Goal: Task Accomplishment & Management: Use online tool/utility

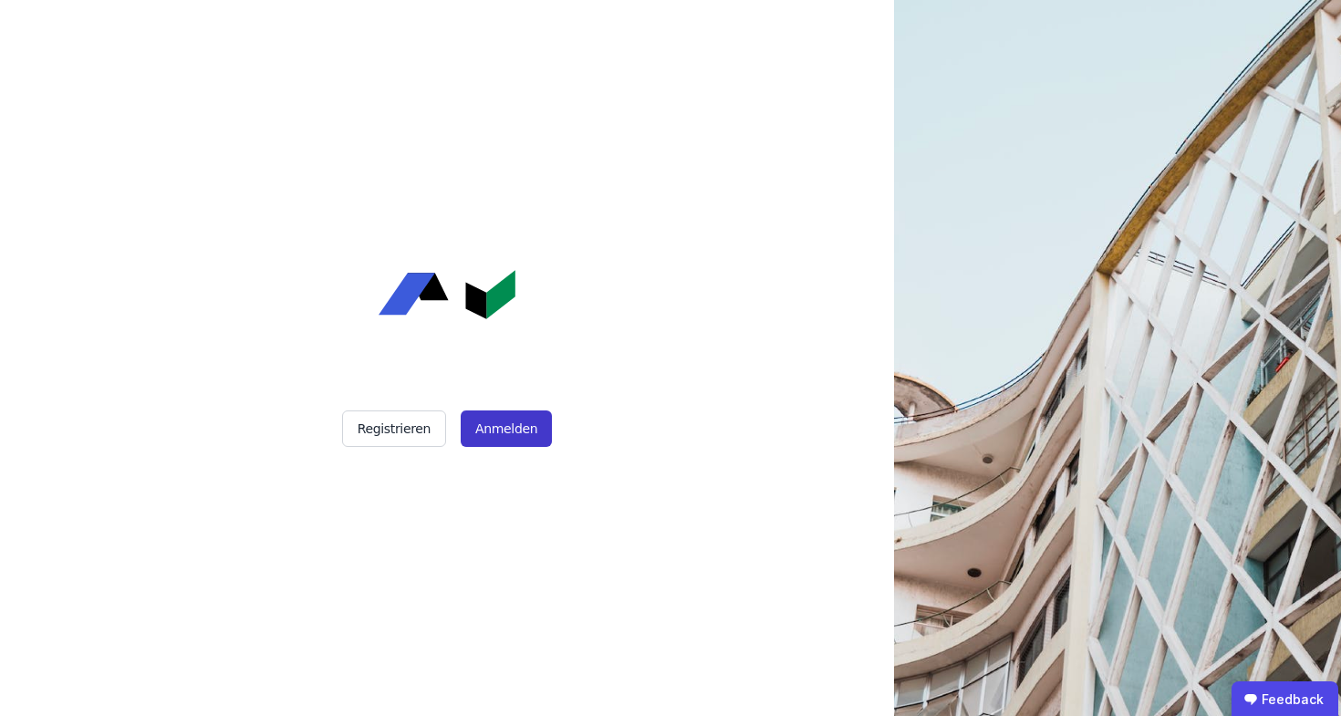
click at [502, 433] on button "Anmelden" at bounding box center [506, 428] width 91 height 36
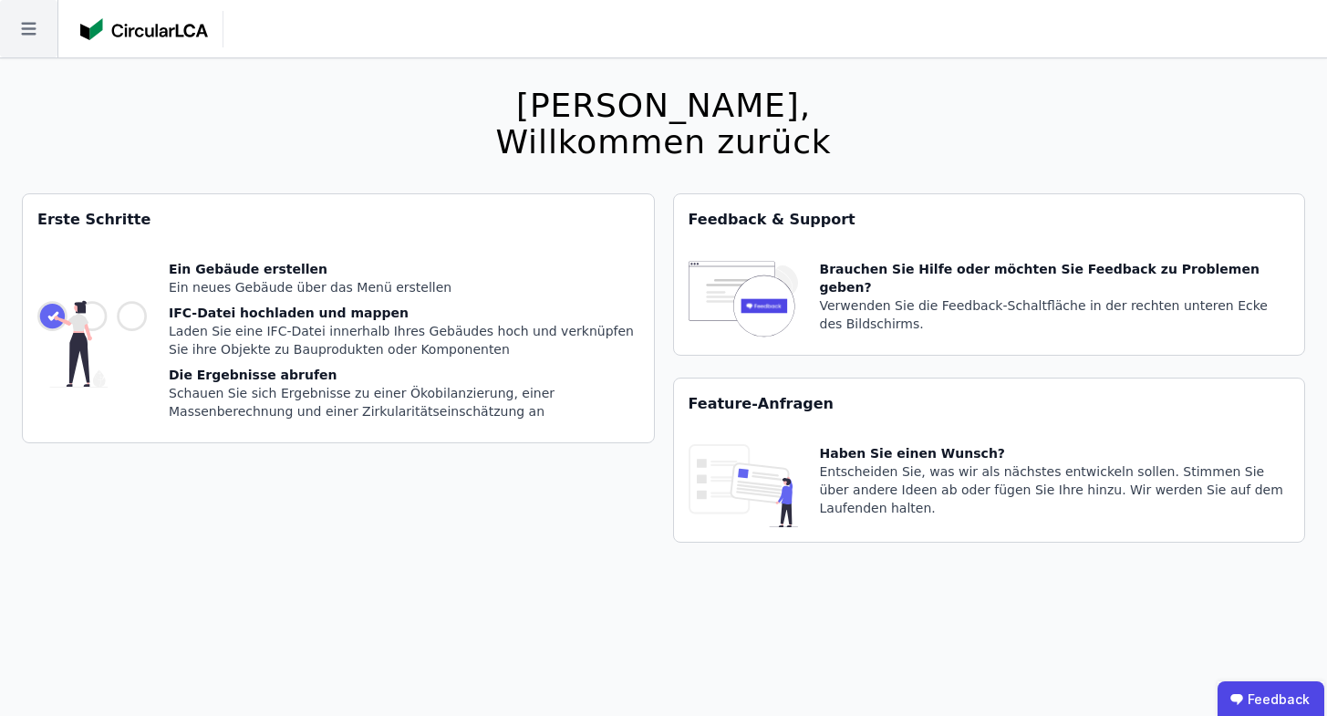
click at [10, 23] on icon at bounding box center [28, 28] width 57 height 57
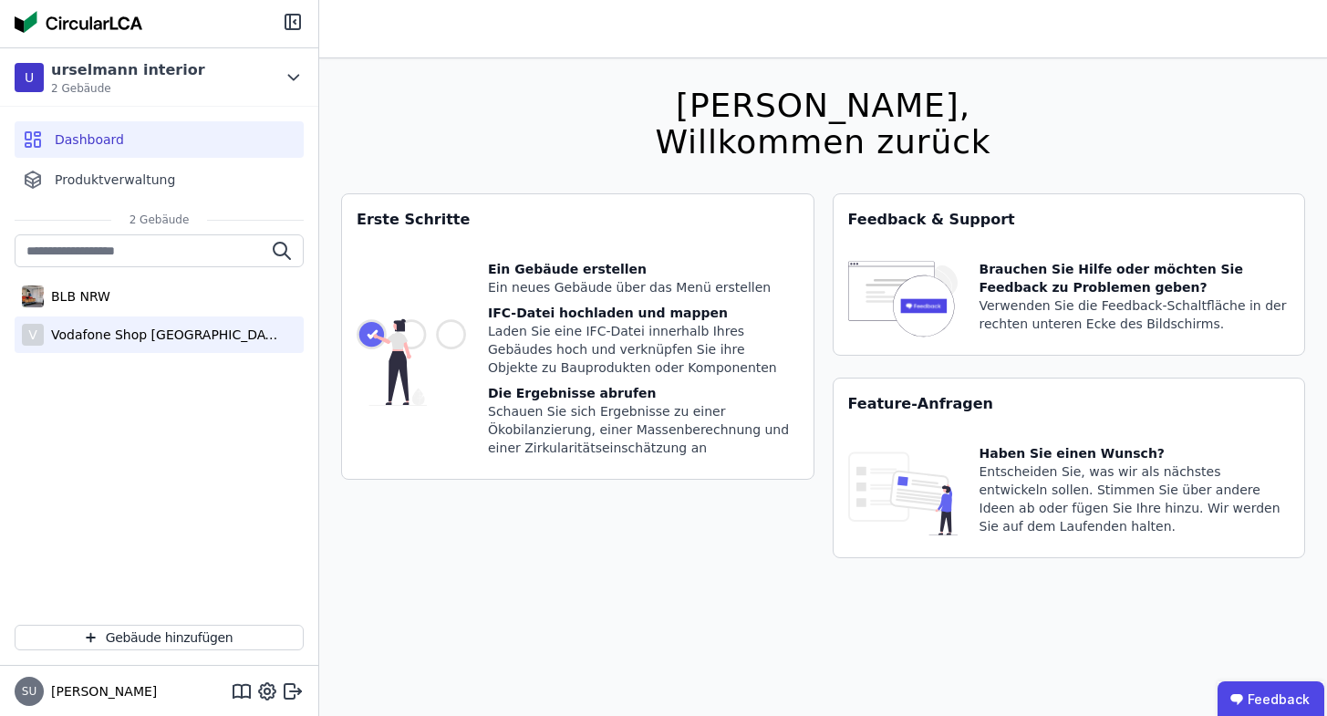
click at [197, 322] on div "V Vodafone Shop Nürnberg" at bounding box center [159, 334] width 289 height 36
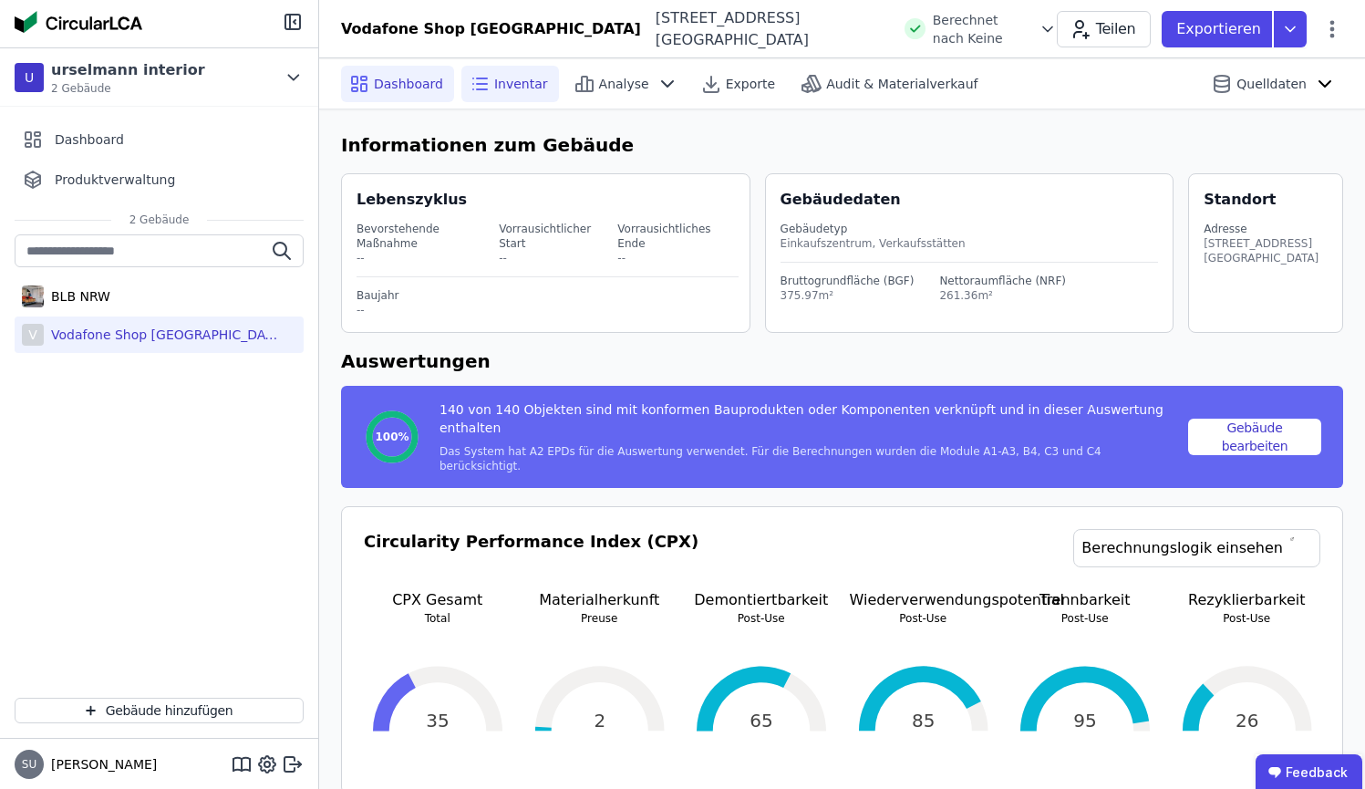
click at [482, 78] on icon at bounding box center [482, 78] width 10 height 0
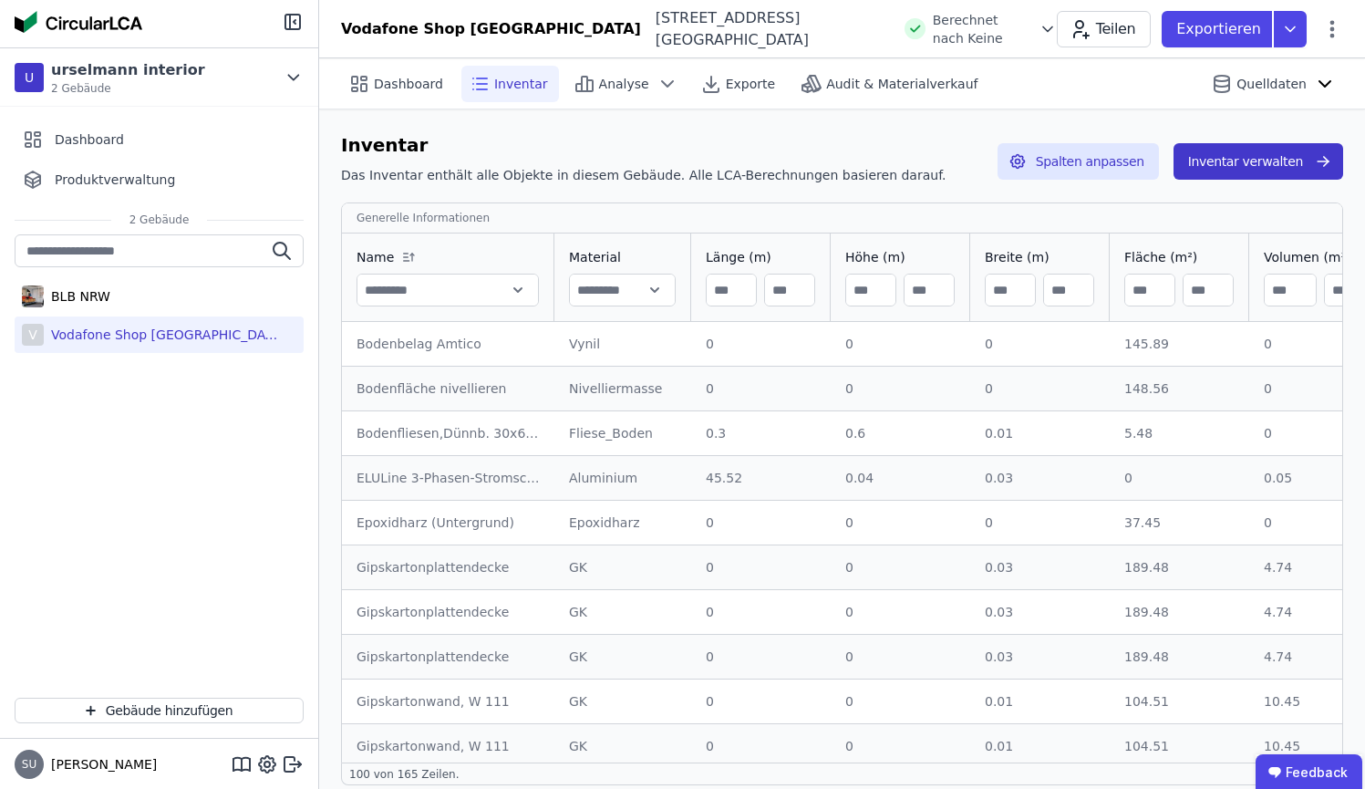
click at [1228, 150] on button "Inventar verwalten" at bounding box center [1259, 161] width 170 height 36
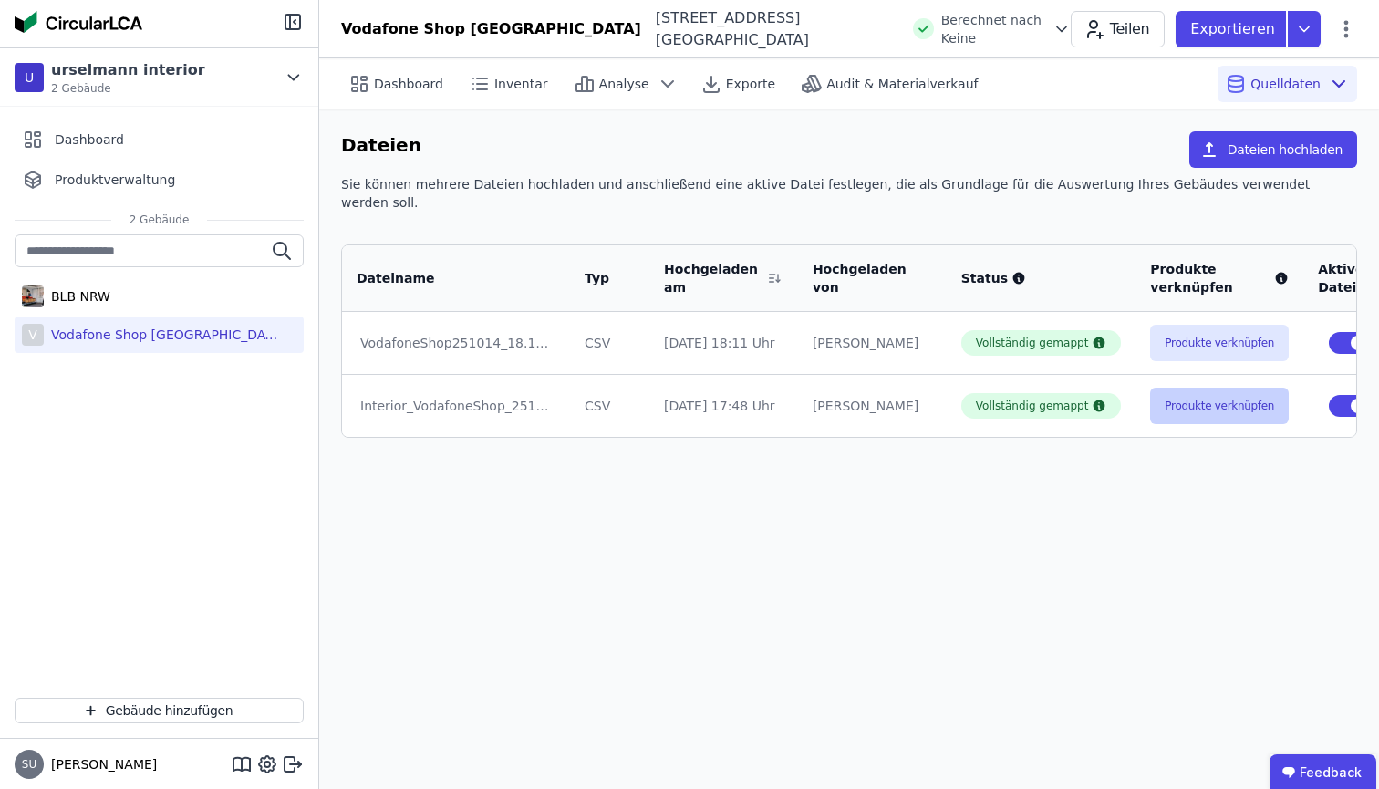
click at [1174, 388] on button "Produkte verknüpfen" at bounding box center [1219, 406] width 139 height 36
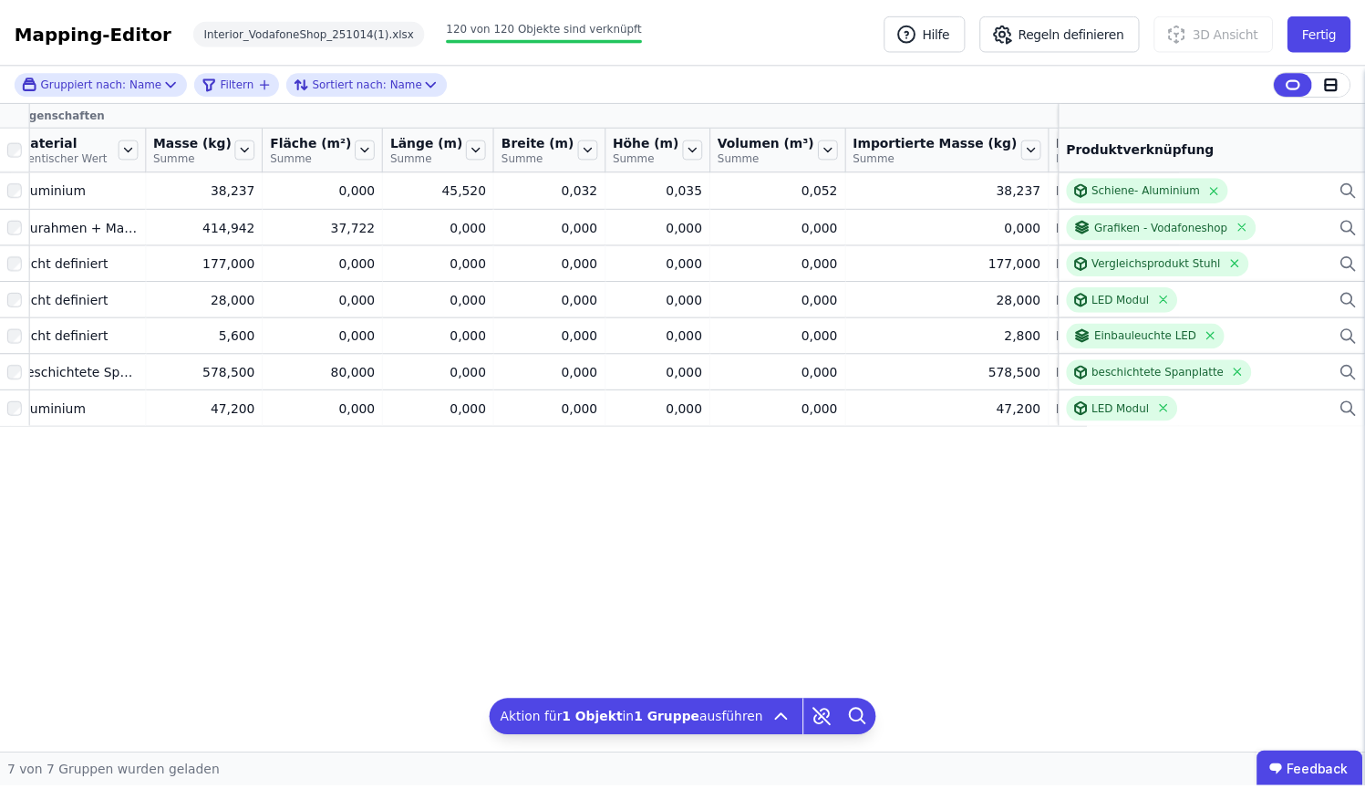
scroll to position [0, 280]
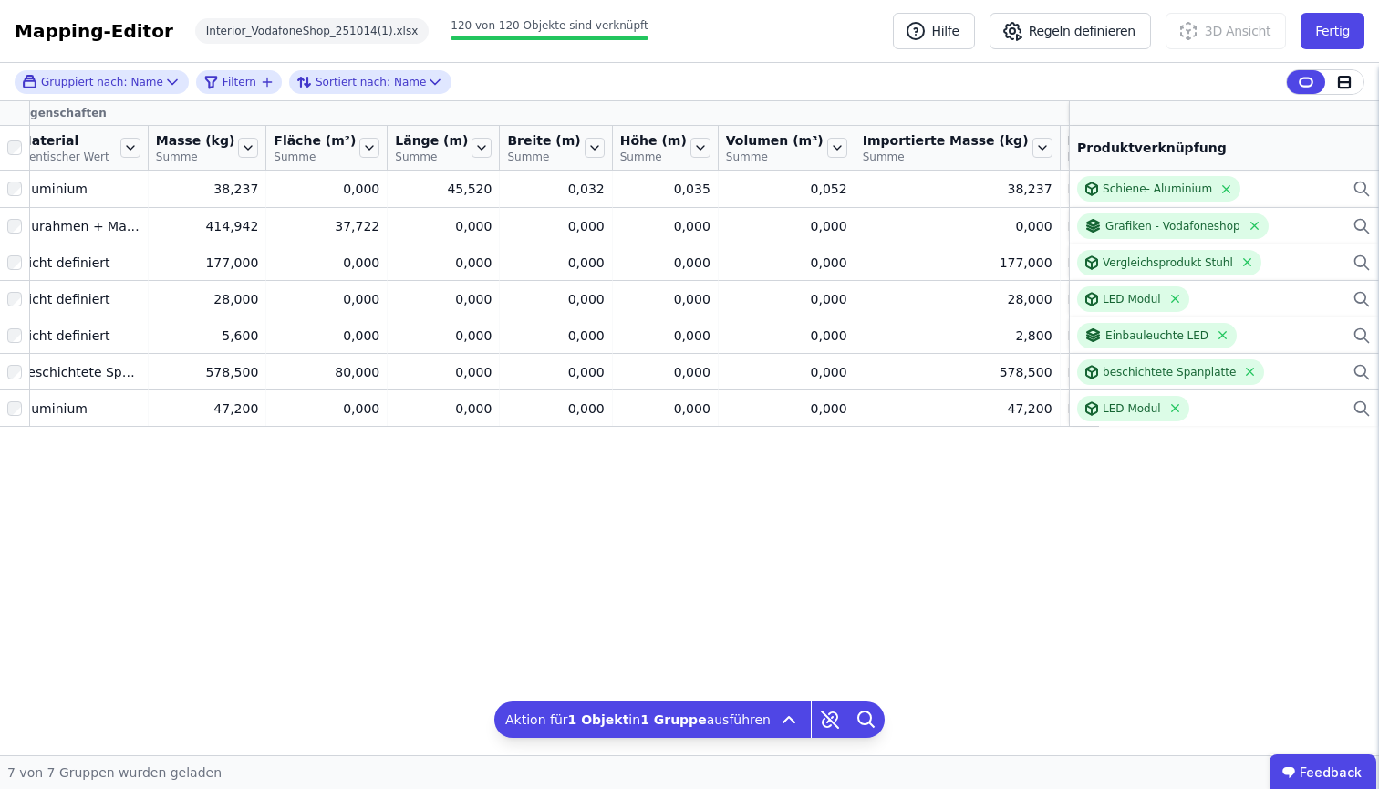
click at [1170, 109] on icon at bounding box center [1176, 113] width 13 height 13
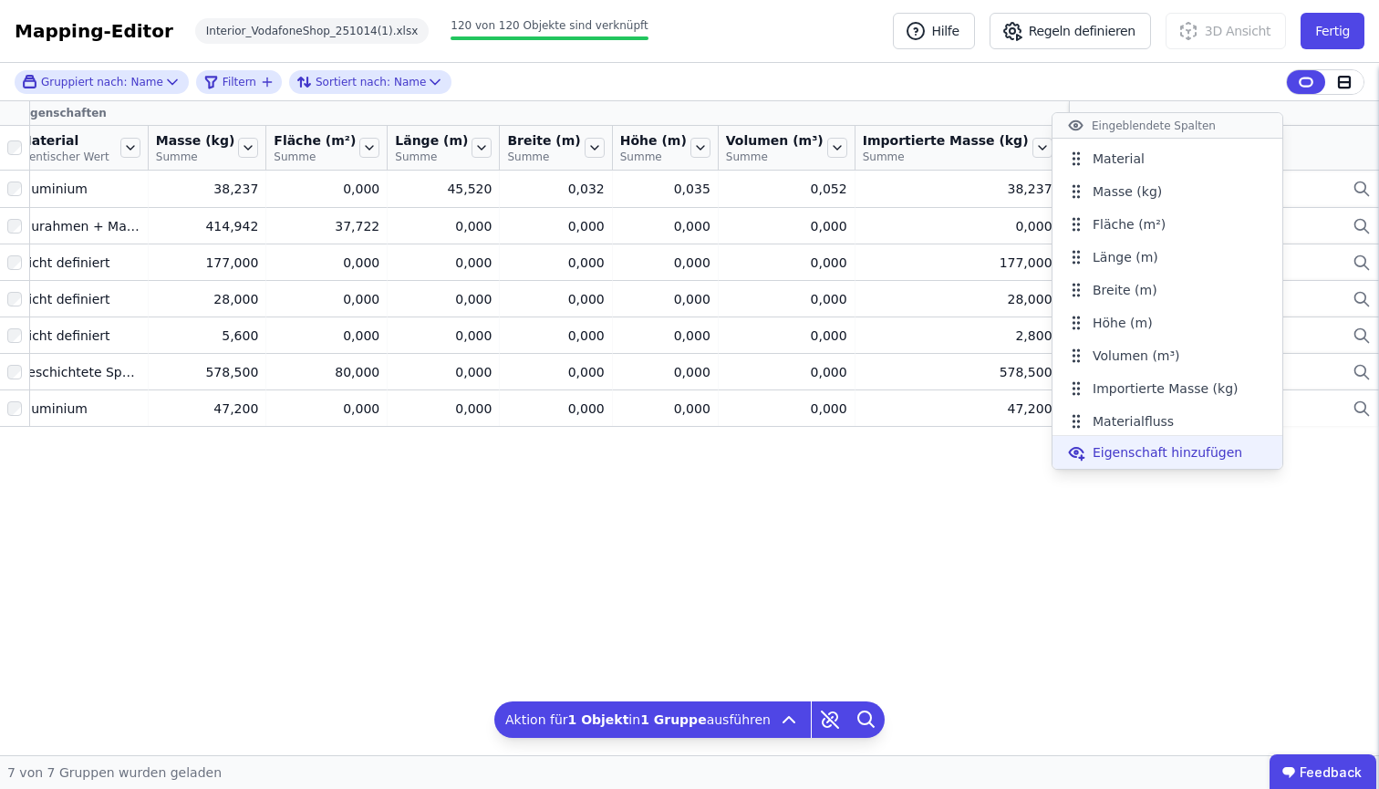
click at [1190, 449] on span "Eigenschaft hinzufügen" at bounding box center [1168, 452] width 150 height 18
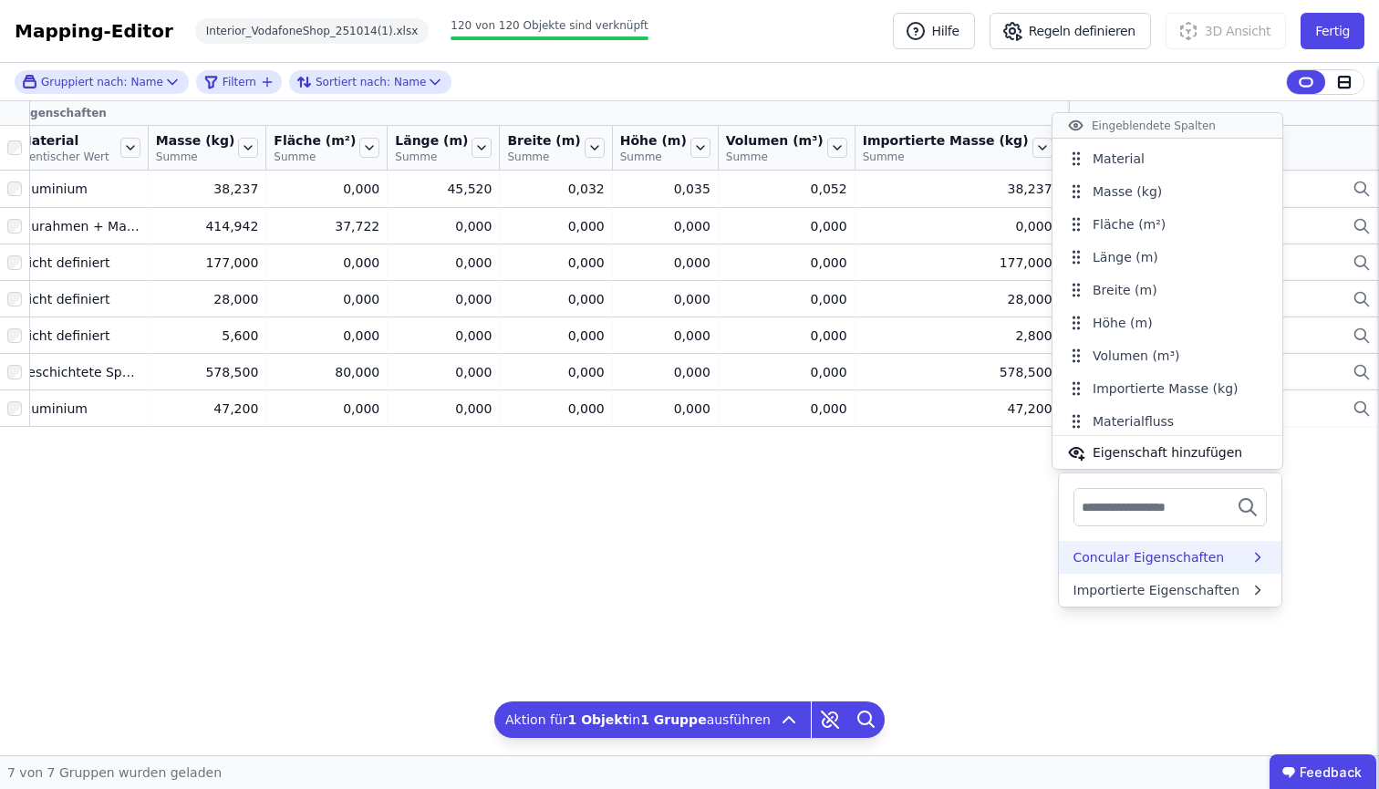
click at [1193, 555] on div "Concular Eigenschaften" at bounding box center [1148, 557] width 151 height 18
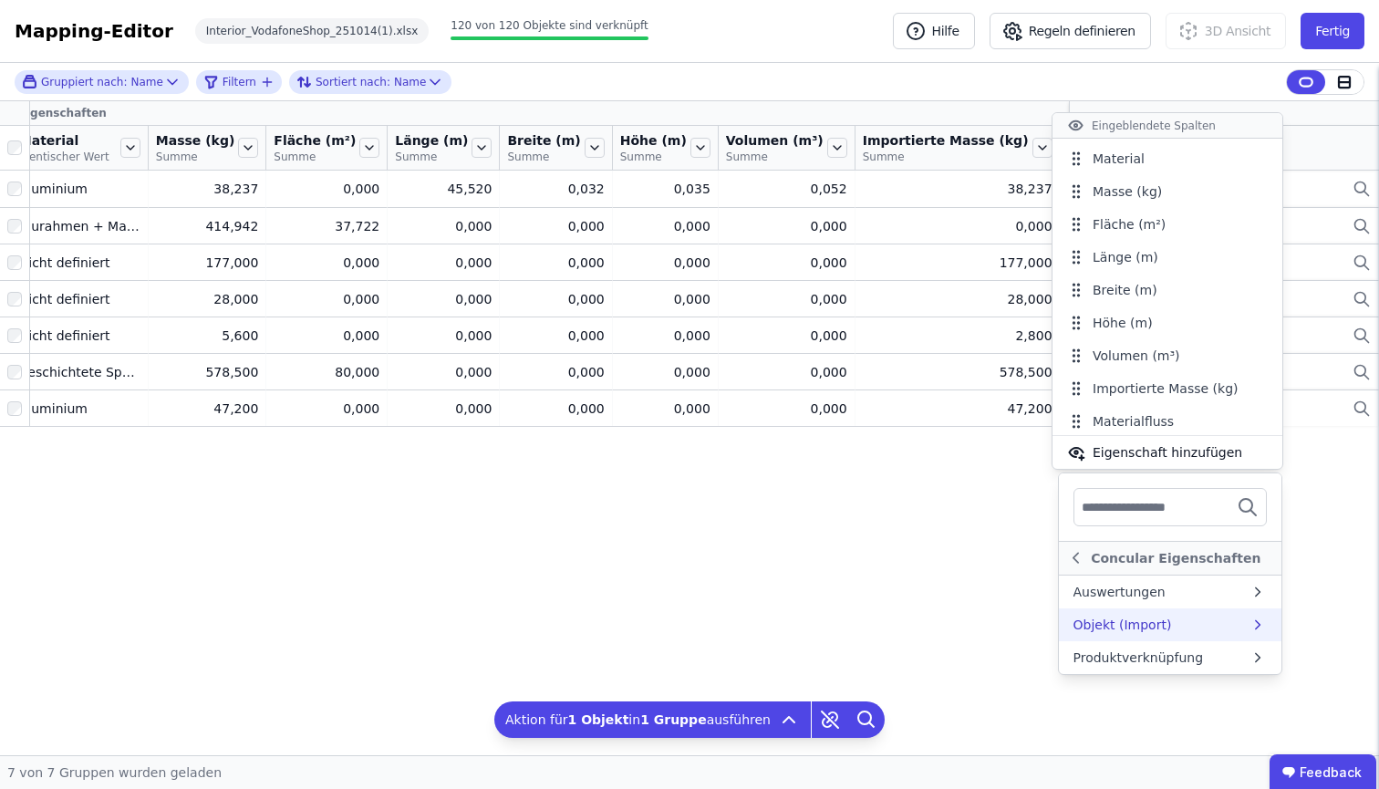
click at [1194, 634] on div "Objekt (Import)" at bounding box center [1170, 624] width 223 height 33
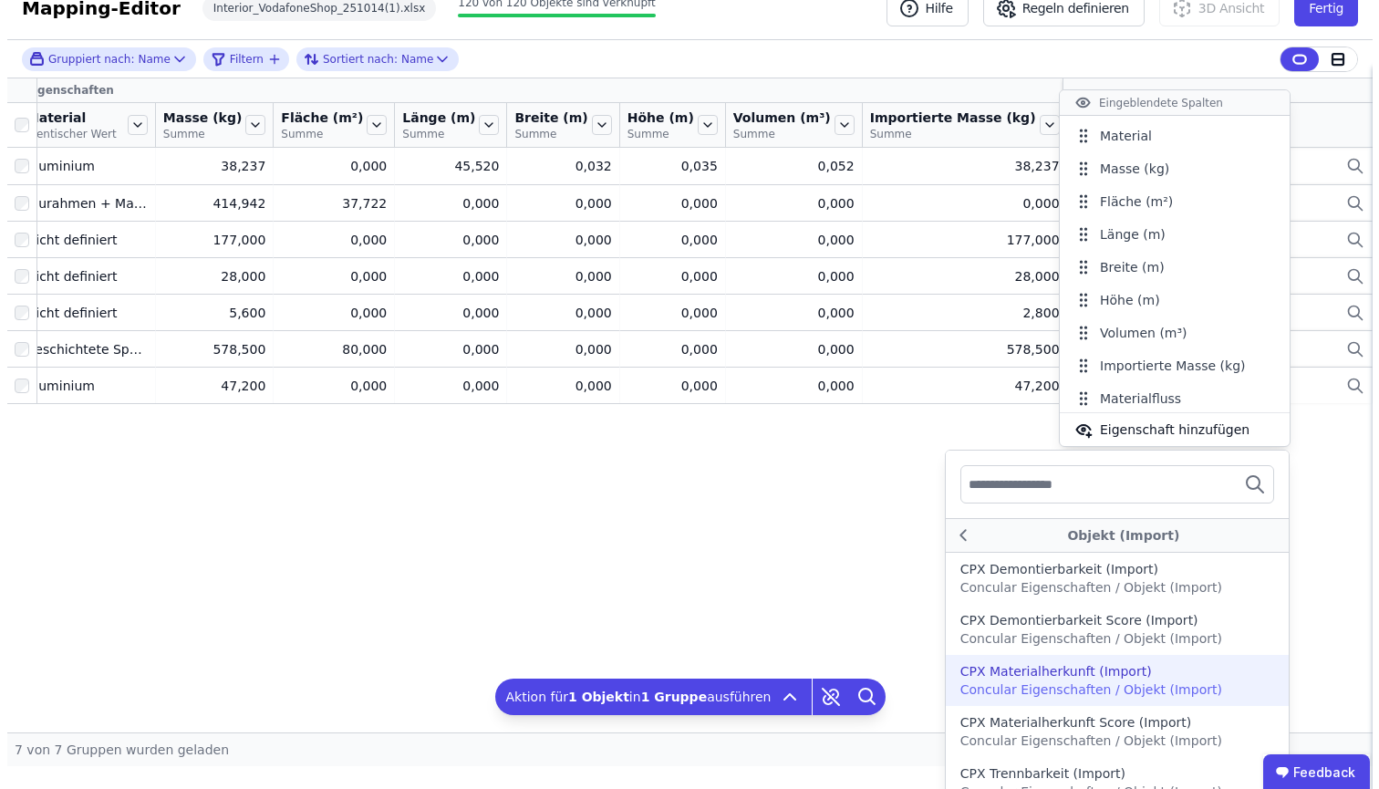
scroll to position [0, 0]
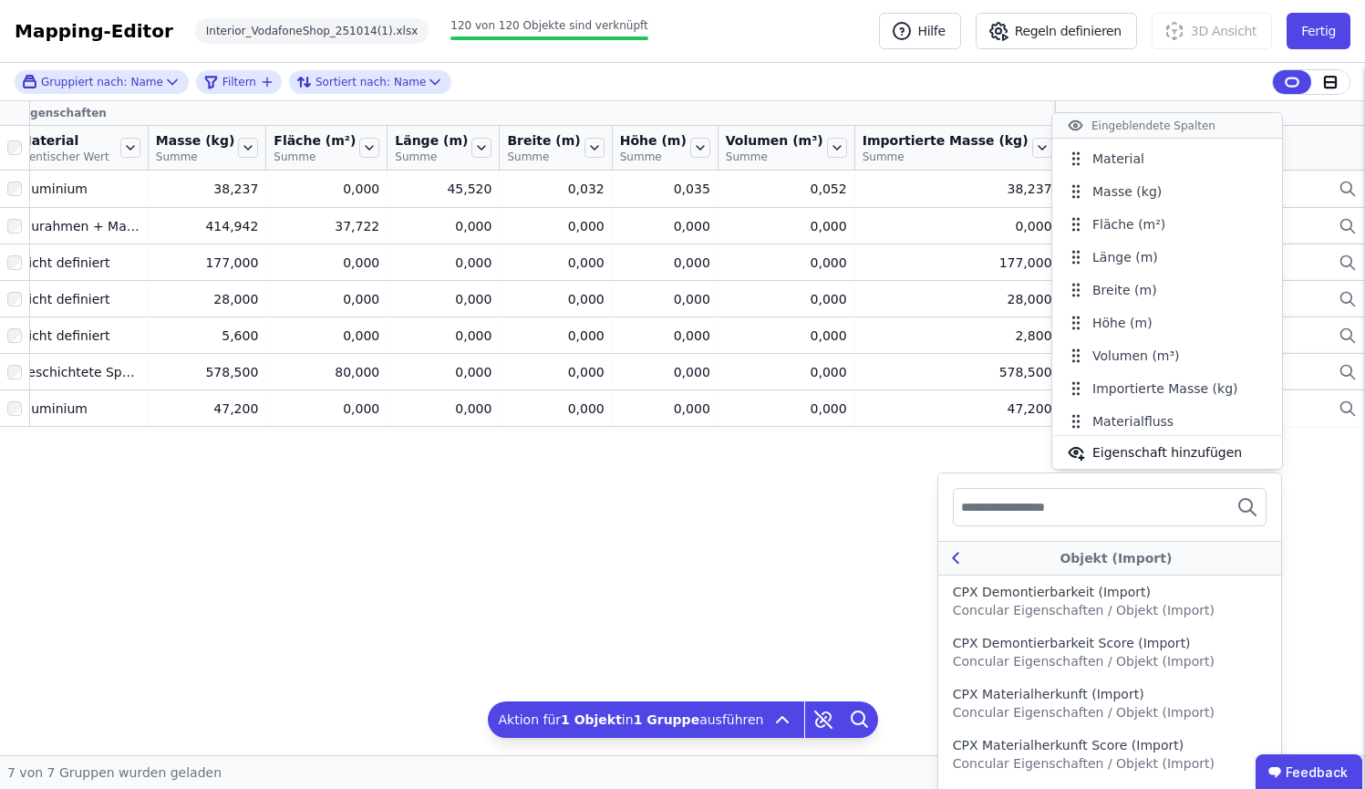
click at [958, 551] on icon at bounding box center [956, 558] width 20 height 22
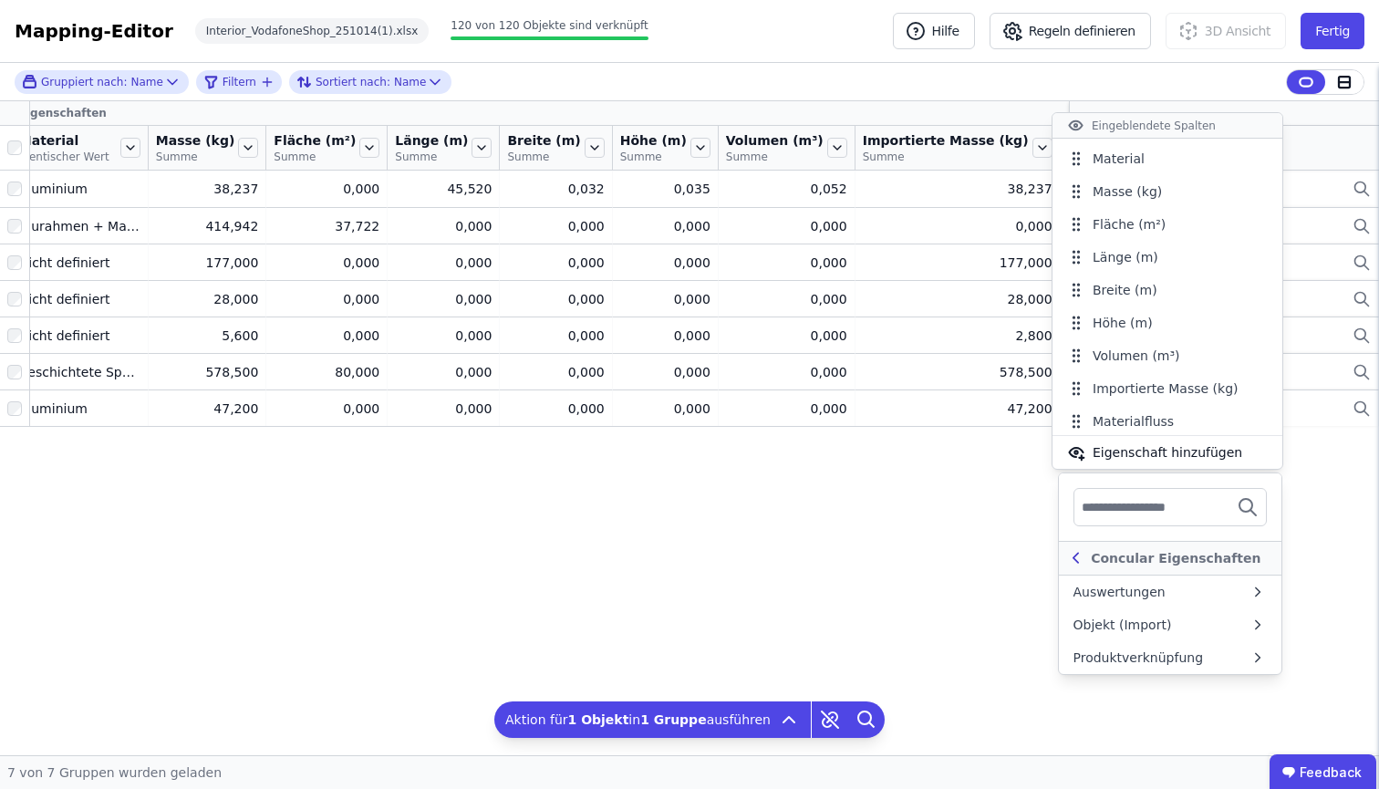
click at [1072, 561] on icon at bounding box center [1076, 558] width 20 height 22
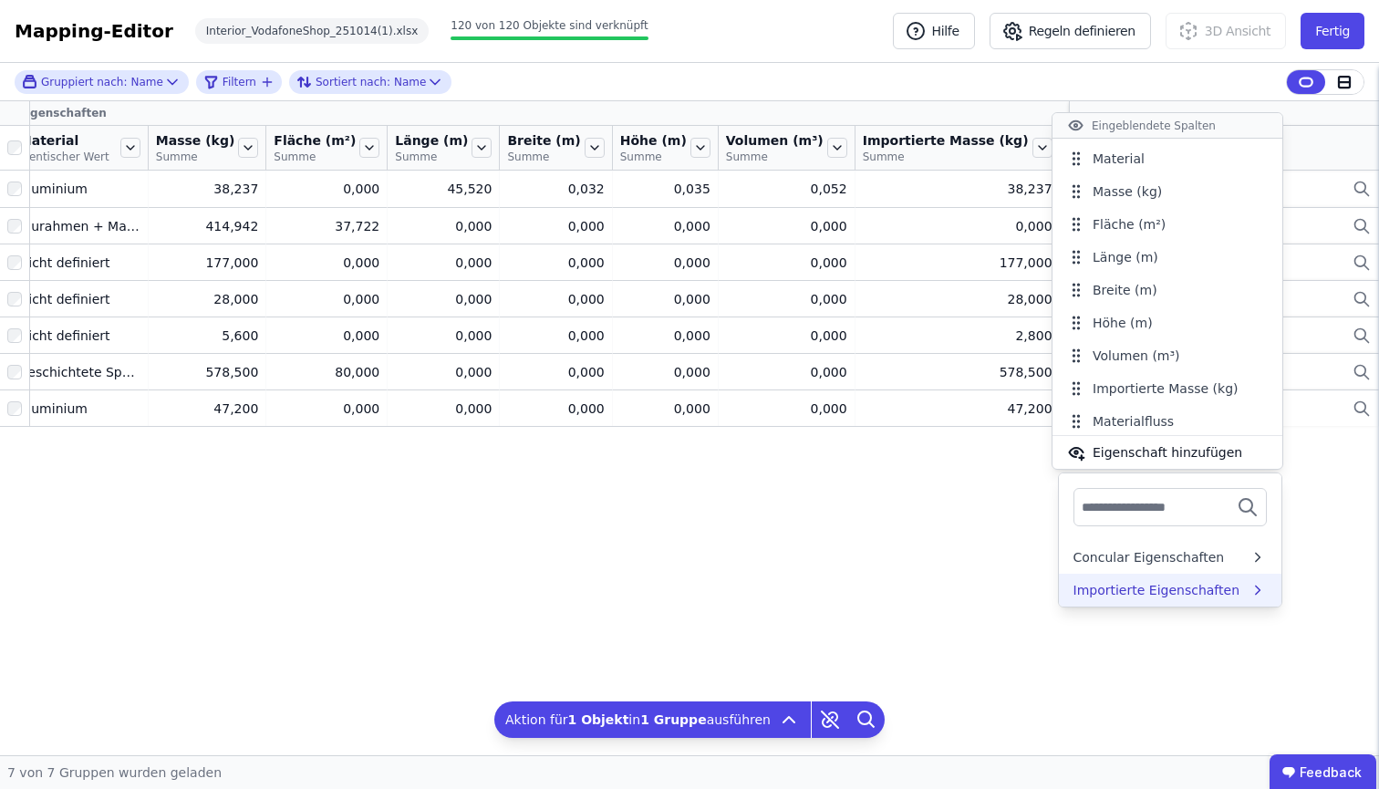
click at [1088, 596] on div "Importierte Eigenschaften" at bounding box center [1156, 590] width 167 height 18
click at [1100, 597] on div "Extra" at bounding box center [1158, 606] width 181 height 18
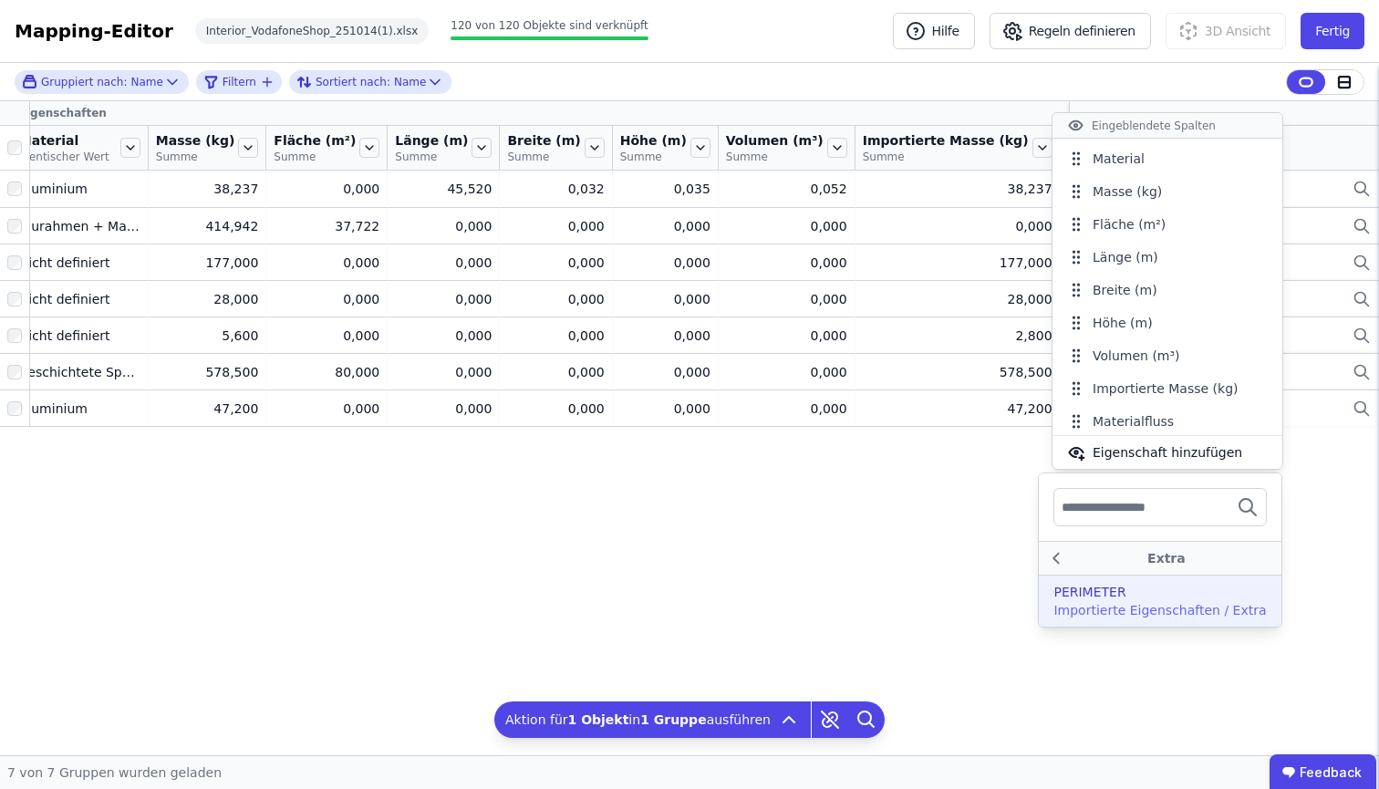
click at [1147, 579] on div "PERIMETER Importierte Eigenschaften / Extra" at bounding box center [1160, 600] width 242 height 51
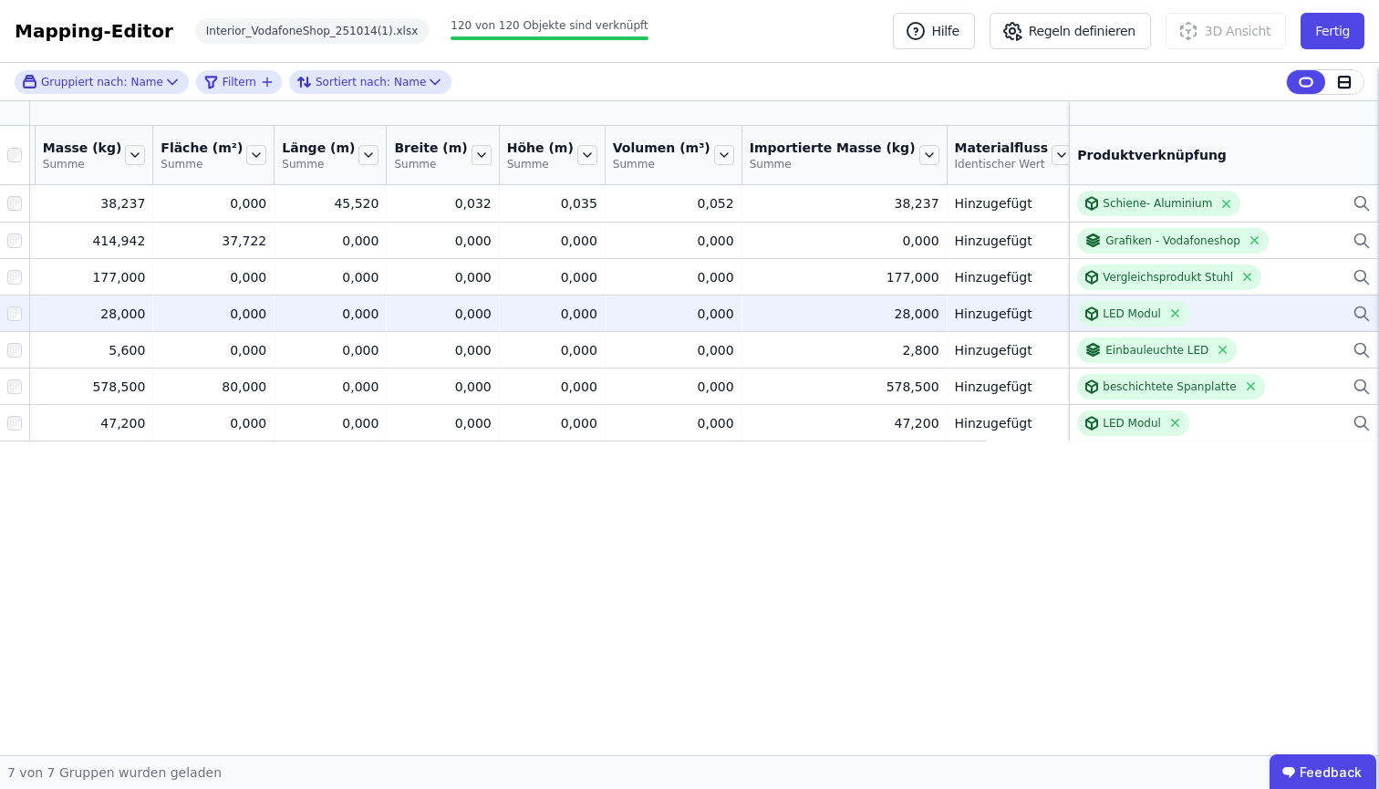
scroll to position [0, 391]
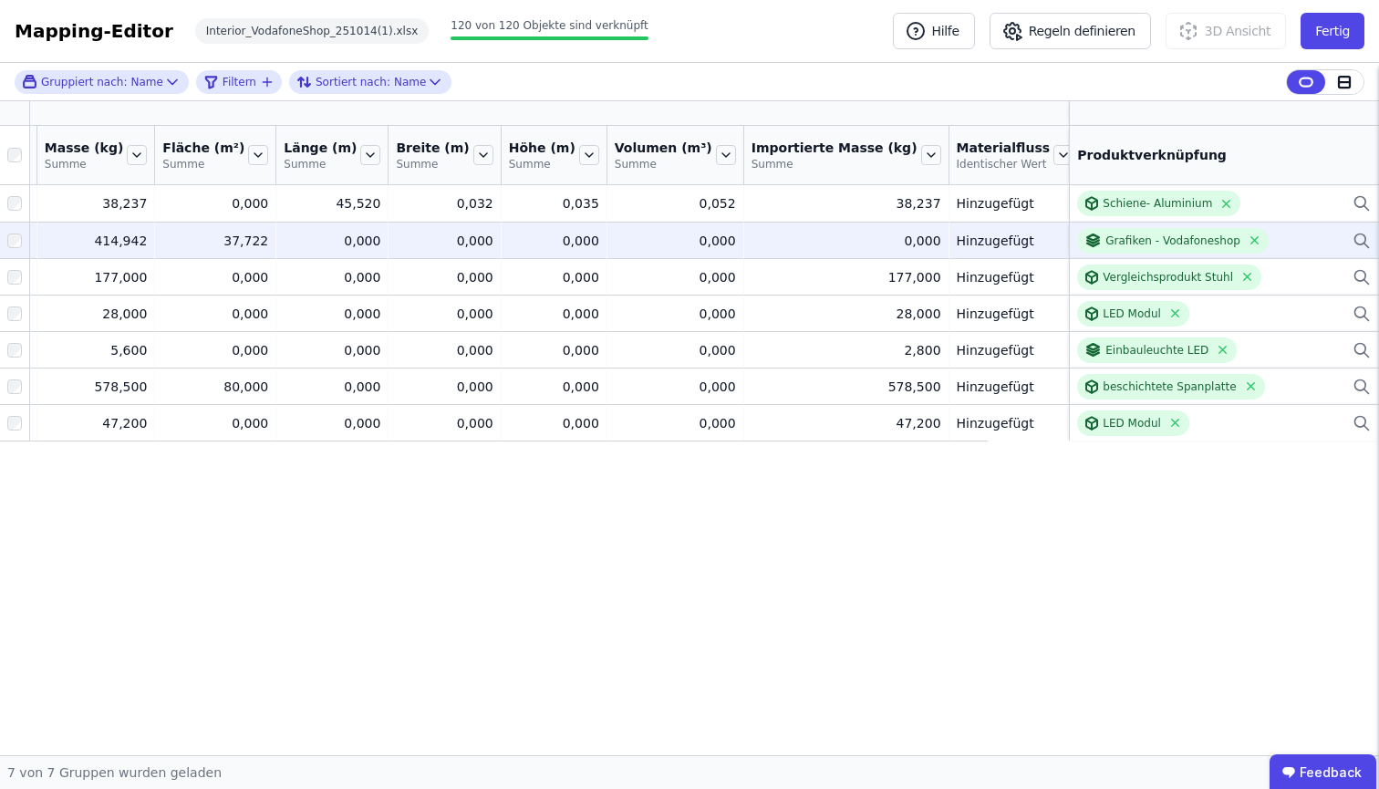
click at [202, 247] on div "37,722" at bounding box center [215, 241] width 106 height 18
click at [6, 239] on div at bounding box center [14, 240] width 29 height 33
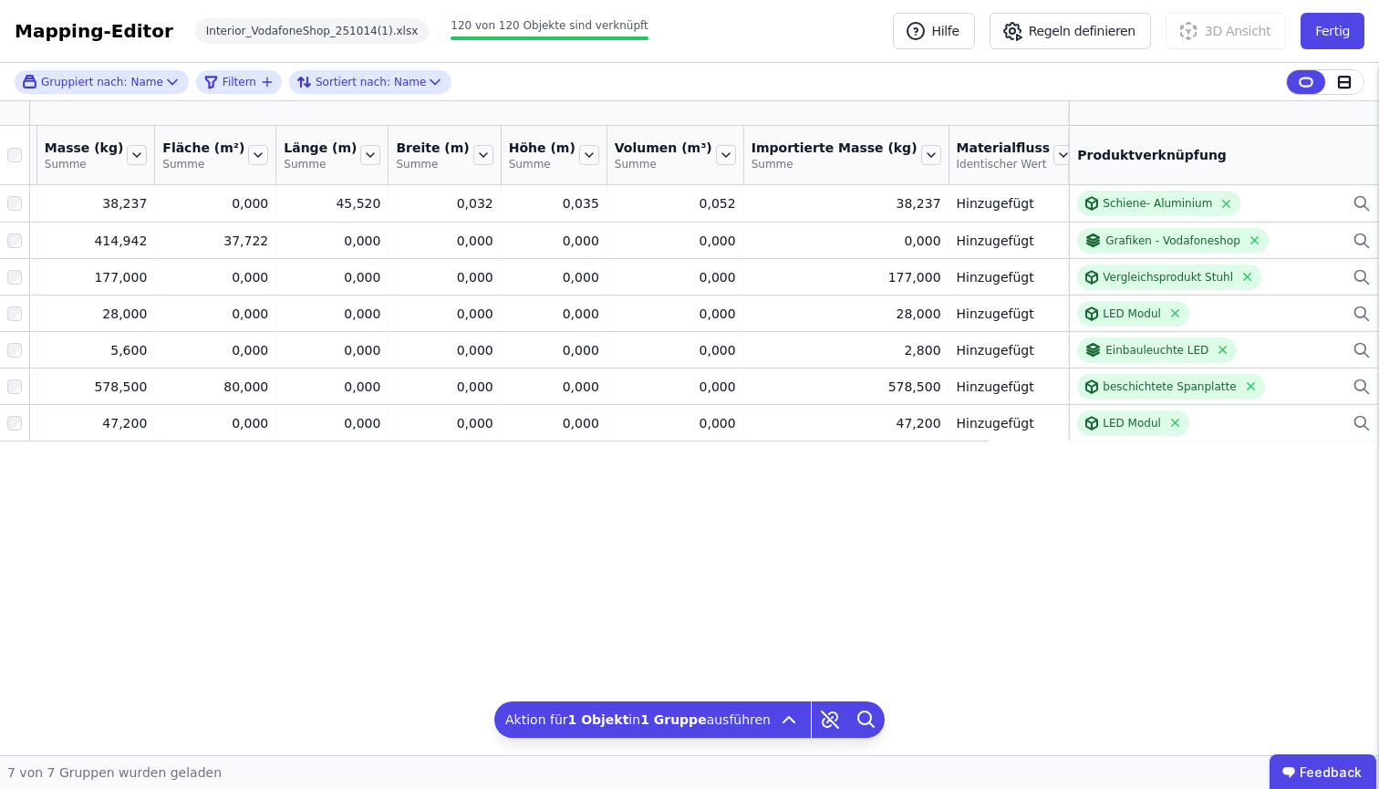
click at [1088, 156] on span "Identischer Wert" at bounding box center [1128, 164] width 81 height 29
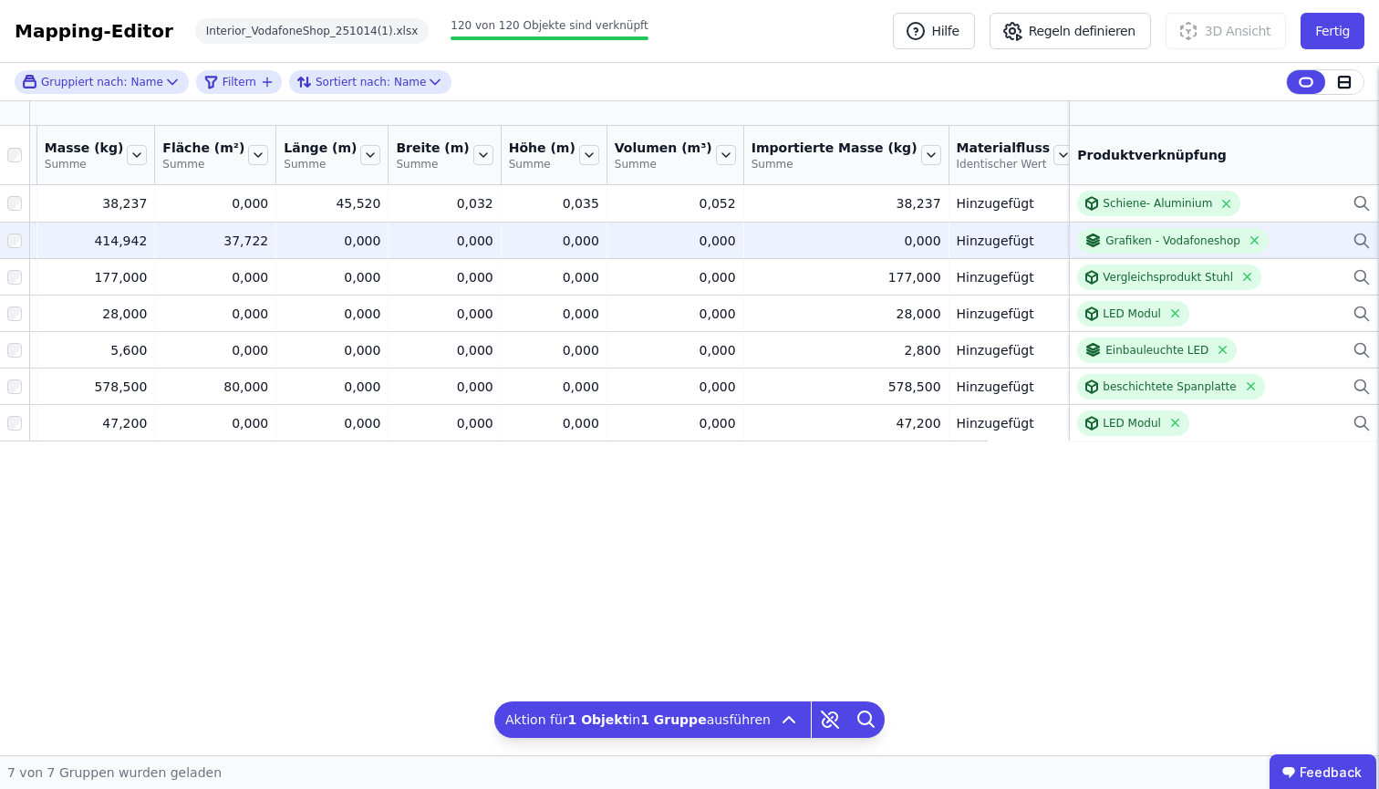
click at [1081, 226] on td "- -" at bounding box center [1141, 240] width 120 height 36
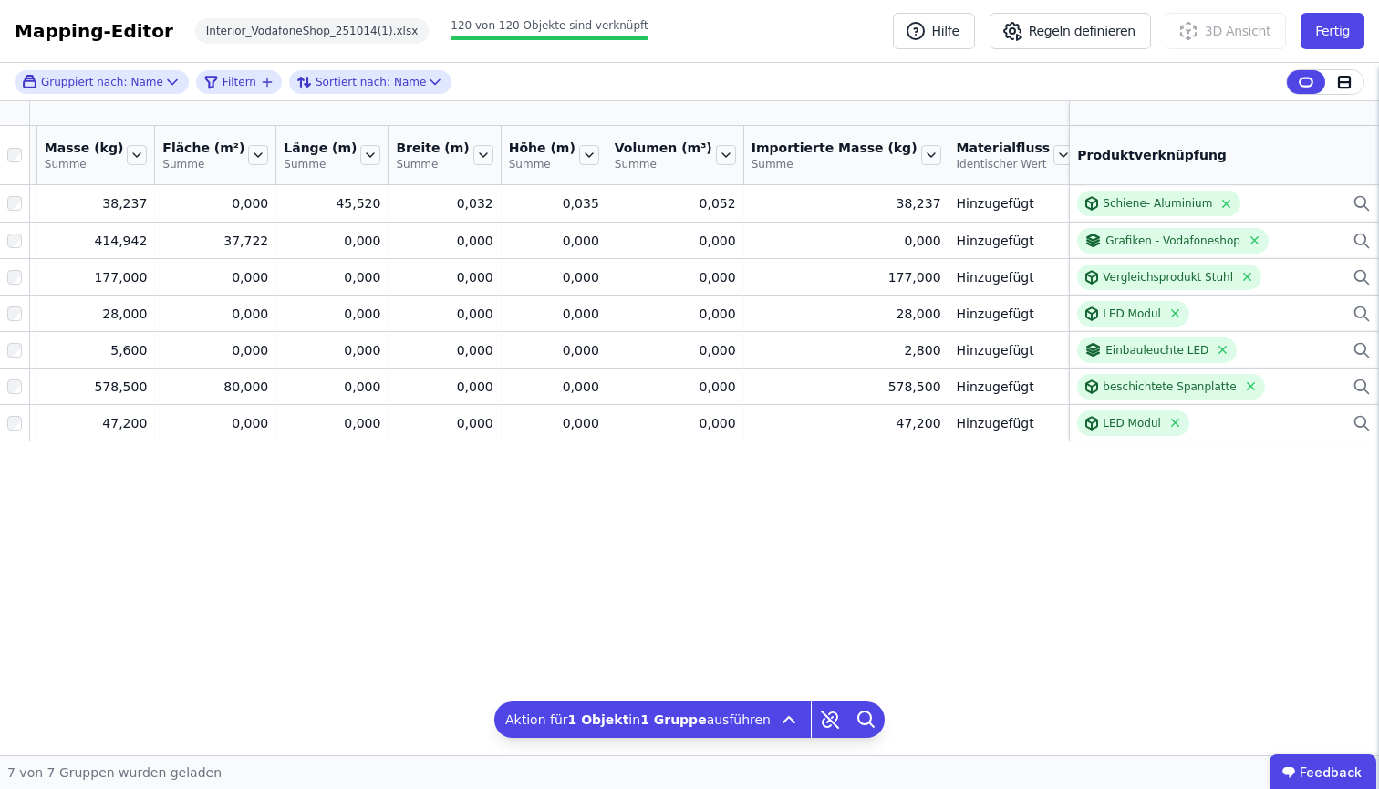
click at [1173, 153] on icon at bounding box center [1183, 155] width 20 height 20
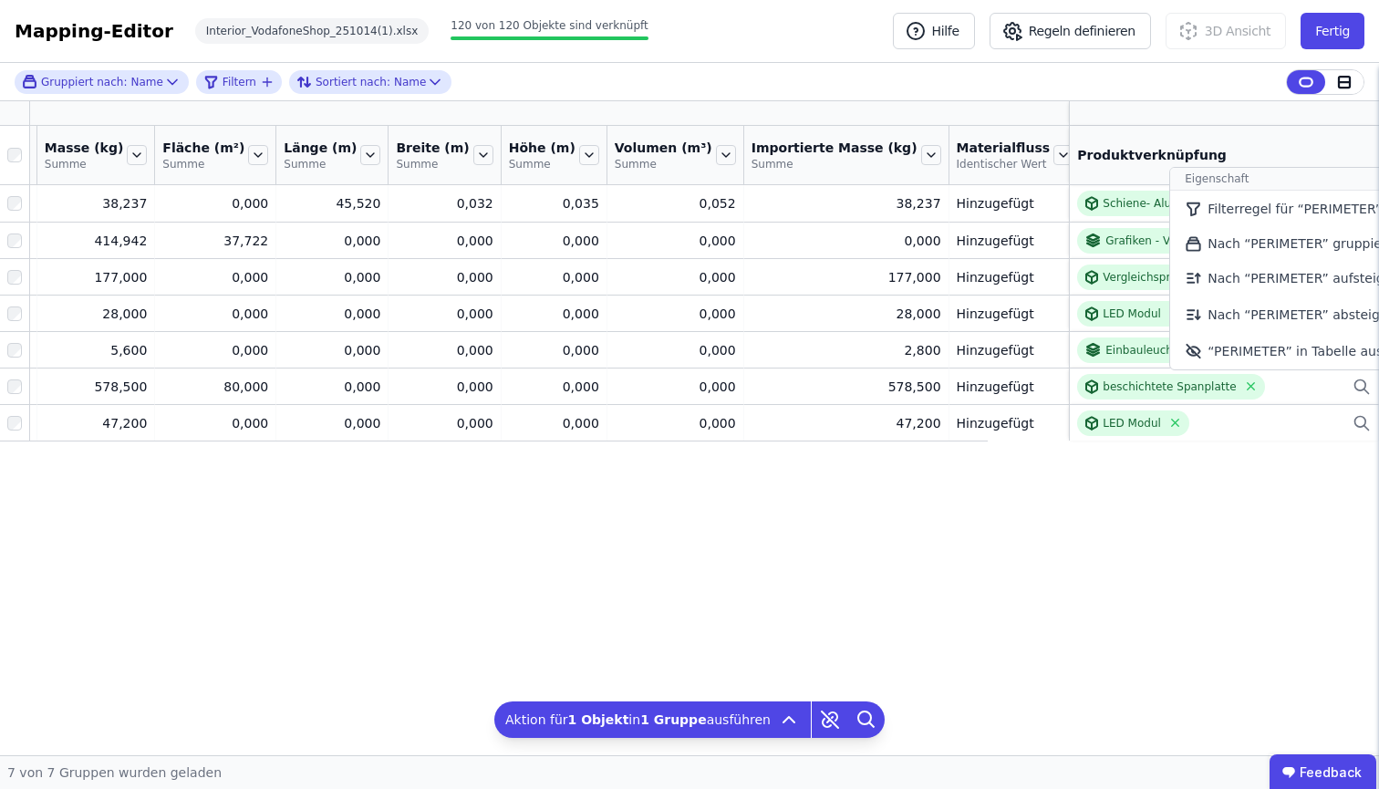
click at [1173, 153] on icon at bounding box center [1183, 155] width 20 height 20
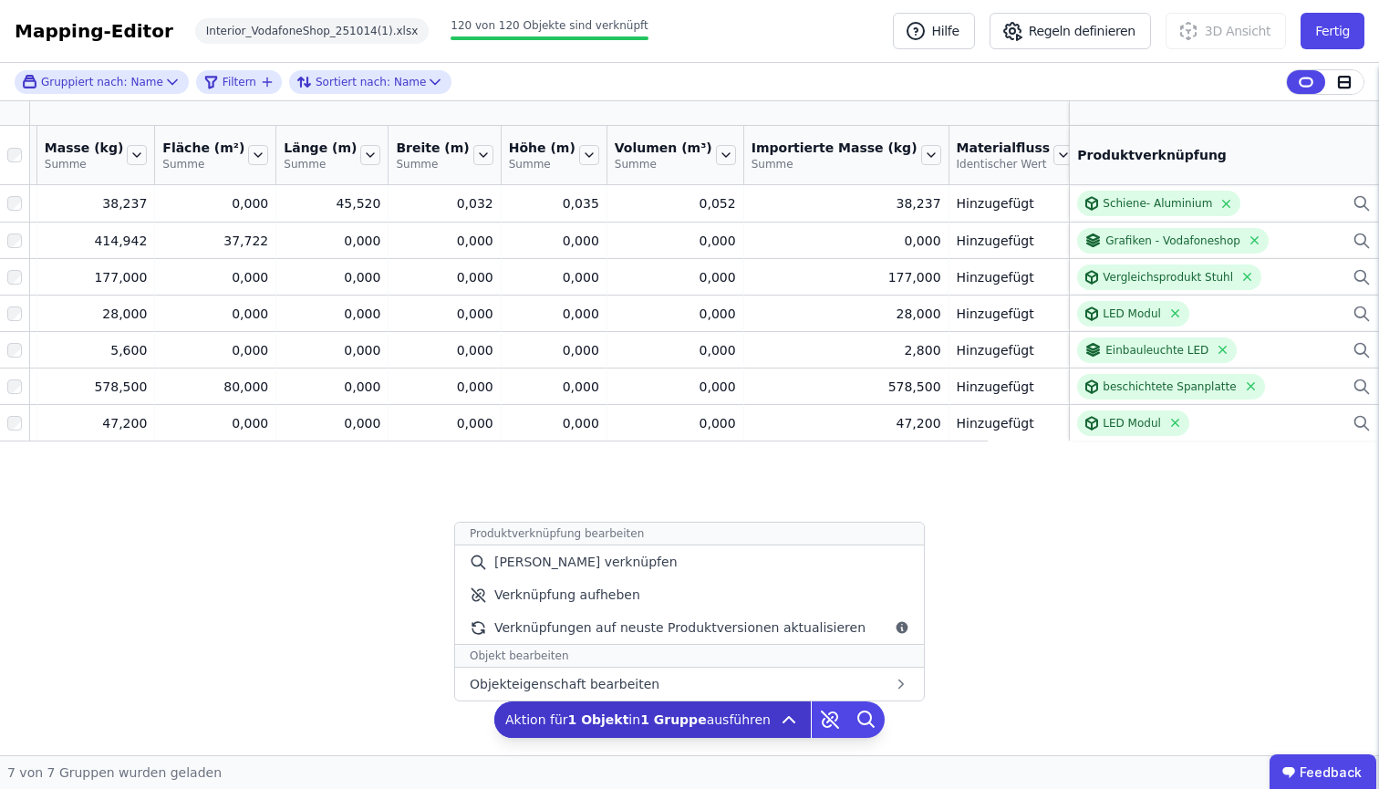
click at [778, 715] on icon at bounding box center [789, 720] width 22 height 22
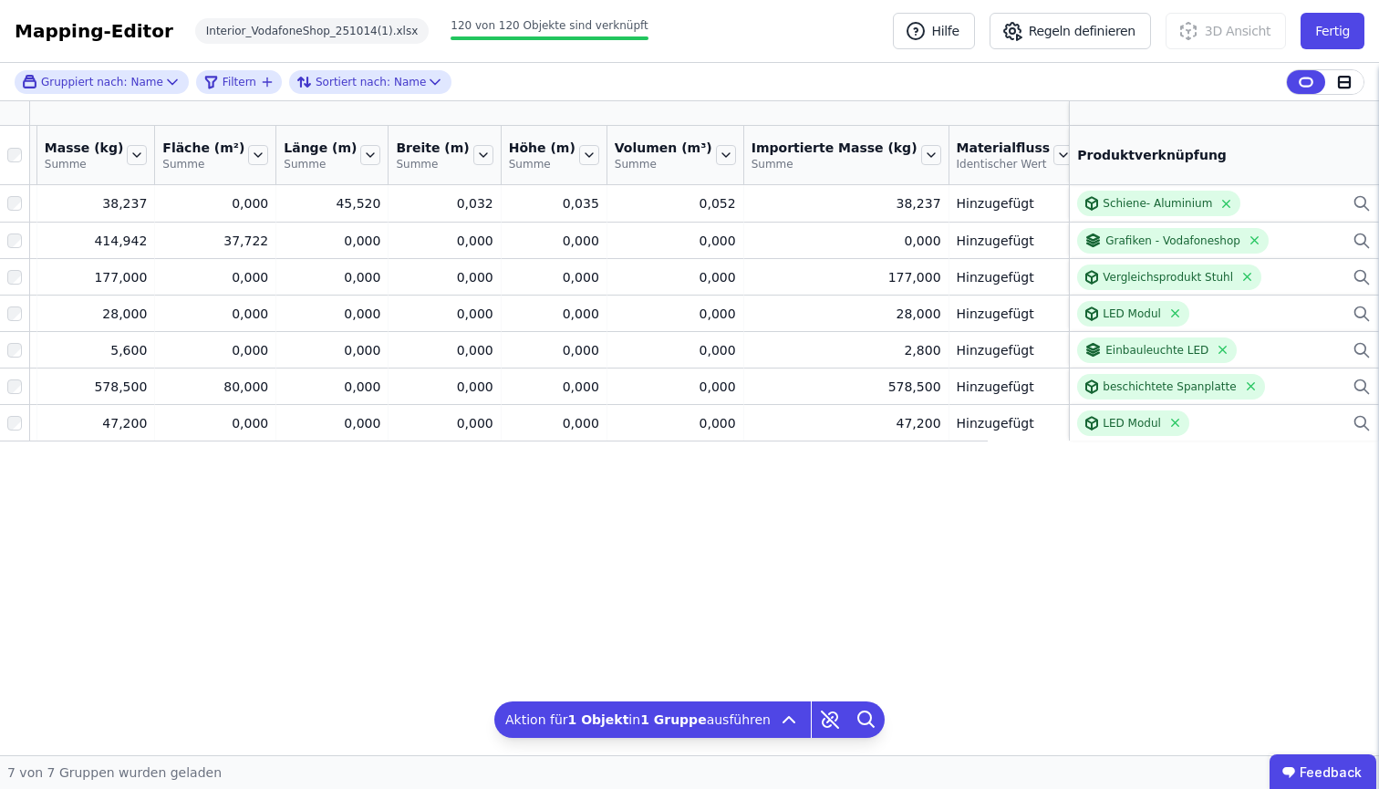
click at [1177, 110] on icon at bounding box center [1185, 113] width 16 height 16
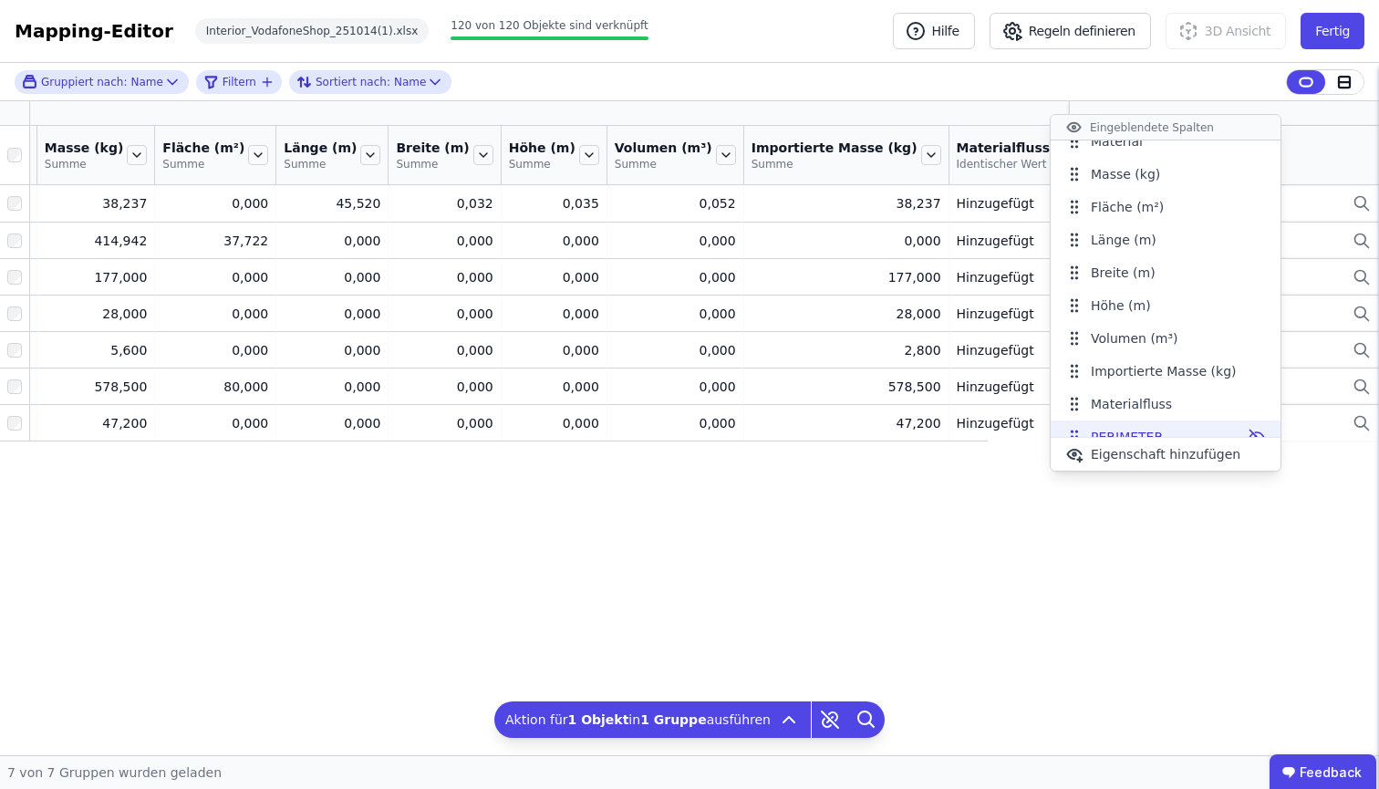
scroll to position [40, 0]
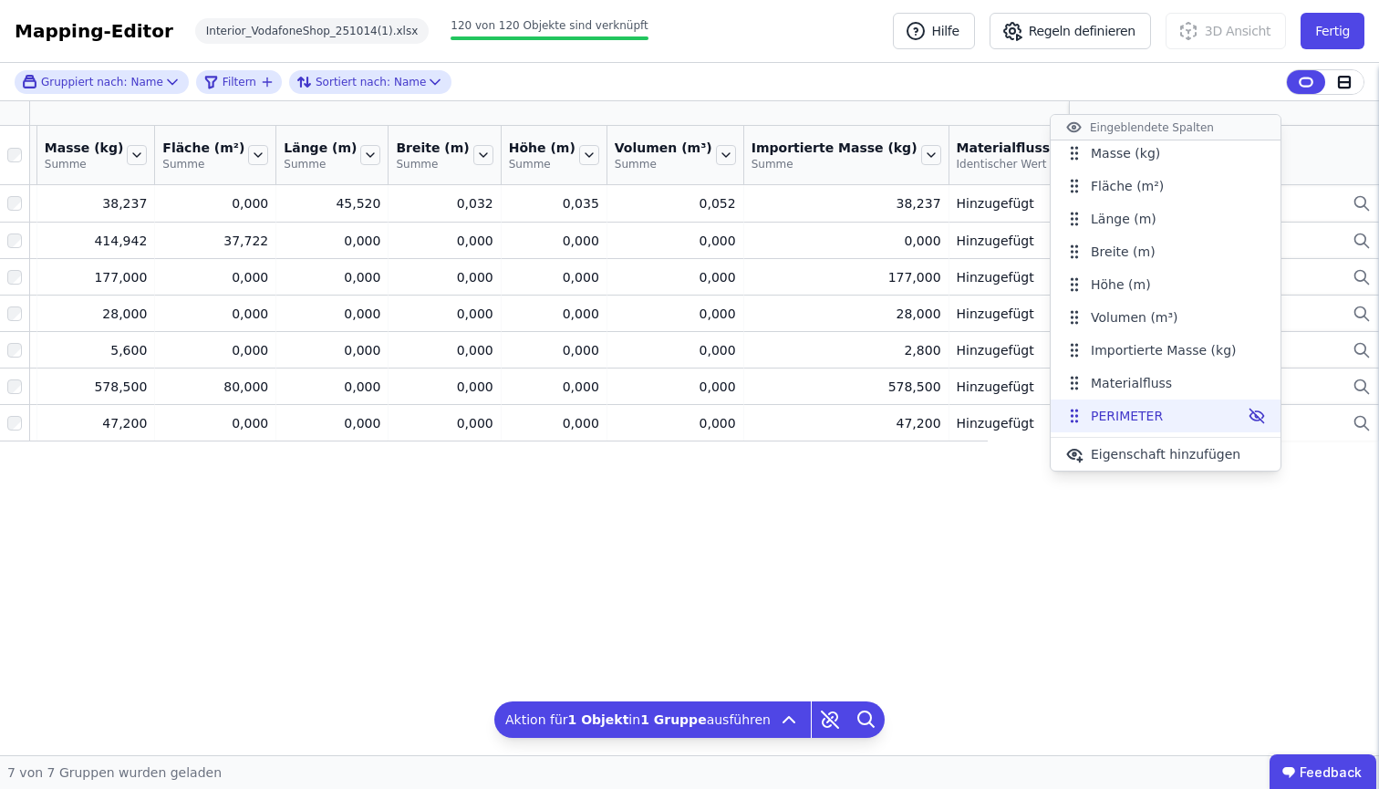
click at [1249, 413] on icon at bounding box center [1256, 416] width 14 height 14
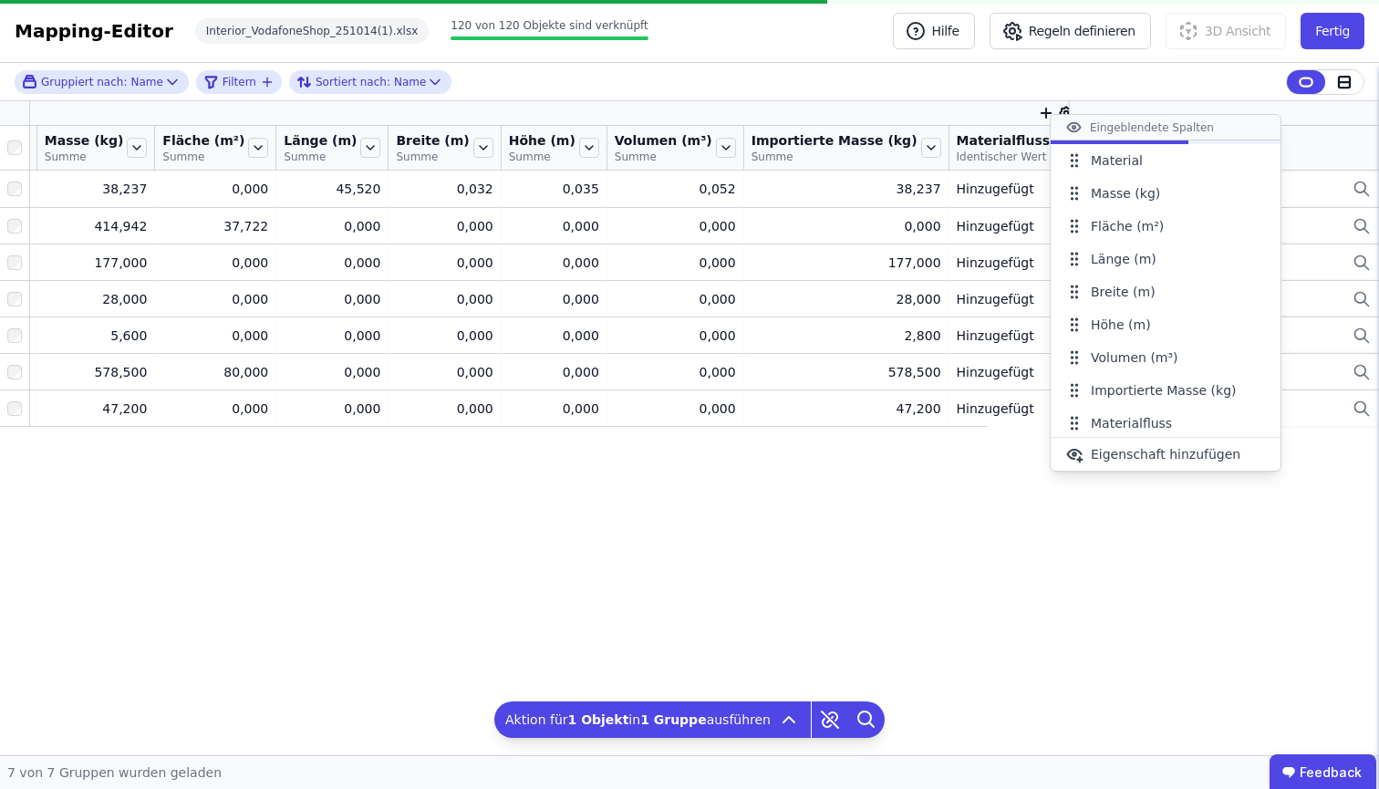
scroll to position [0, 281]
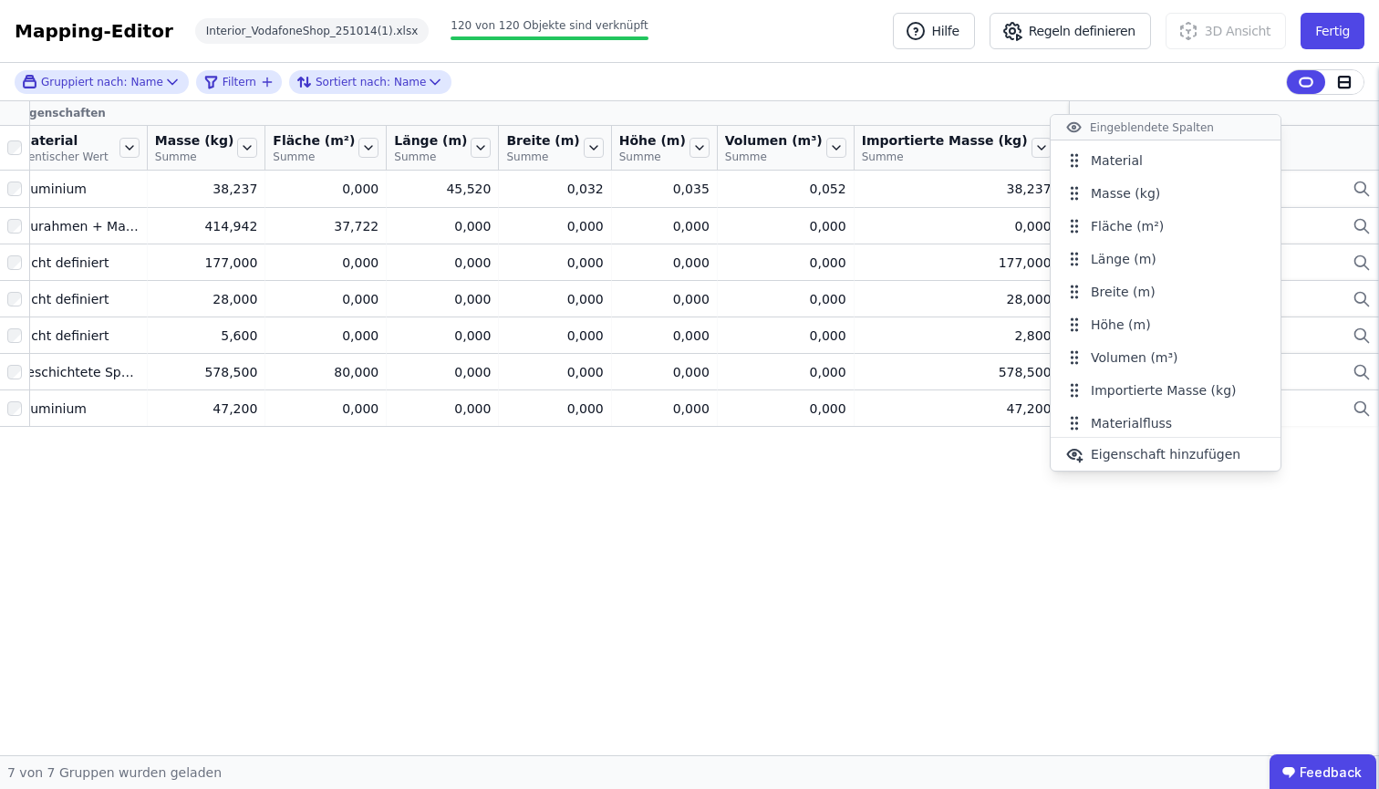
click at [793, 536] on div "Gruppiert nach: Name Filtern Sortiert nach: Name Gruppier-Eigenschaften Eigensc…" at bounding box center [689, 409] width 1379 height 692
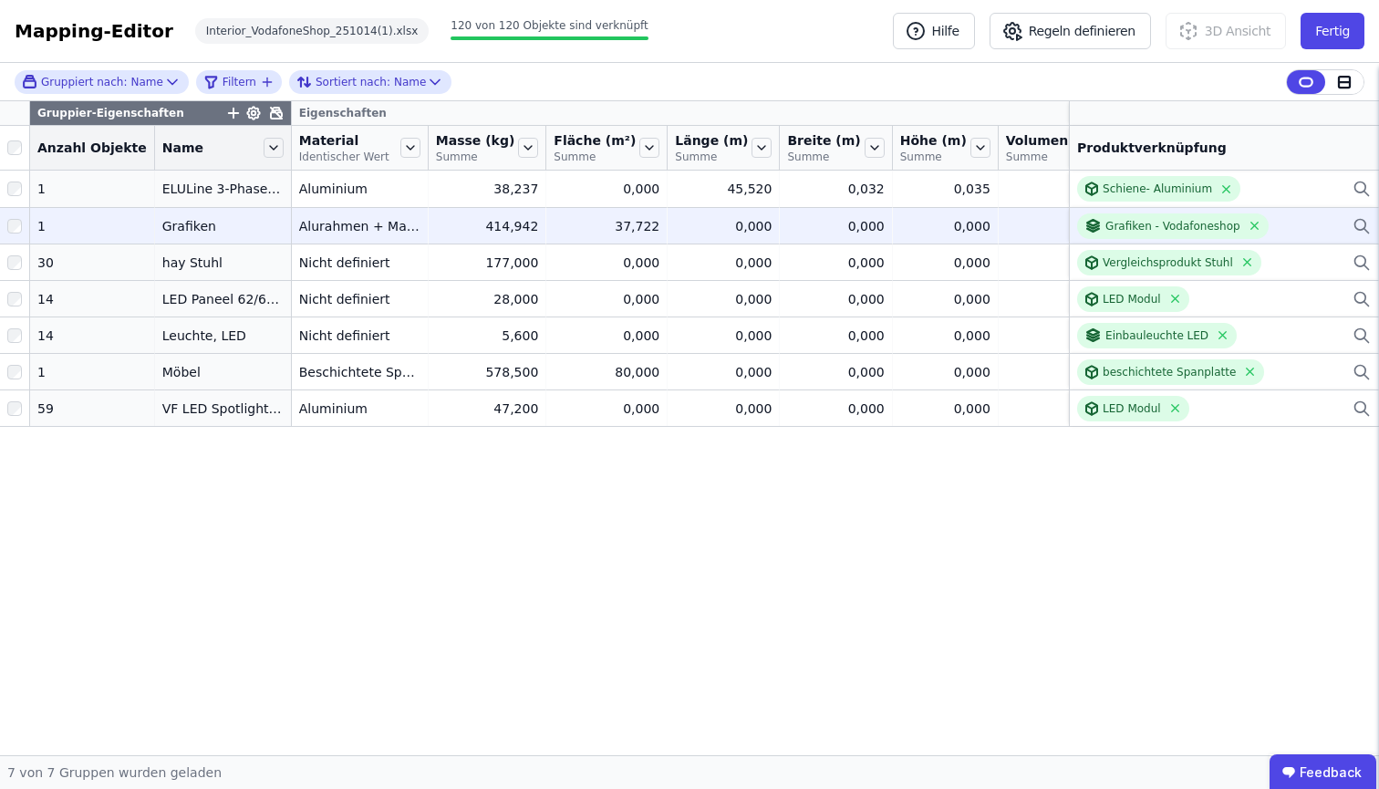
scroll to position [0, 0]
click at [1190, 233] on div "Grafiken - Vodafoneshop" at bounding box center [1172, 226] width 135 height 15
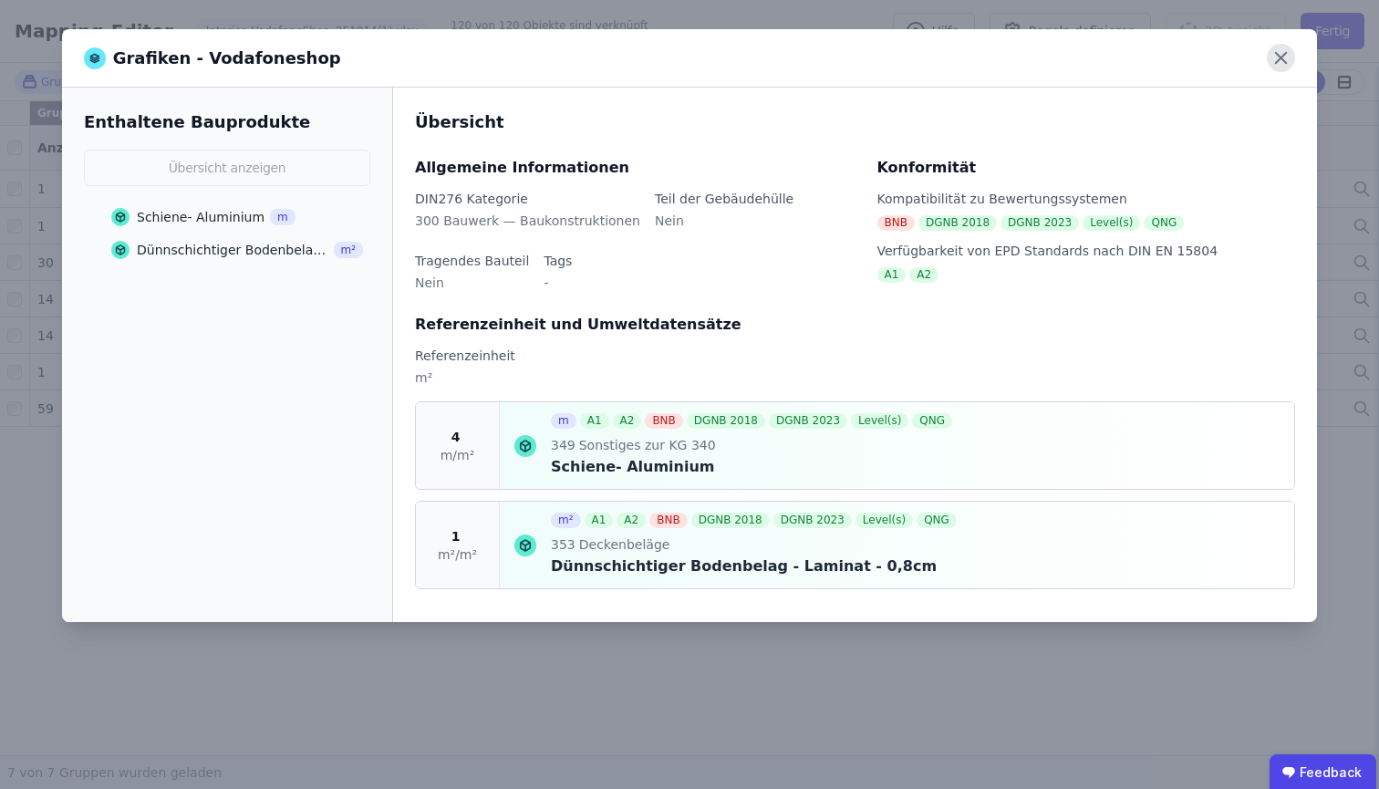
click at [1271, 61] on icon at bounding box center [1281, 58] width 28 height 28
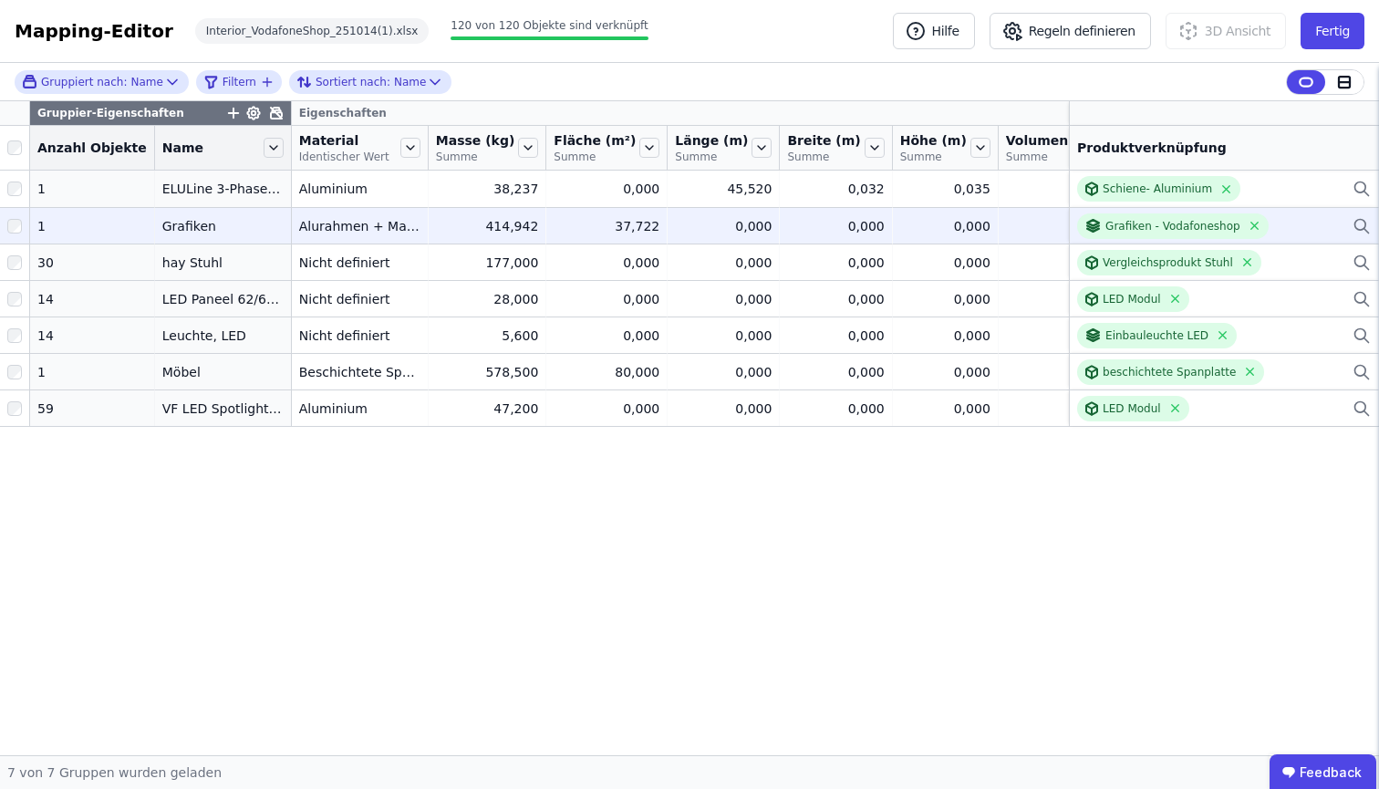
click at [1340, 230] on icon at bounding box center [1360, 224] width 11 height 11
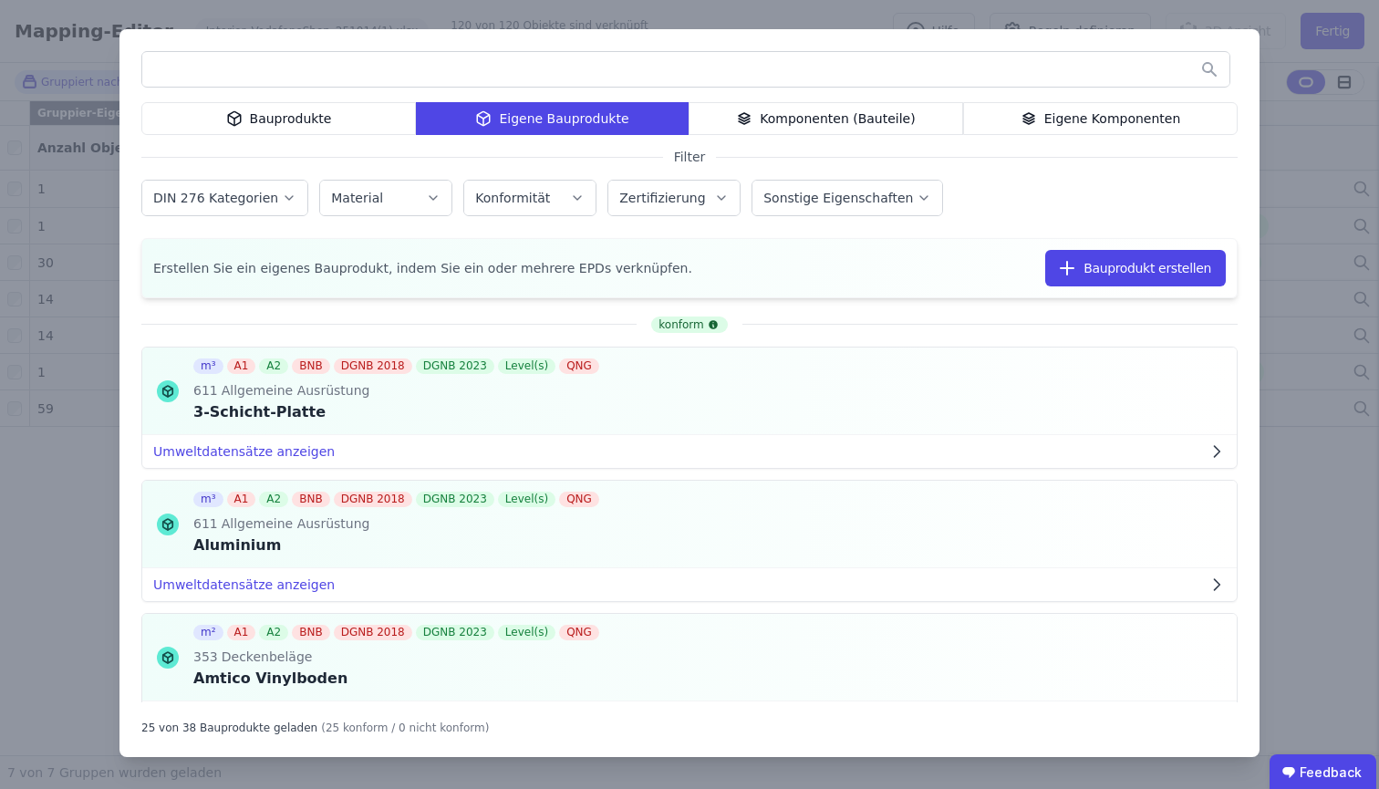
click at [1140, 113] on div "Eigene Komponenten" at bounding box center [1100, 118] width 275 height 33
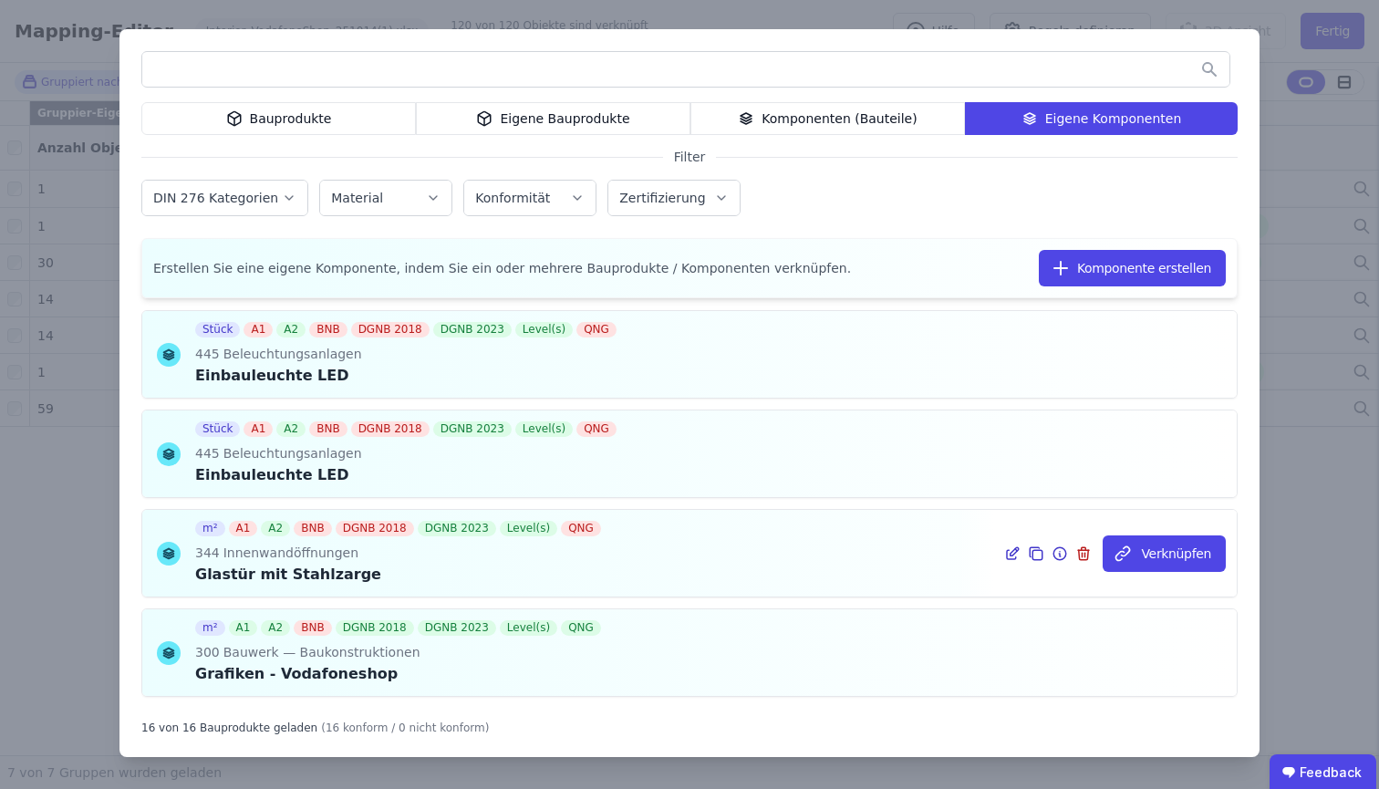
scroll to position [931, 0]
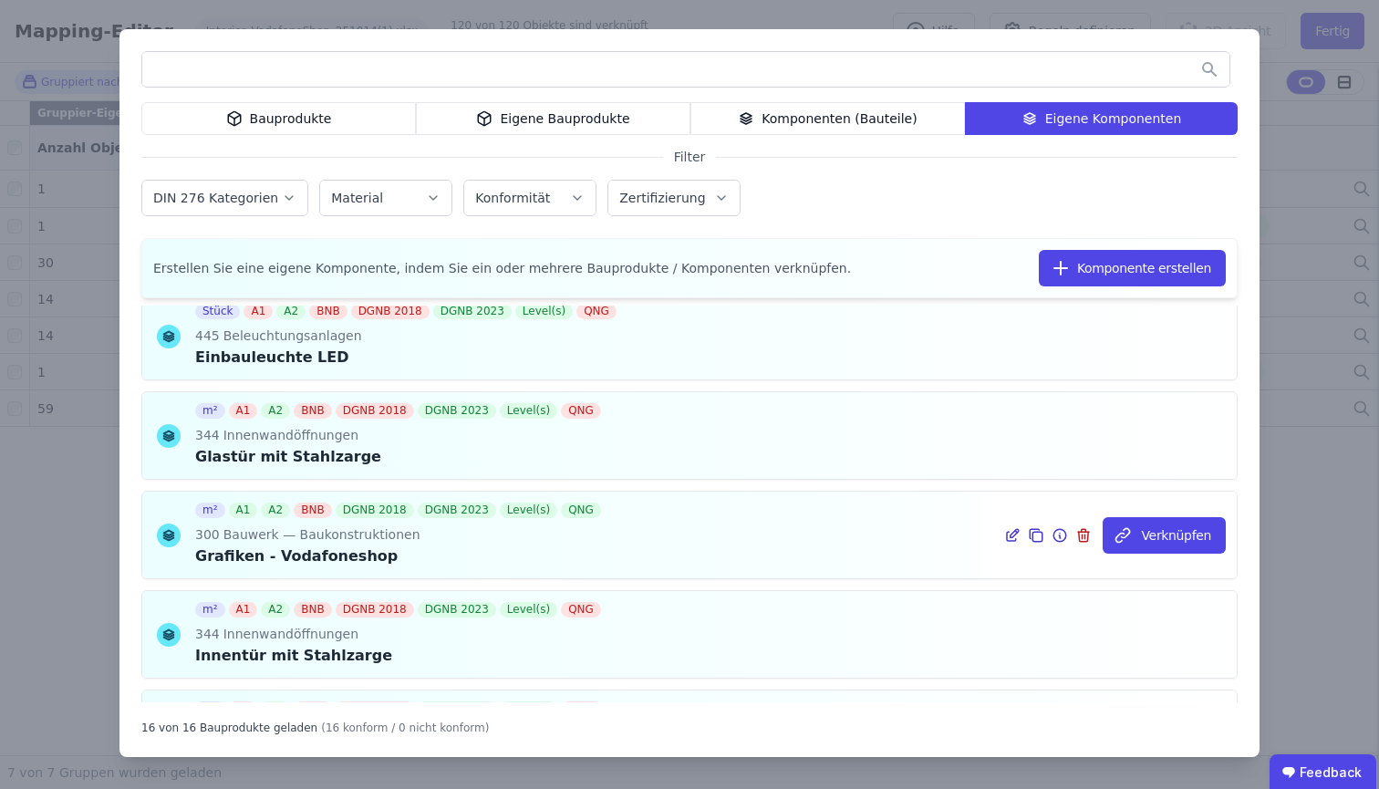
click at [1010, 536] on icon at bounding box center [1012, 535] width 16 height 22
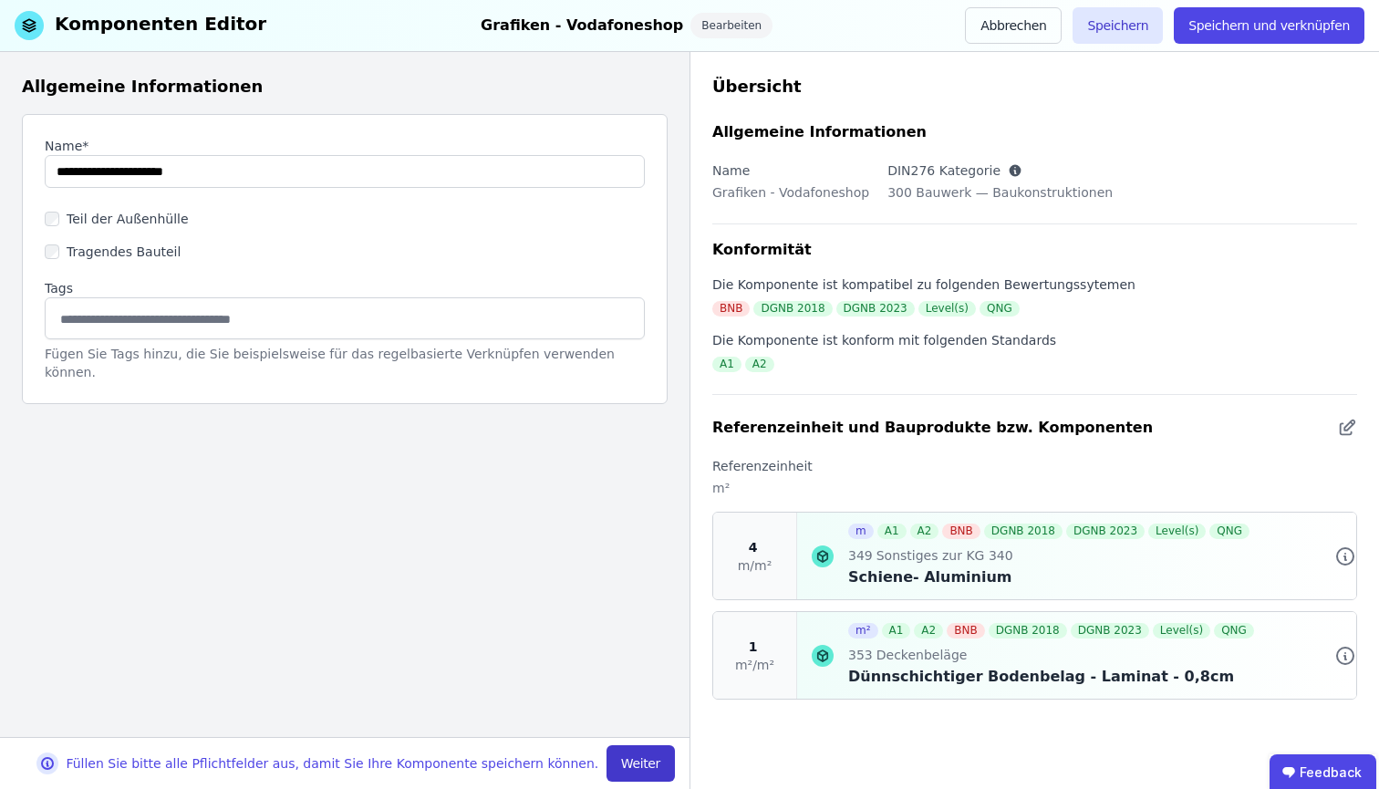
click at [629, 715] on button "Weiter" at bounding box center [640, 763] width 68 height 36
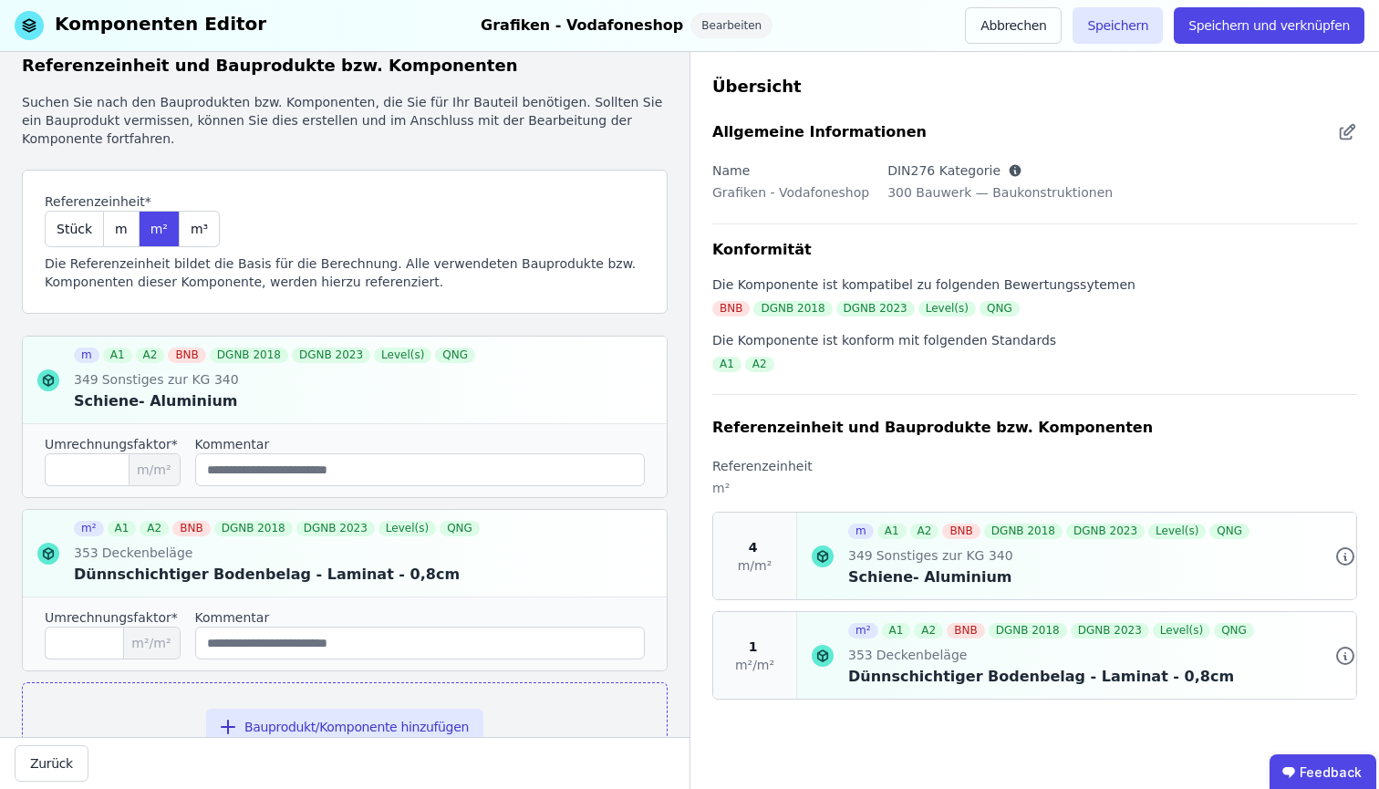
scroll to position [92, 0]
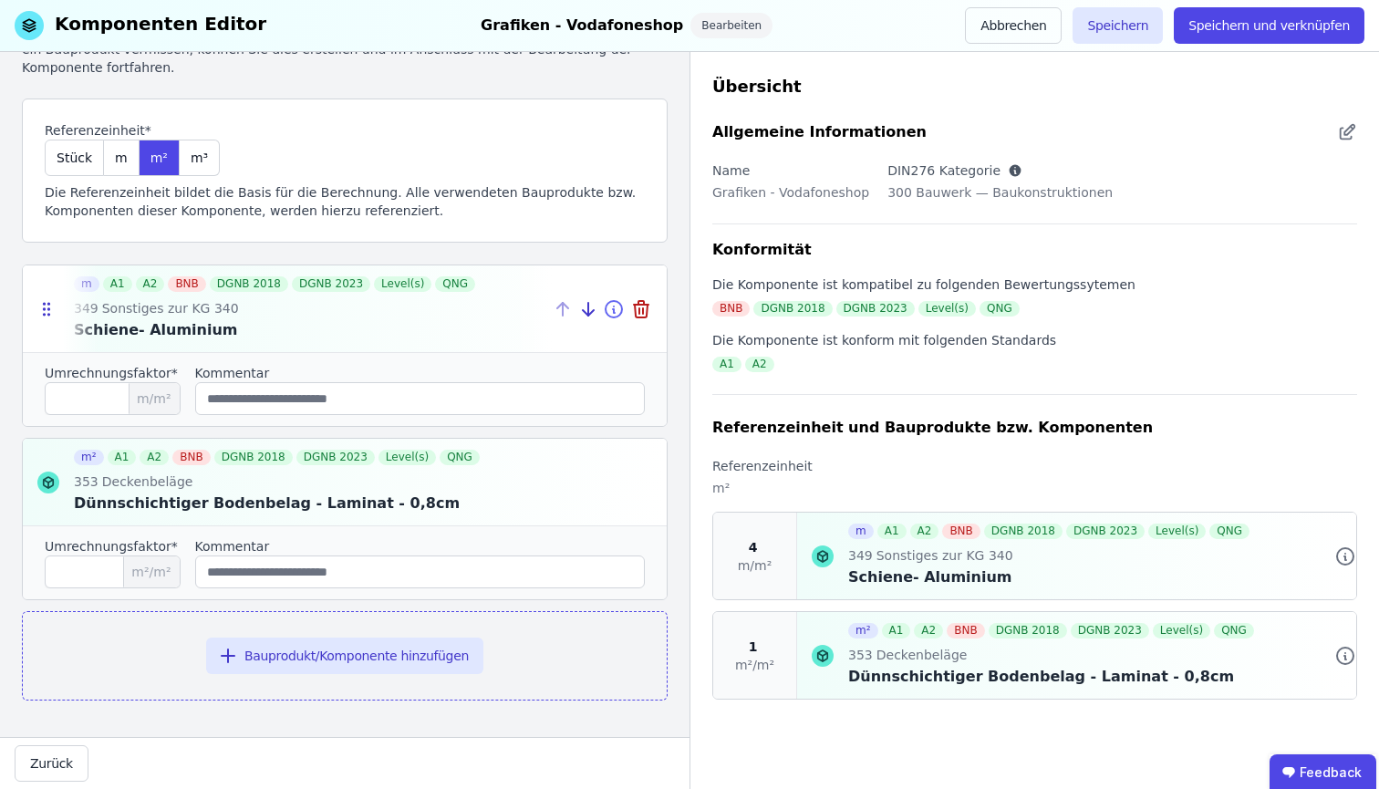
click at [613, 309] on icon at bounding box center [614, 311] width 2 height 4
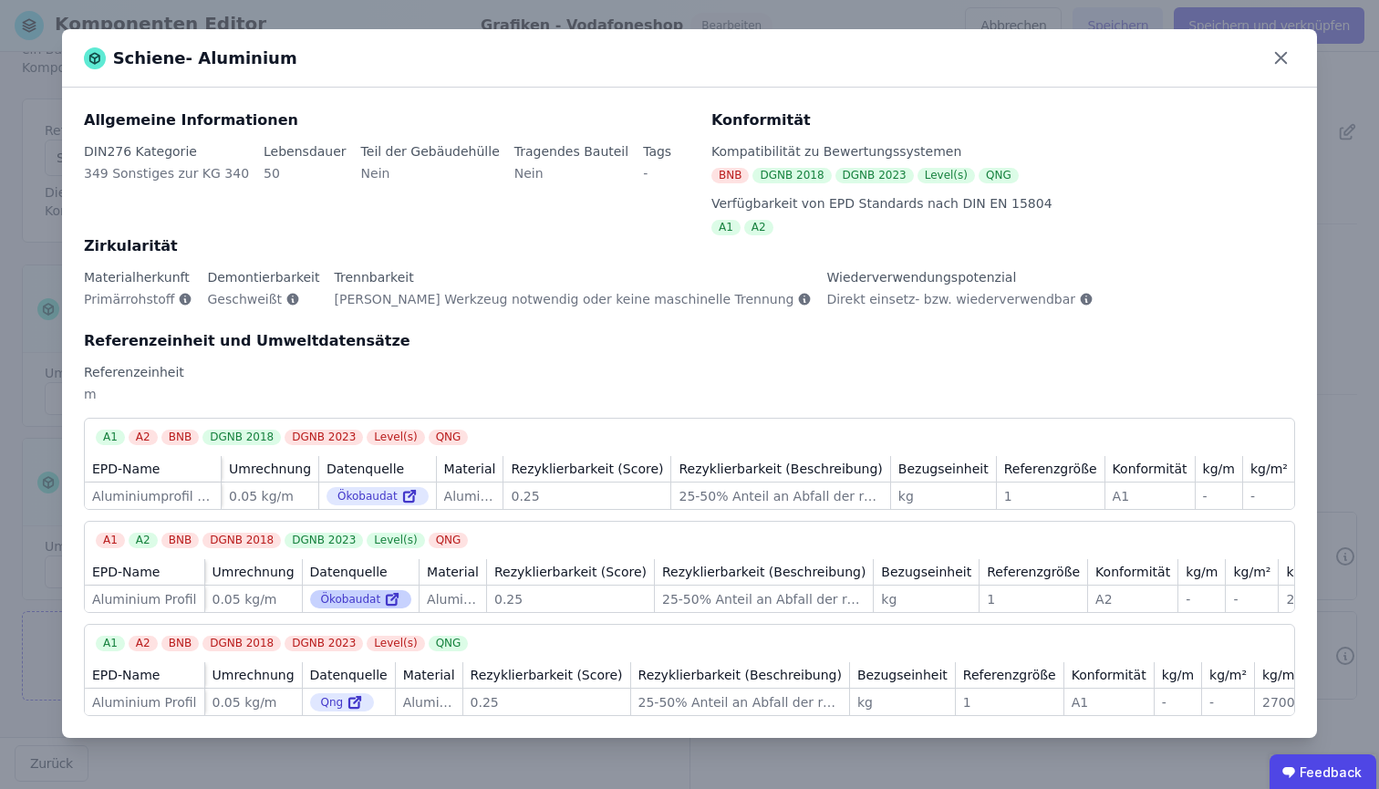
click at [385, 605] on icon at bounding box center [392, 599] width 16 height 22
click at [268, 29] on div "Schiene- Aluminium" at bounding box center [689, 58] width 1255 height 58
click at [278, 19] on div "Schiene- Aluminium Allgemeine Informationen DIN276 Kategorie 349 Sonstiges zur …" at bounding box center [689, 394] width 1379 height 789
click at [1283, 60] on icon at bounding box center [1280, 58] width 11 height 11
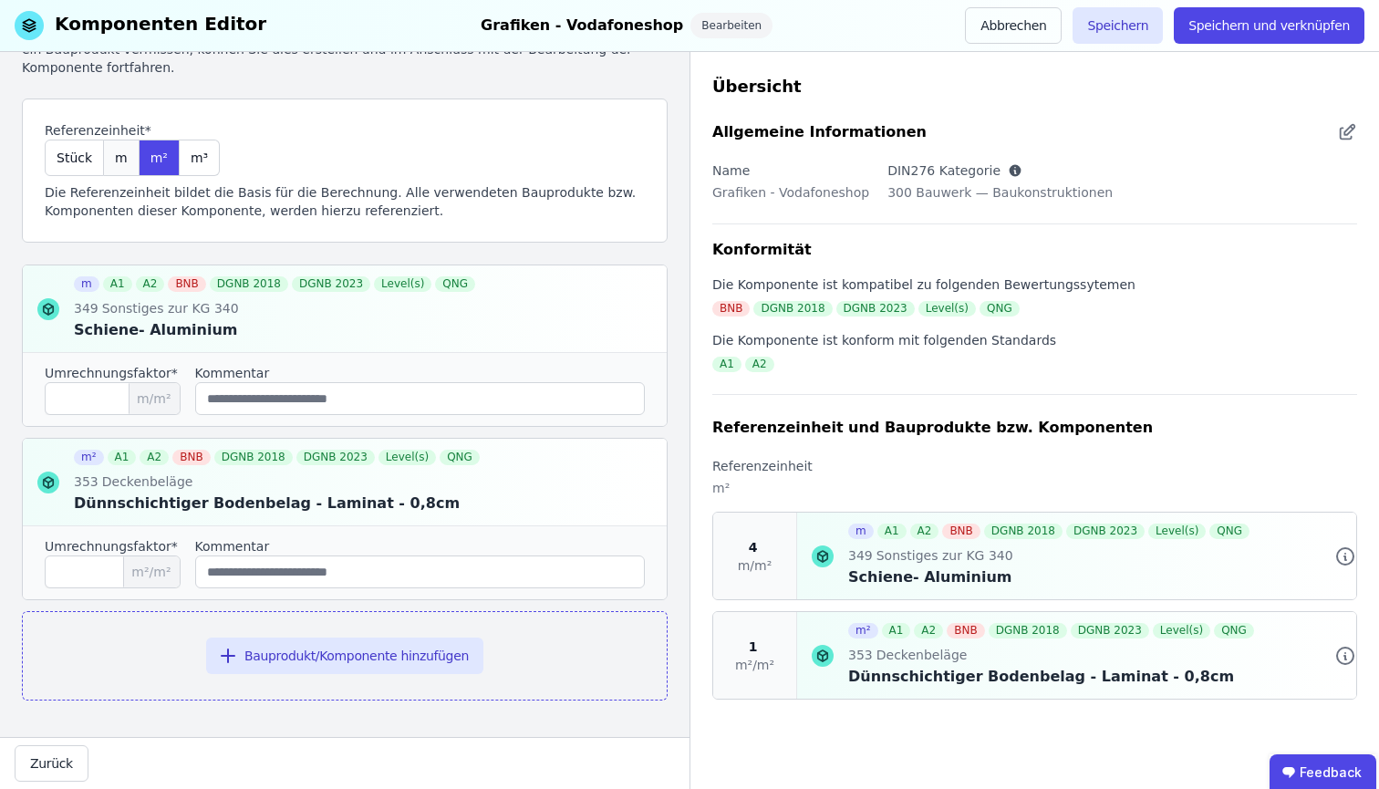
click at [123, 162] on span "m" at bounding box center [121, 158] width 13 height 18
click at [108, 389] on input "*" at bounding box center [113, 398] width 136 height 33
drag, startPoint x: 78, startPoint y: 398, endPoint x: 46, endPoint y: 399, distance: 32.9
click at [46, 399] on input "*" at bounding box center [113, 398] width 136 height 33
type input "*"
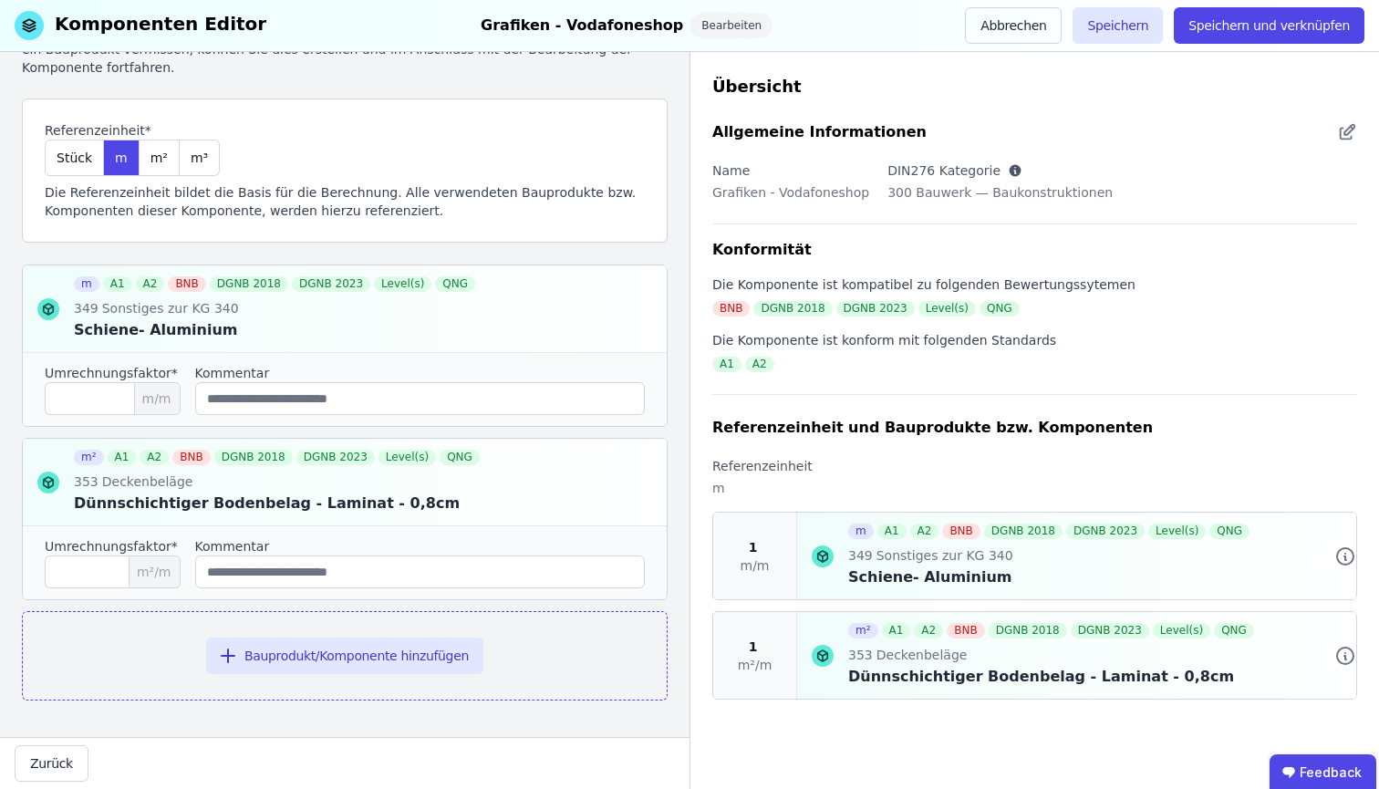
click at [548, 253] on div "Referenzeinheit und Bauprodukte bzw. Komponenten Suchen Sie nach den Bauprodukt…" at bounding box center [345, 337] width 646 height 726
click at [168, 579] on span "m²/m" at bounding box center [154, 571] width 51 height 31
click at [253, 504] on div at bounding box center [345, 482] width 644 height 87
click at [164, 161] on div "m²" at bounding box center [160, 158] width 40 height 36
click at [195, 164] on span "m³" at bounding box center [199, 158] width 17 height 18
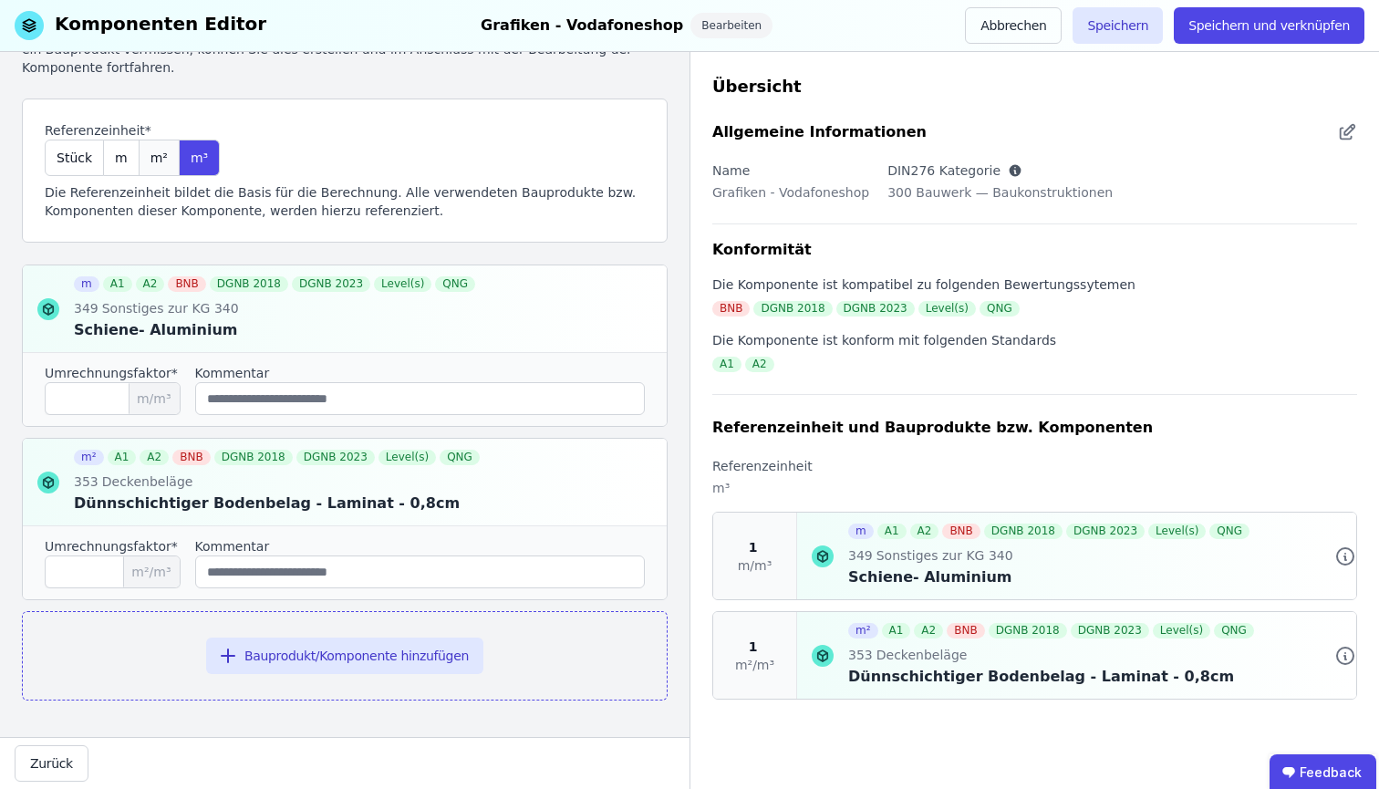
click at [165, 164] on div "m²" at bounding box center [160, 158] width 40 height 36
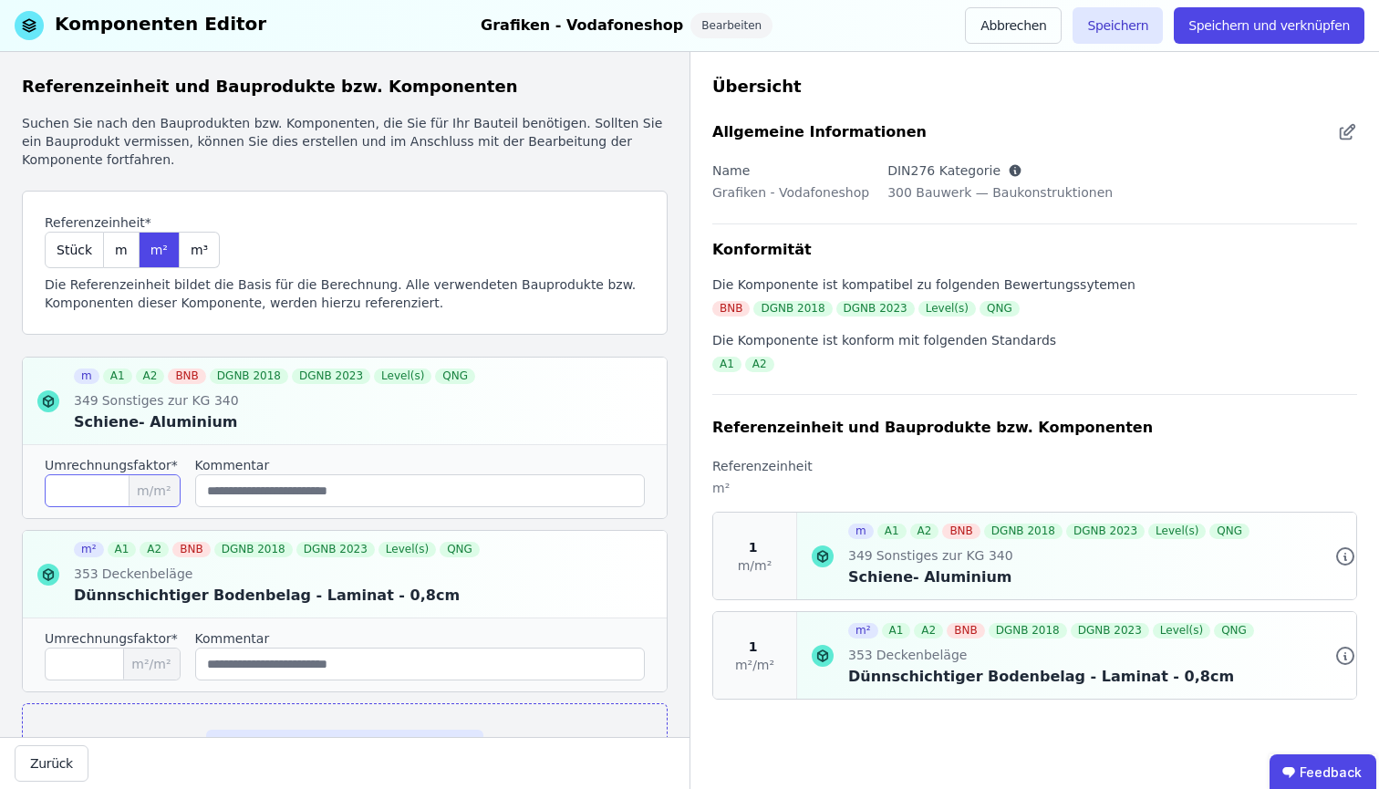
click at [73, 488] on input "*" at bounding box center [113, 490] width 136 height 33
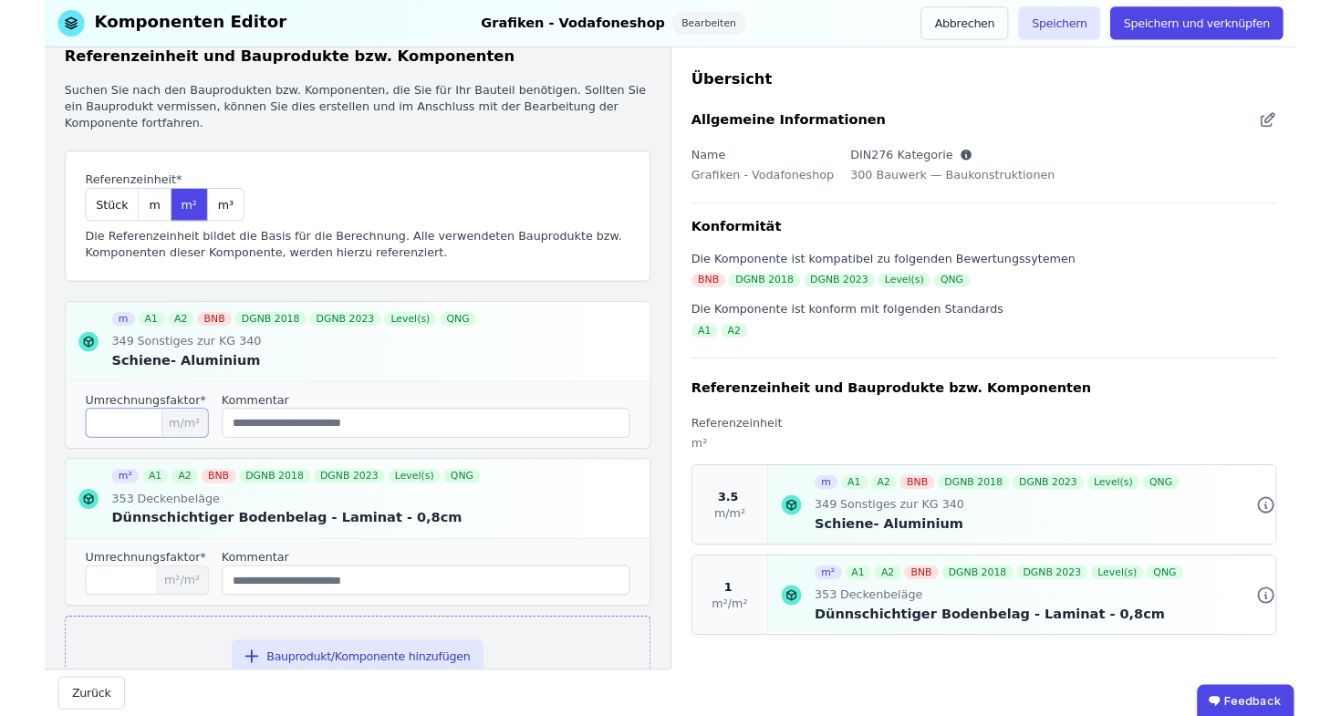
scroll to position [92, 0]
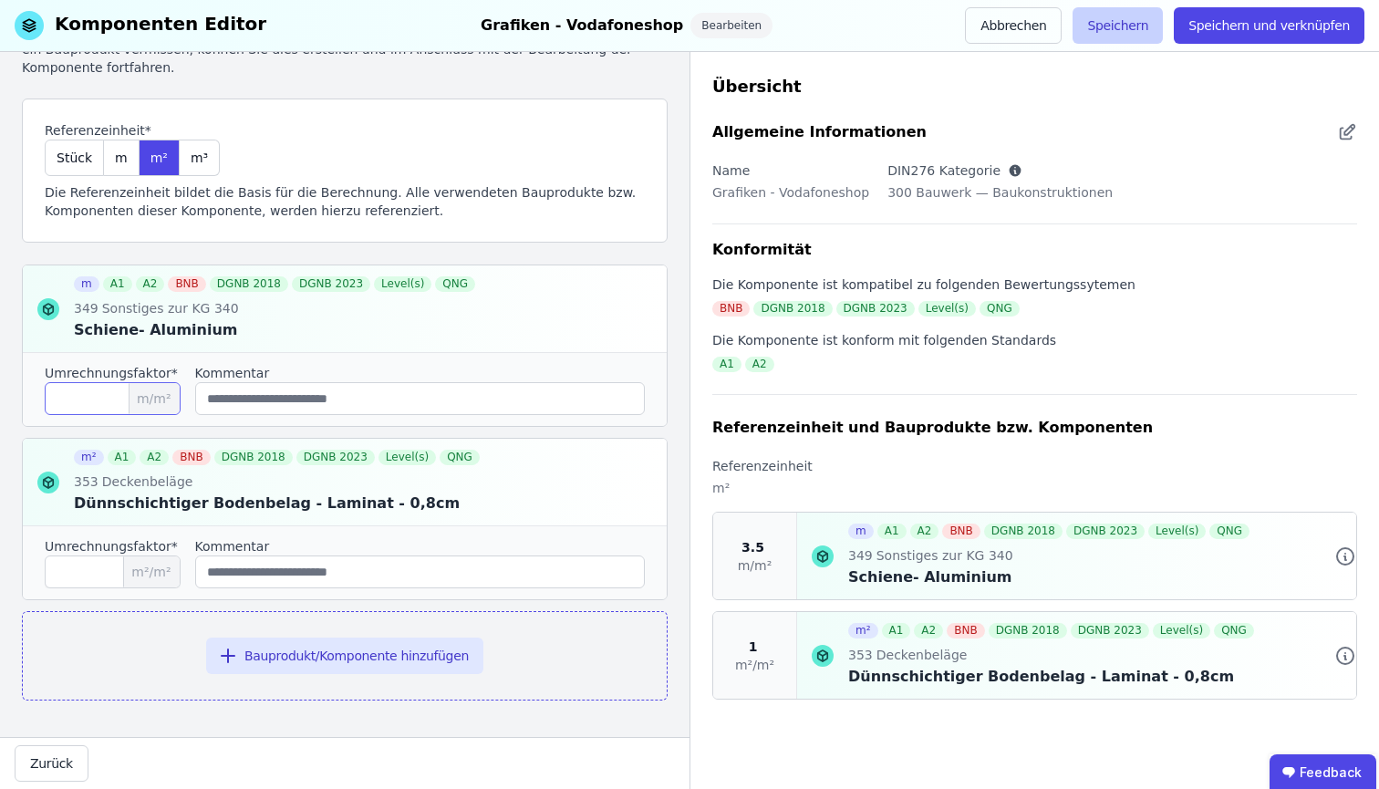
type input "***"
click at [1120, 28] on button "Speichern" at bounding box center [1117, 25] width 90 height 36
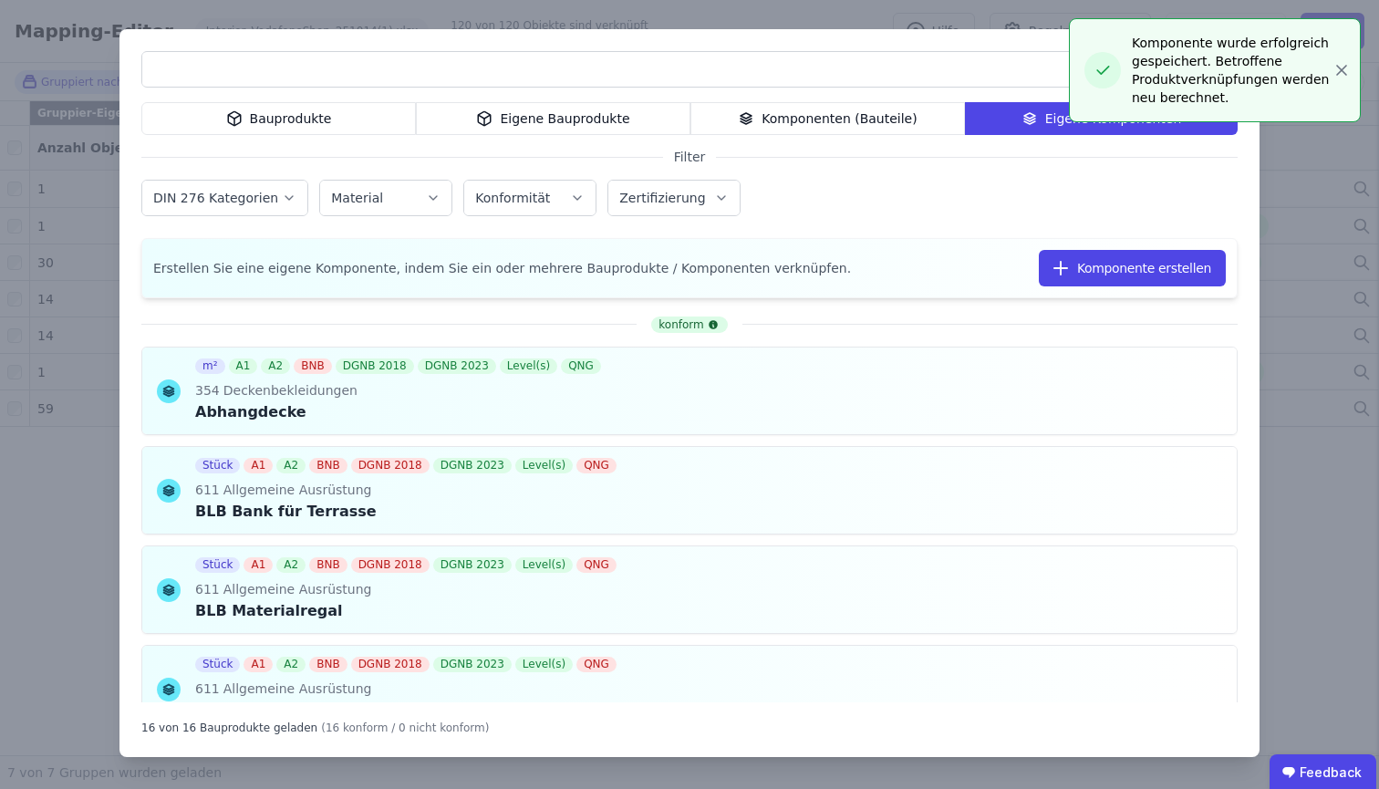
click at [803, 12] on div "Bauprodukte Eigene Bauprodukte Komponenten (Bauteile) Eigene Komponenten Filter…" at bounding box center [689, 394] width 1379 height 789
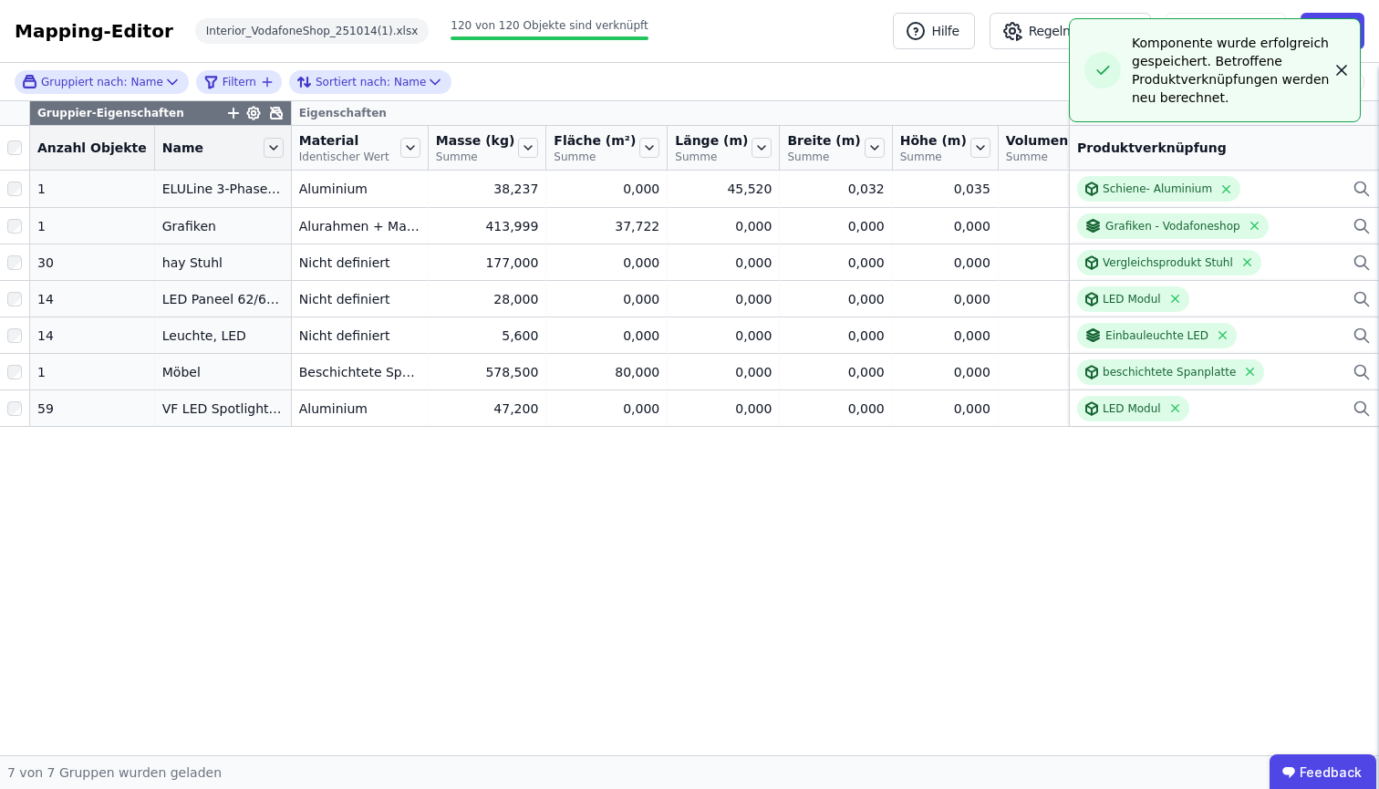
click at [1336, 72] on icon "button" at bounding box center [1341, 70] width 18 height 18
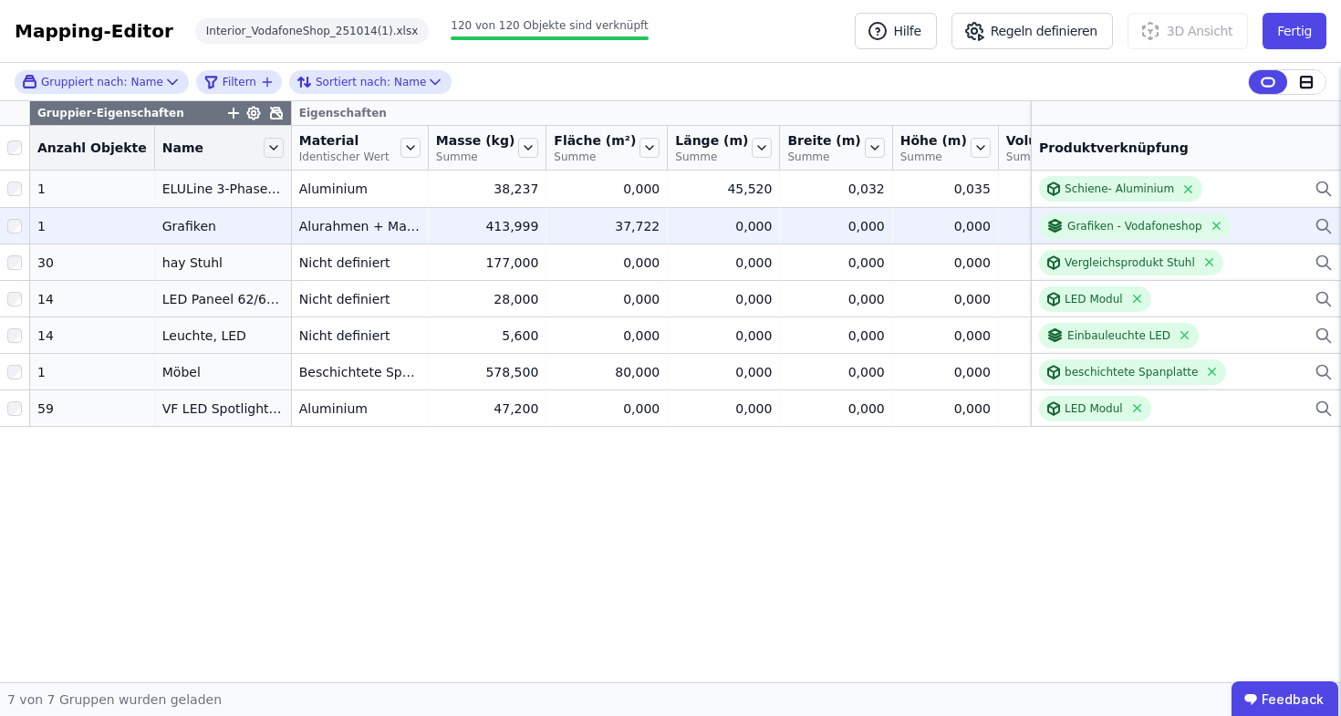
click at [1330, 236] on icon at bounding box center [1323, 226] width 18 height 22
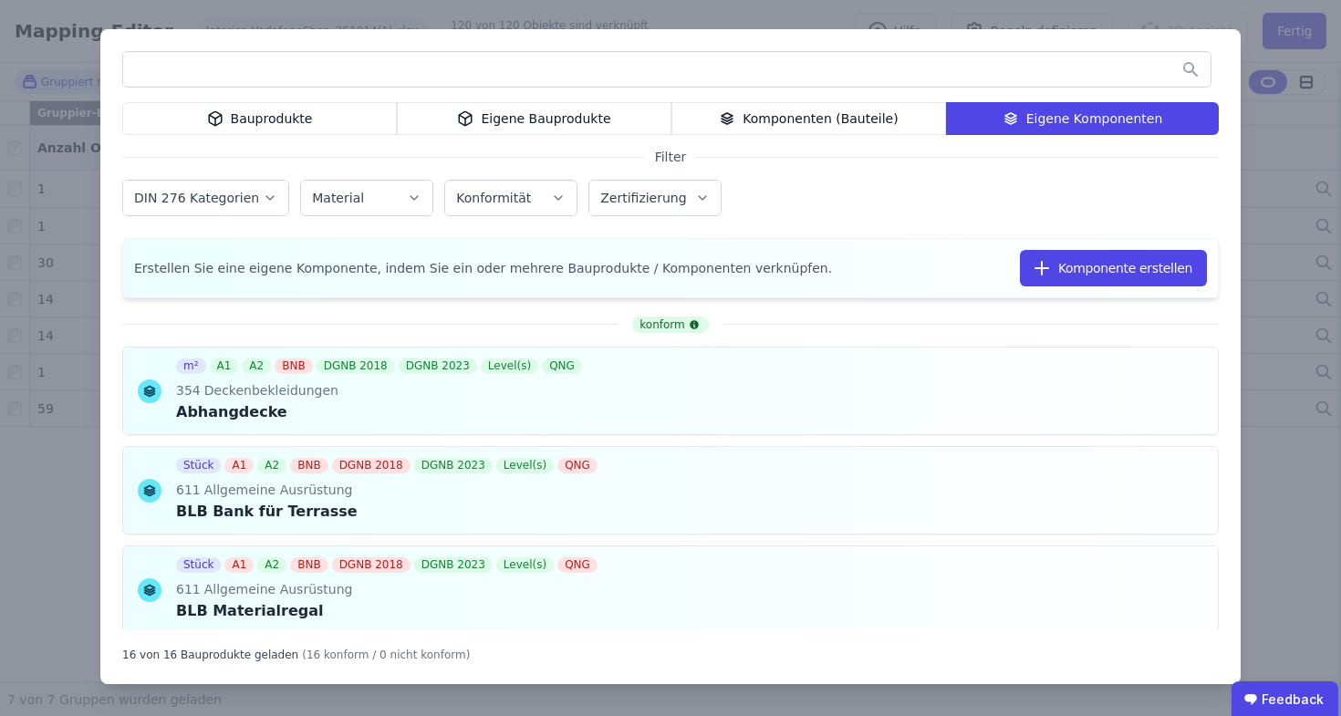
click at [295, 117] on div "Bauprodukte" at bounding box center [259, 118] width 275 height 33
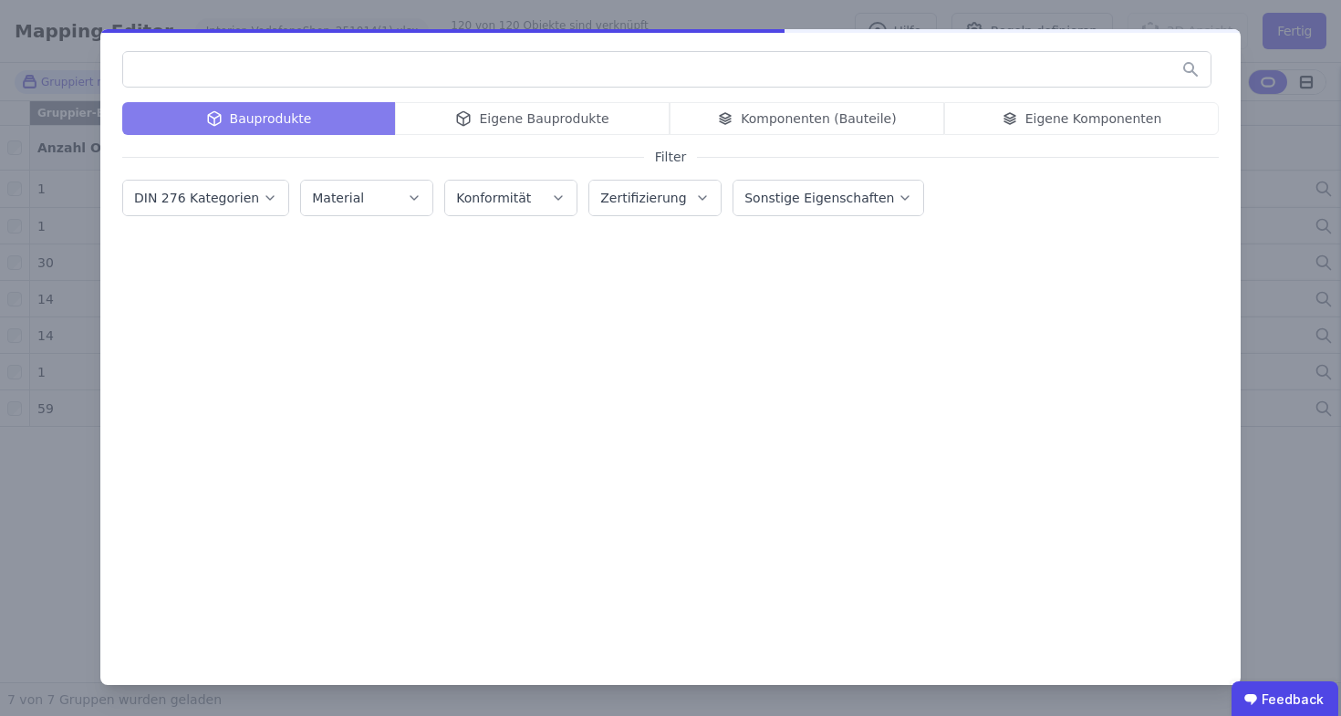
click at [317, 76] on input "text" at bounding box center [666, 69] width 1087 height 33
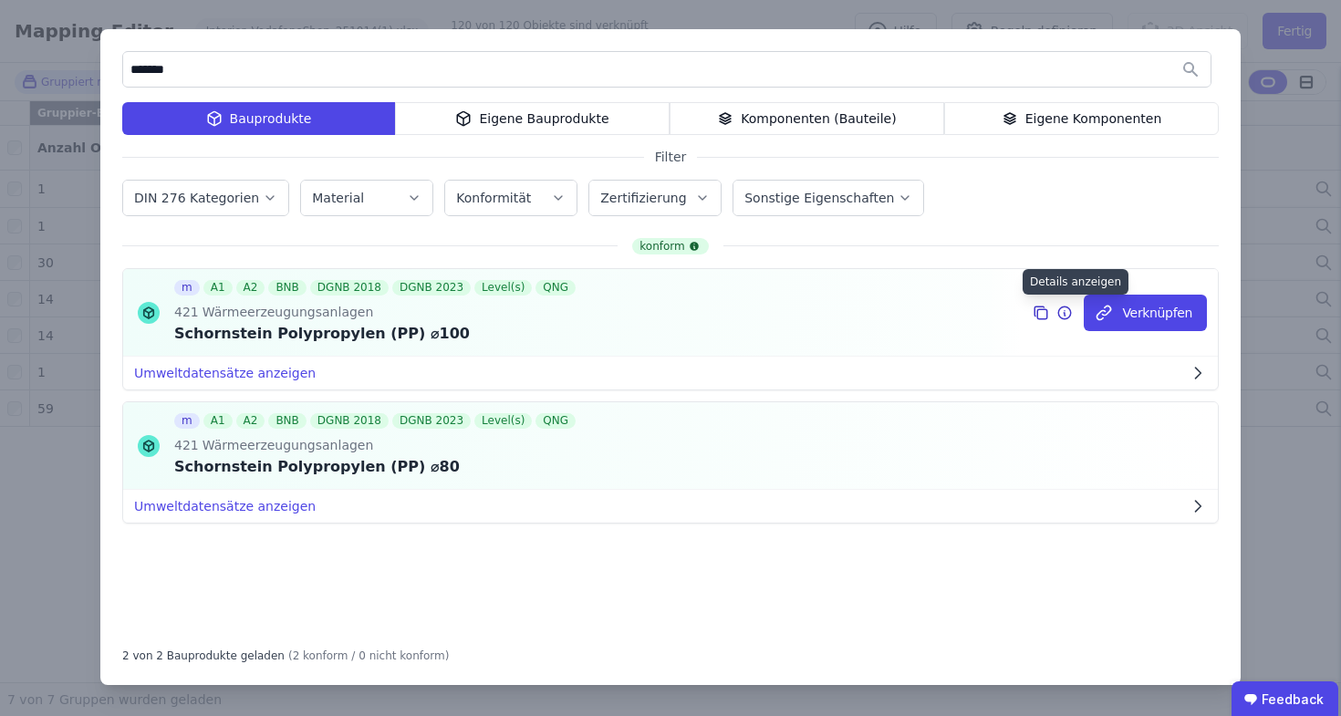
click at [1064, 310] on icon at bounding box center [1064, 313] width 16 height 22
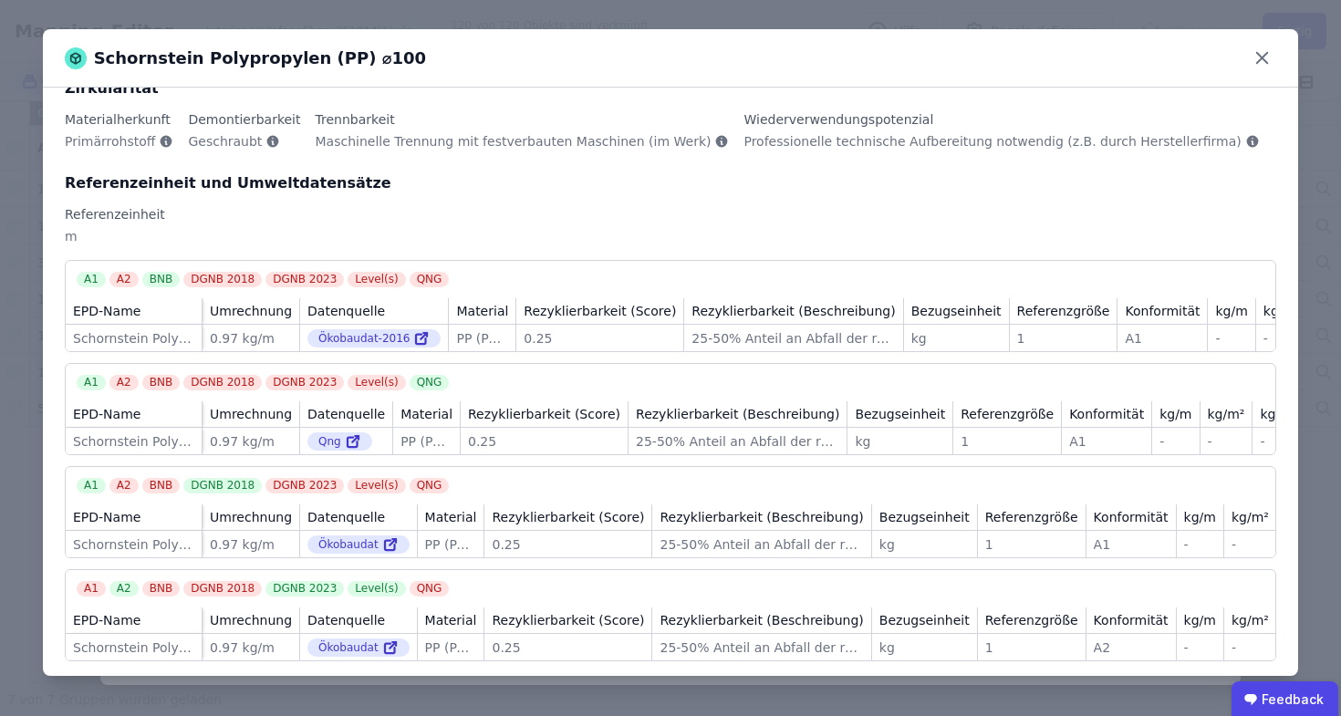
scroll to position [194, 0]
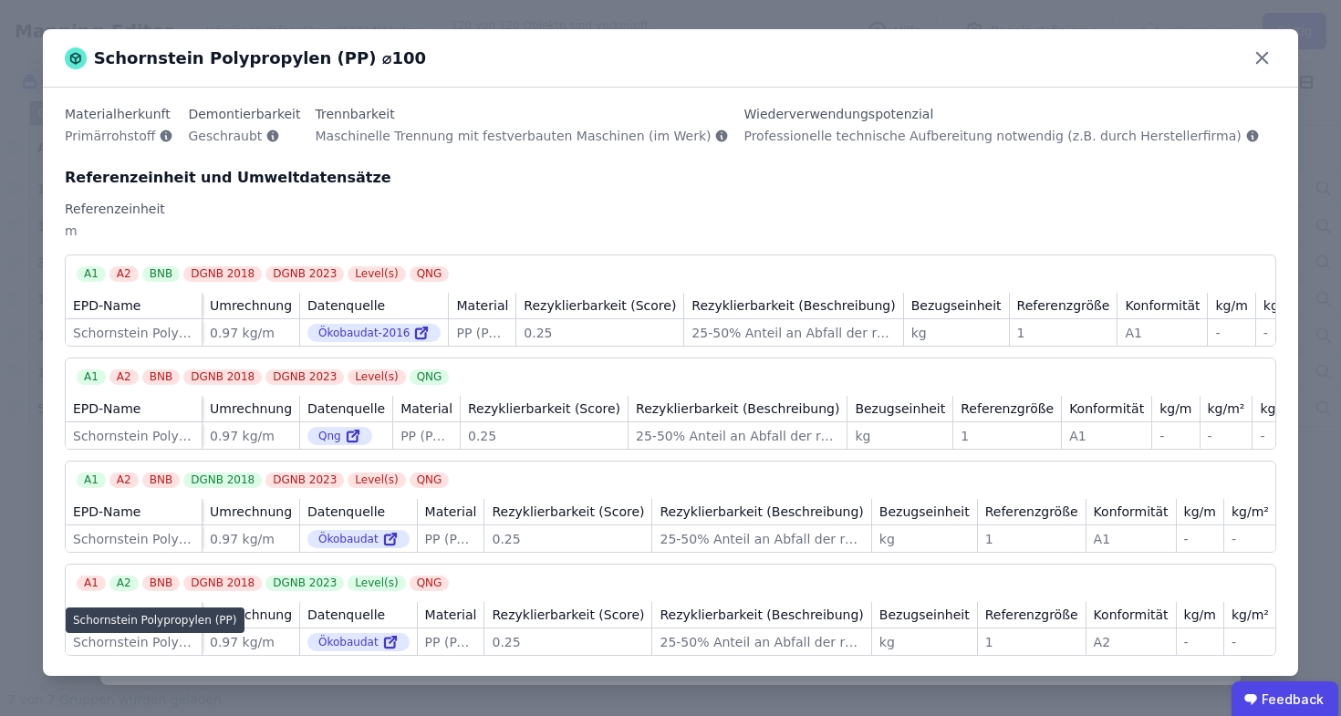
drag, startPoint x: 153, startPoint y: 628, endPoint x: 171, endPoint y: 627, distance: 18.3
click at [171, 633] on div "Schornstein Polypropylen (PP)" at bounding box center [133, 642] width 121 height 18
click at [385, 638] on icon at bounding box center [390, 643] width 10 height 10
click at [1267, 57] on icon at bounding box center [1262, 58] width 28 height 28
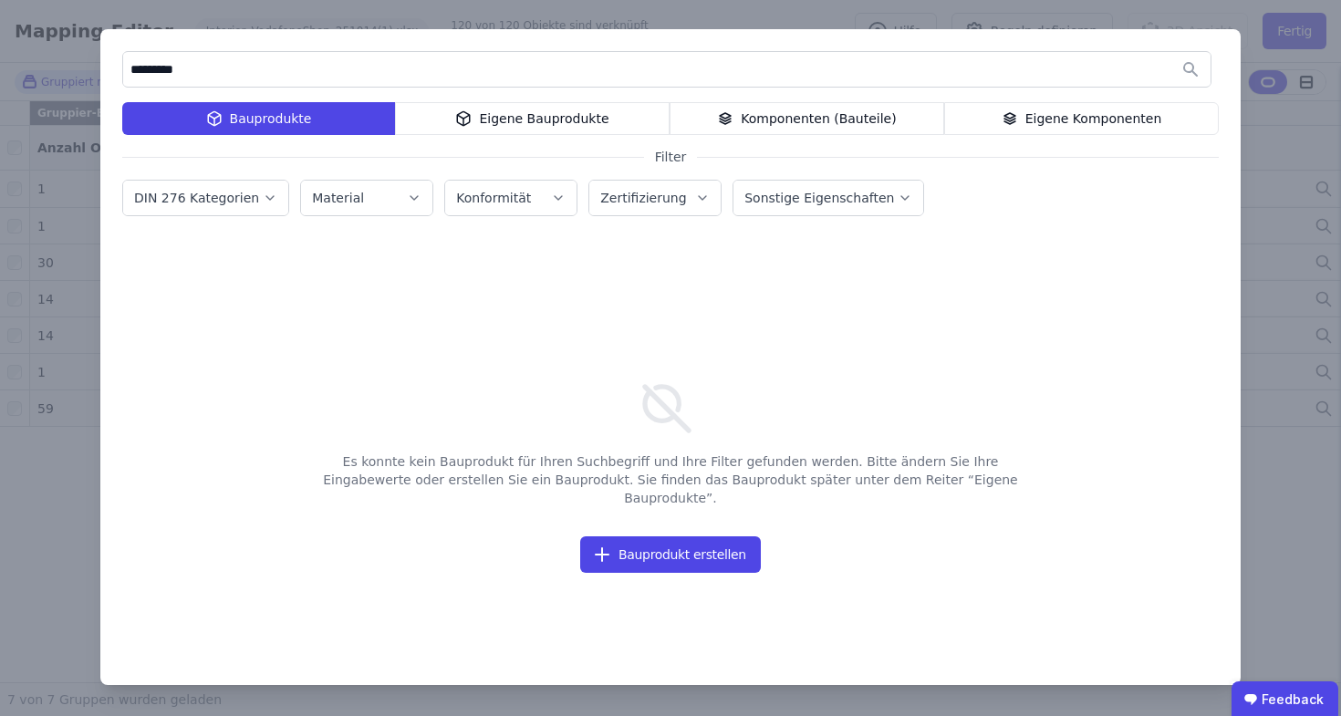
click at [530, 115] on div "Eigene Bauprodukte" at bounding box center [532, 118] width 275 height 33
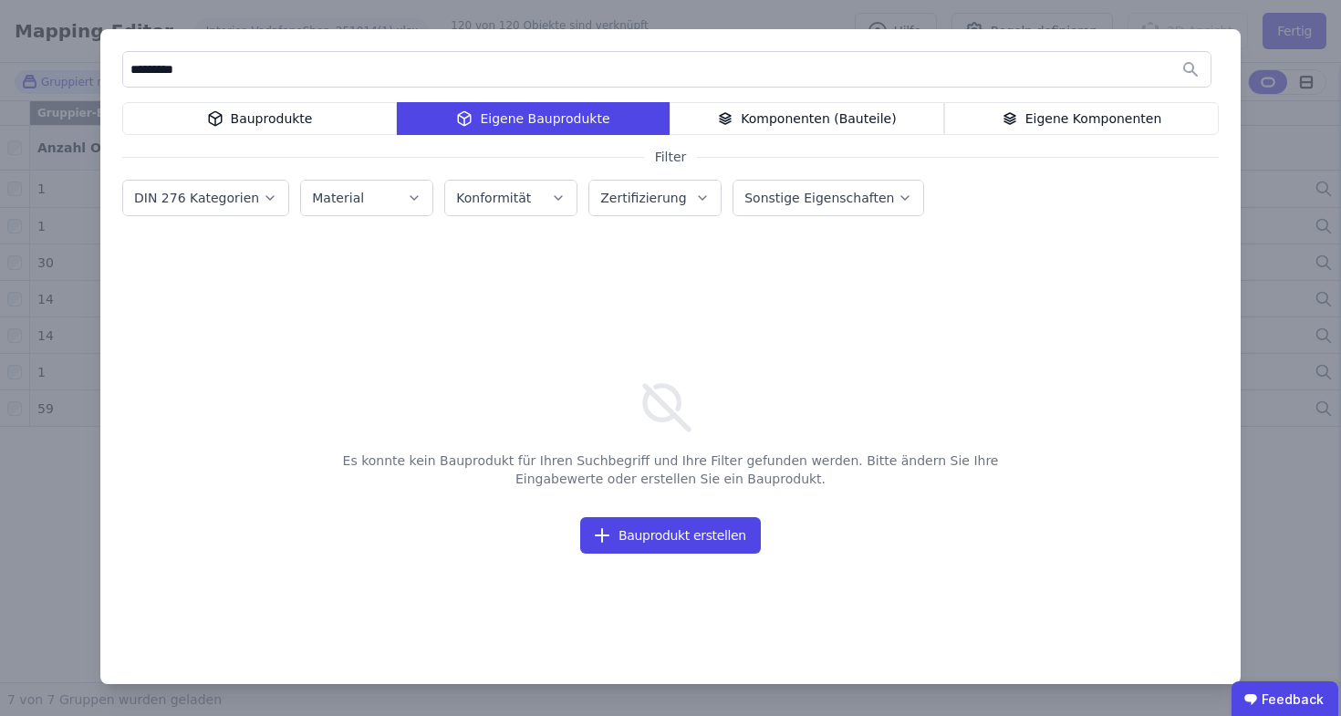
click at [483, 67] on input "*********" at bounding box center [666, 69] width 1087 height 33
type input "*"
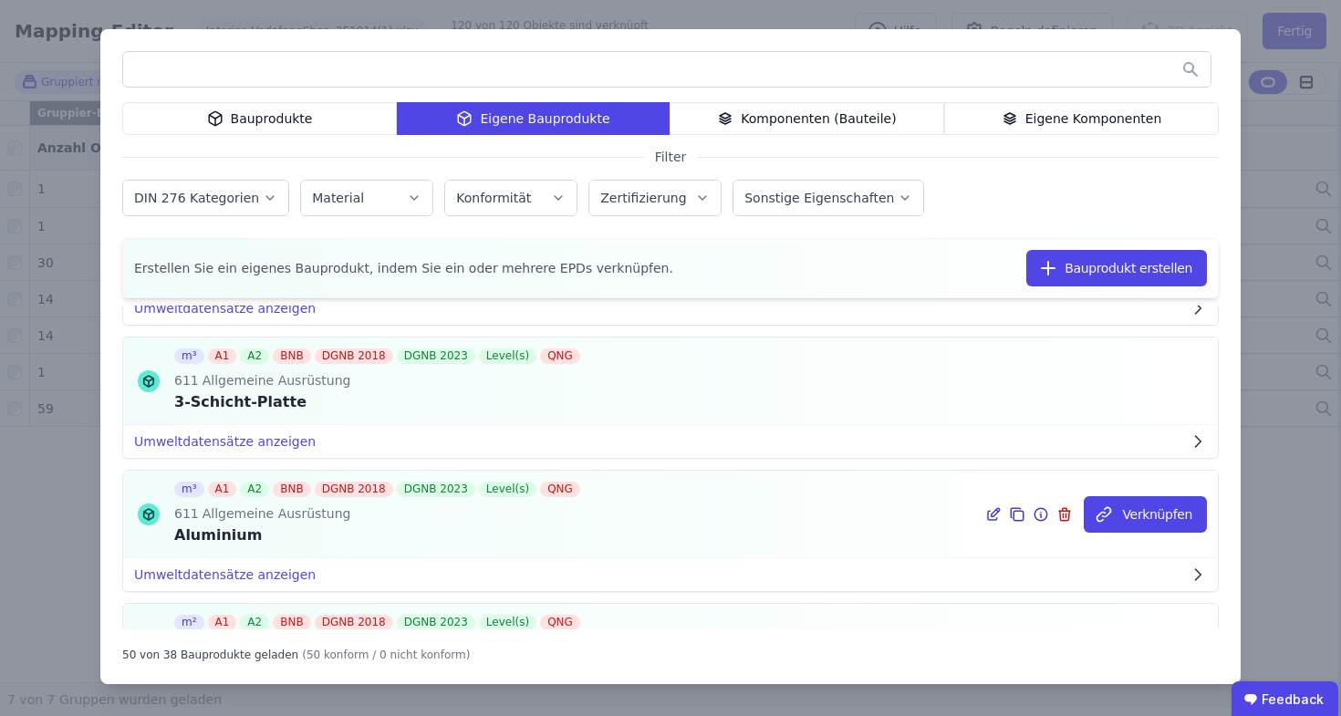
scroll to position [3441, 0]
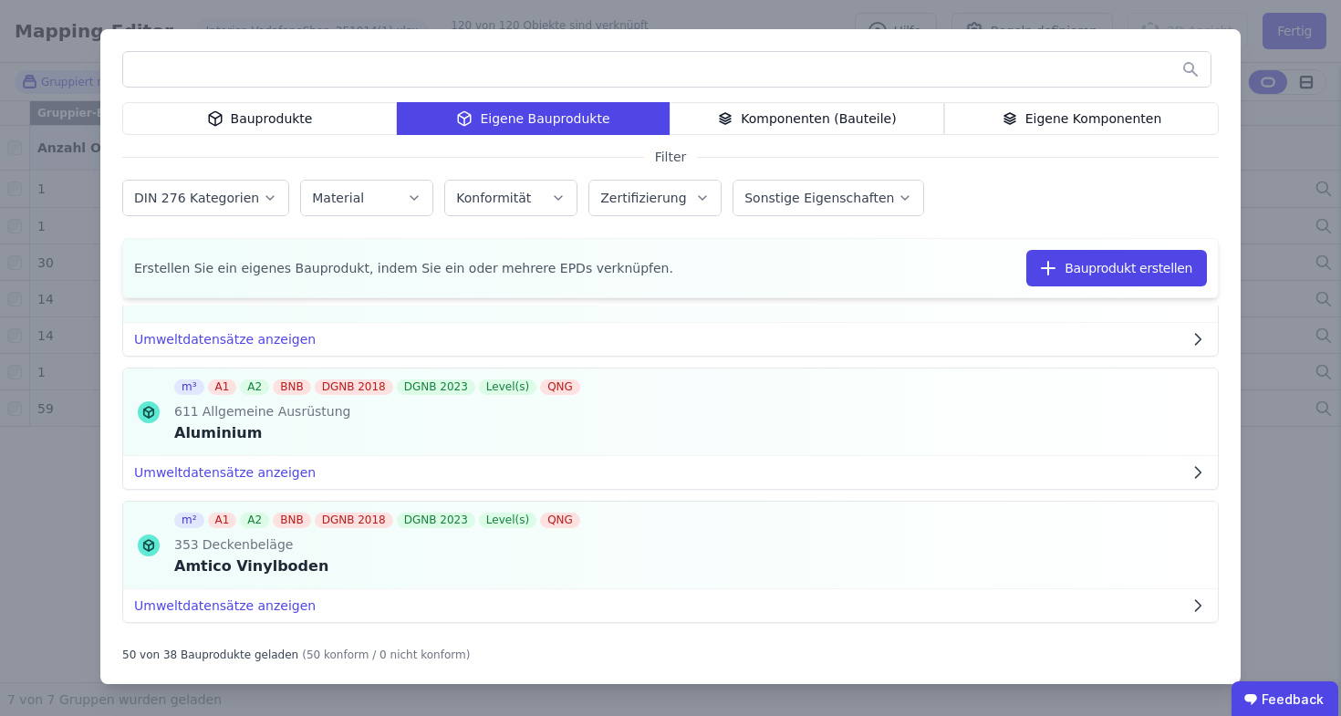
click at [1167, 111] on div "Eigene Komponenten" at bounding box center [1081, 118] width 275 height 33
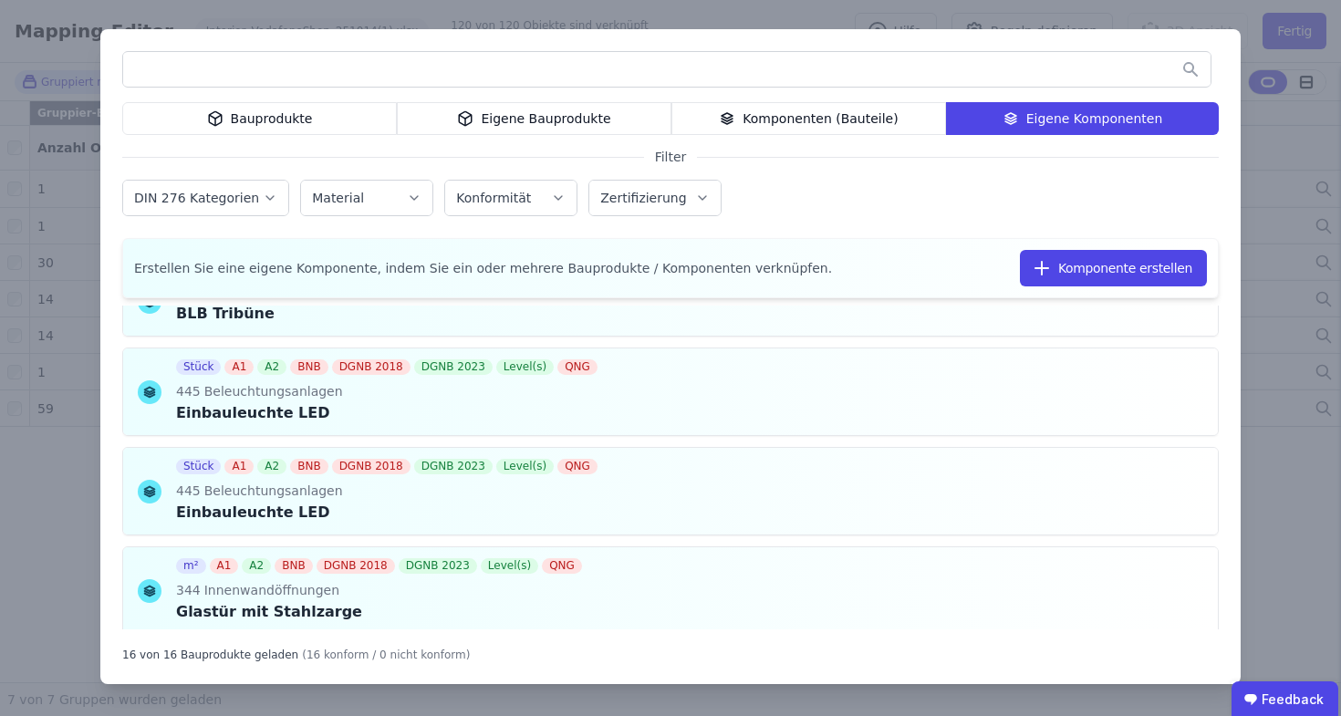
scroll to position [972, 0]
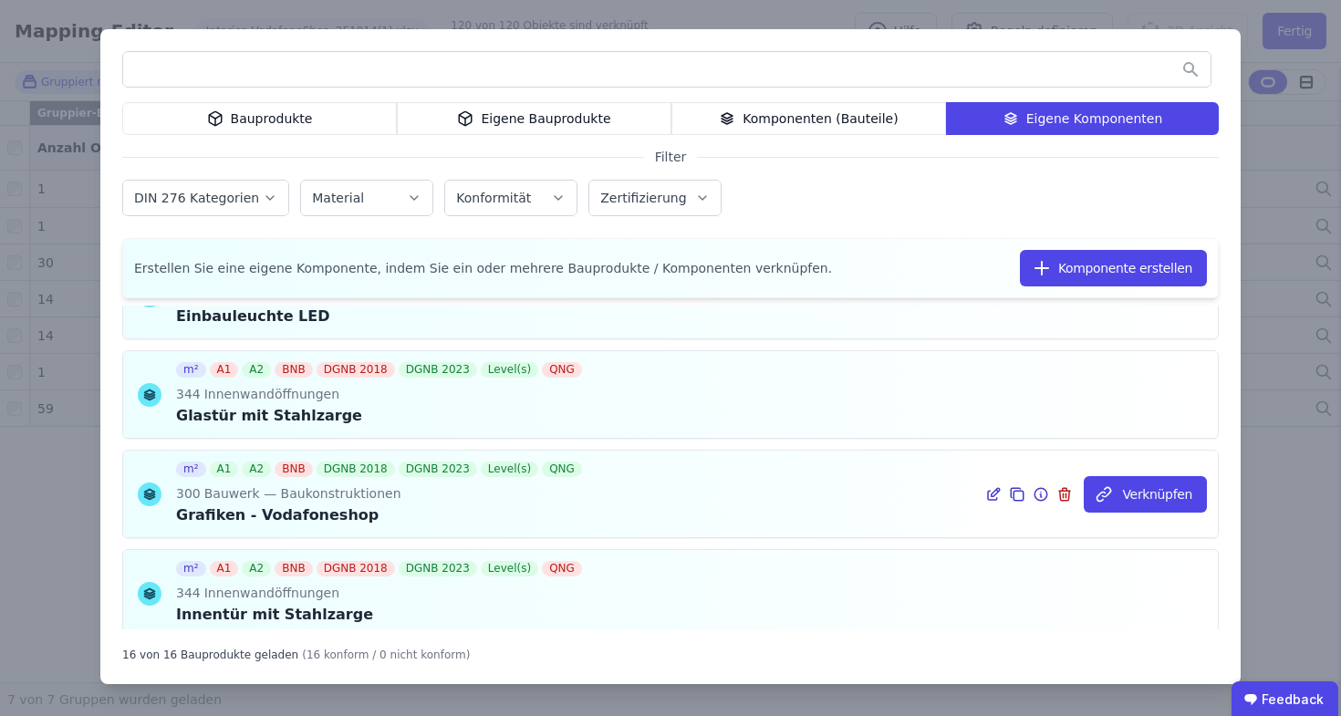
click at [1032, 495] on icon at bounding box center [1040, 494] width 16 height 22
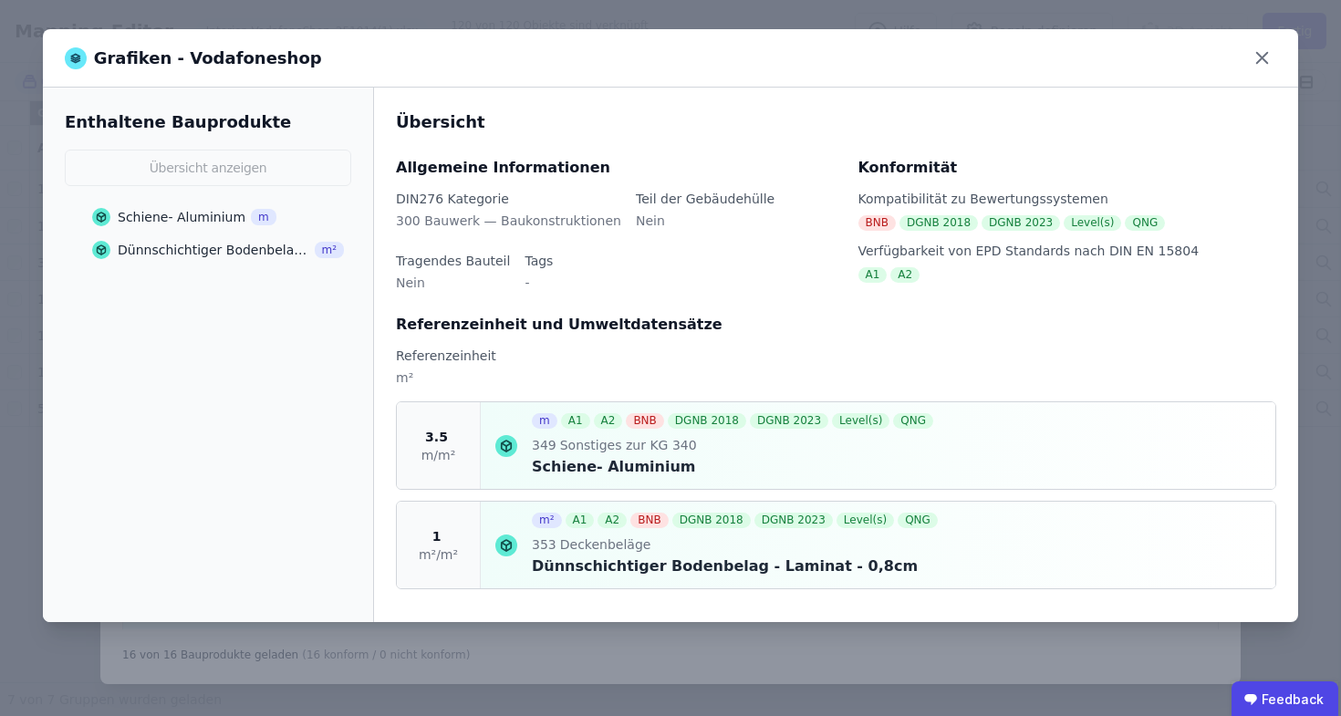
click at [761, 612] on div "Übersicht Allgemeine Informationen DIN276 Kategorie 300 Bauwerk — Baukonstrukti…" at bounding box center [836, 355] width 924 height 534
click at [1255, 60] on icon at bounding box center [1262, 58] width 28 height 28
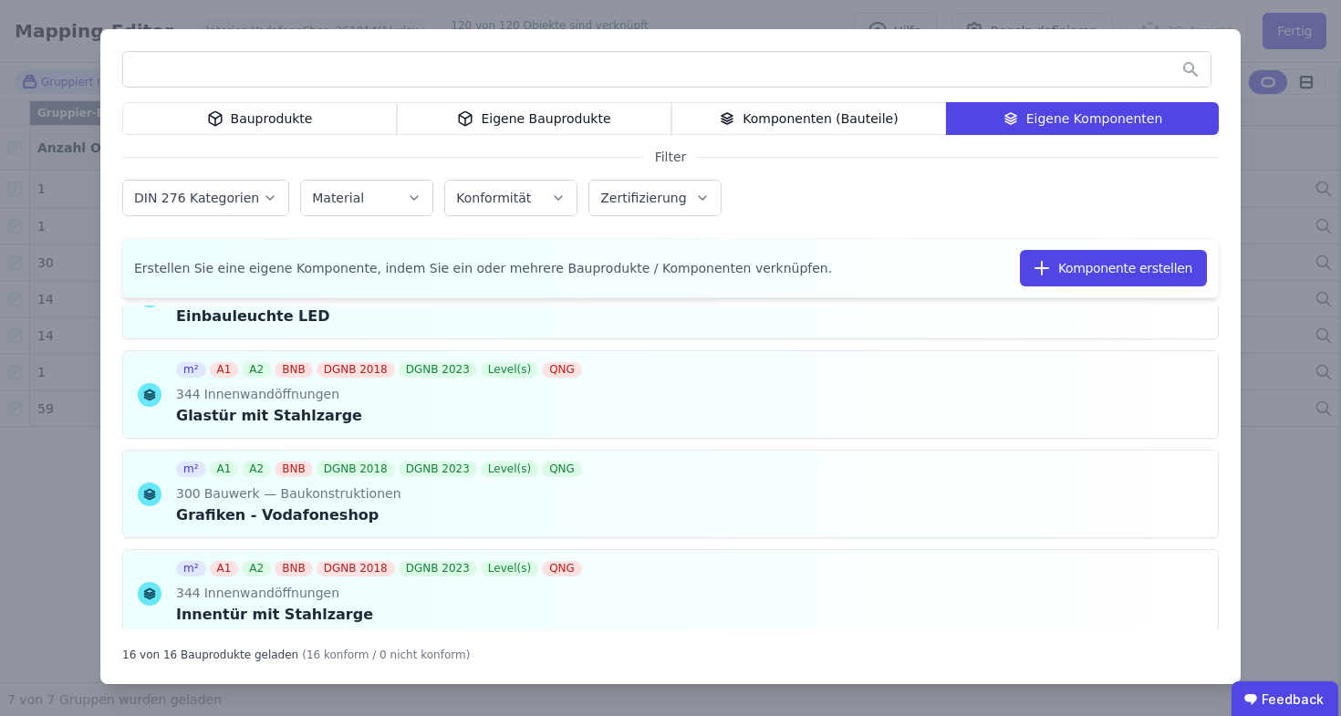
click at [368, 121] on div "Bauprodukte" at bounding box center [259, 118] width 275 height 33
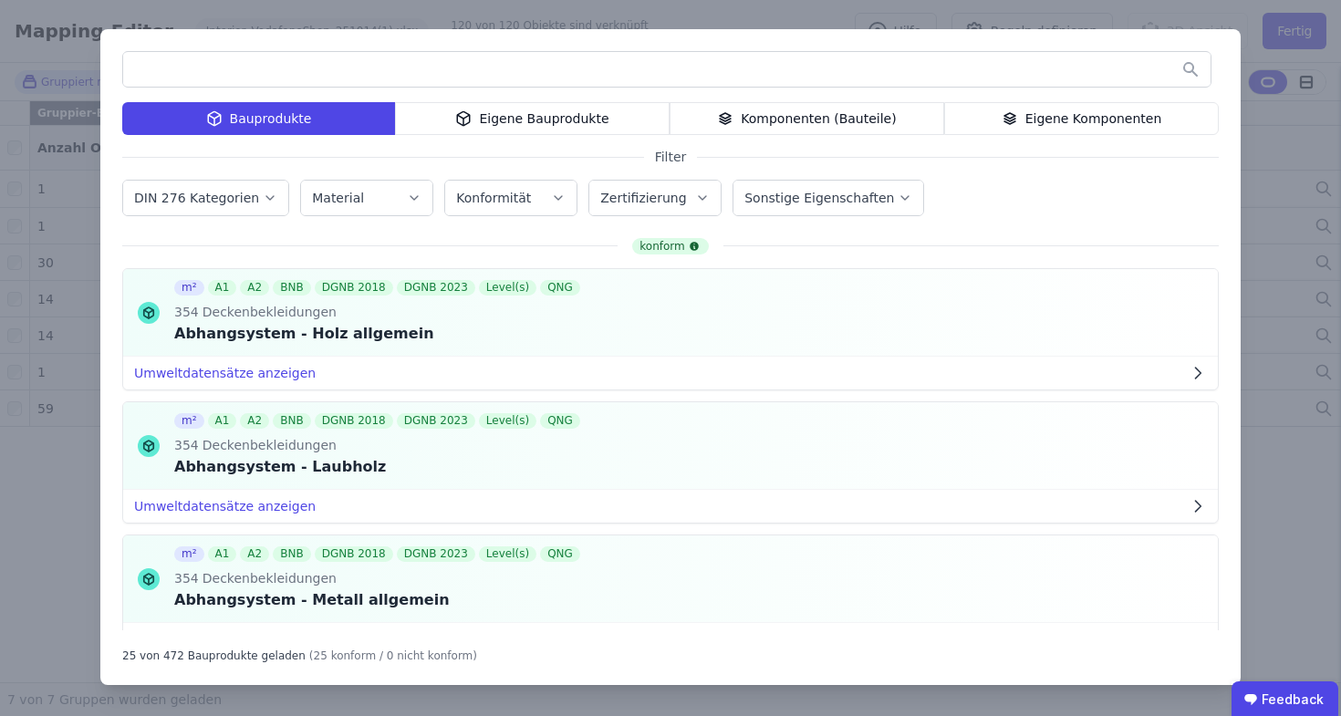
click at [388, 60] on input "text" at bounding box center [666, 69] width 1087 height 33
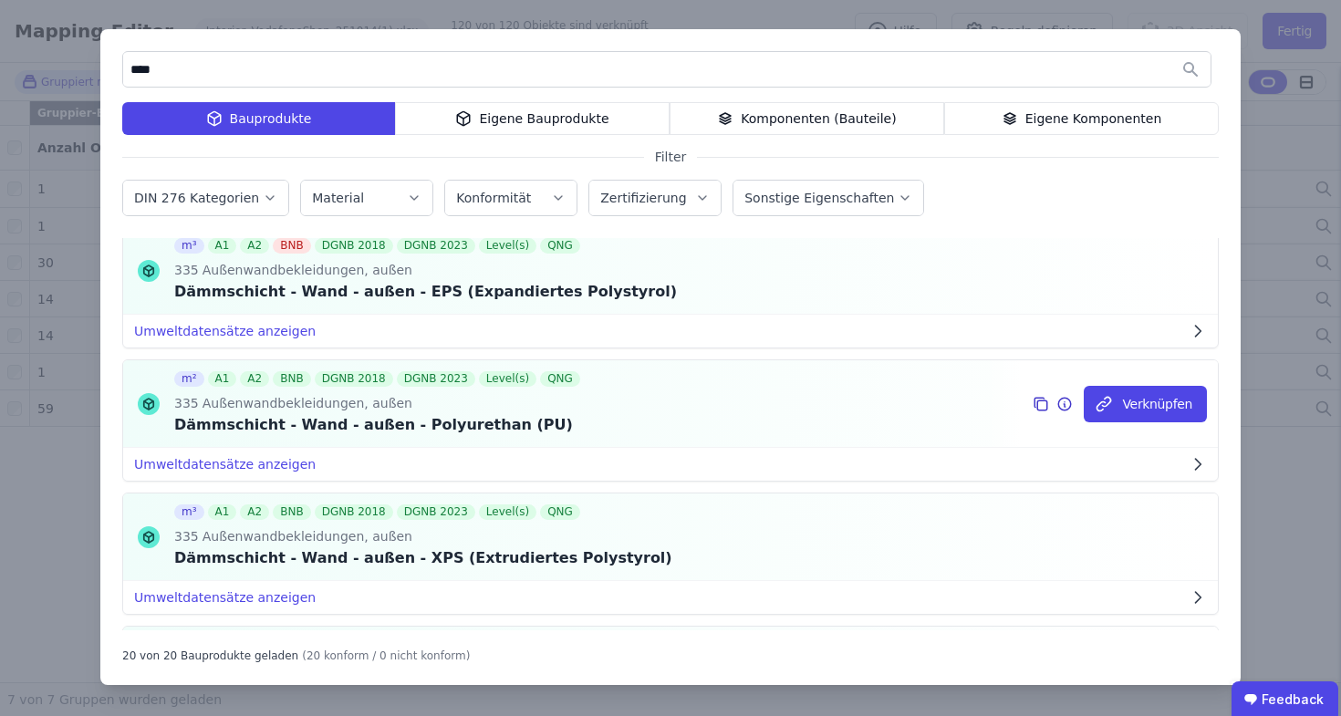
scroll to position [0, 0]
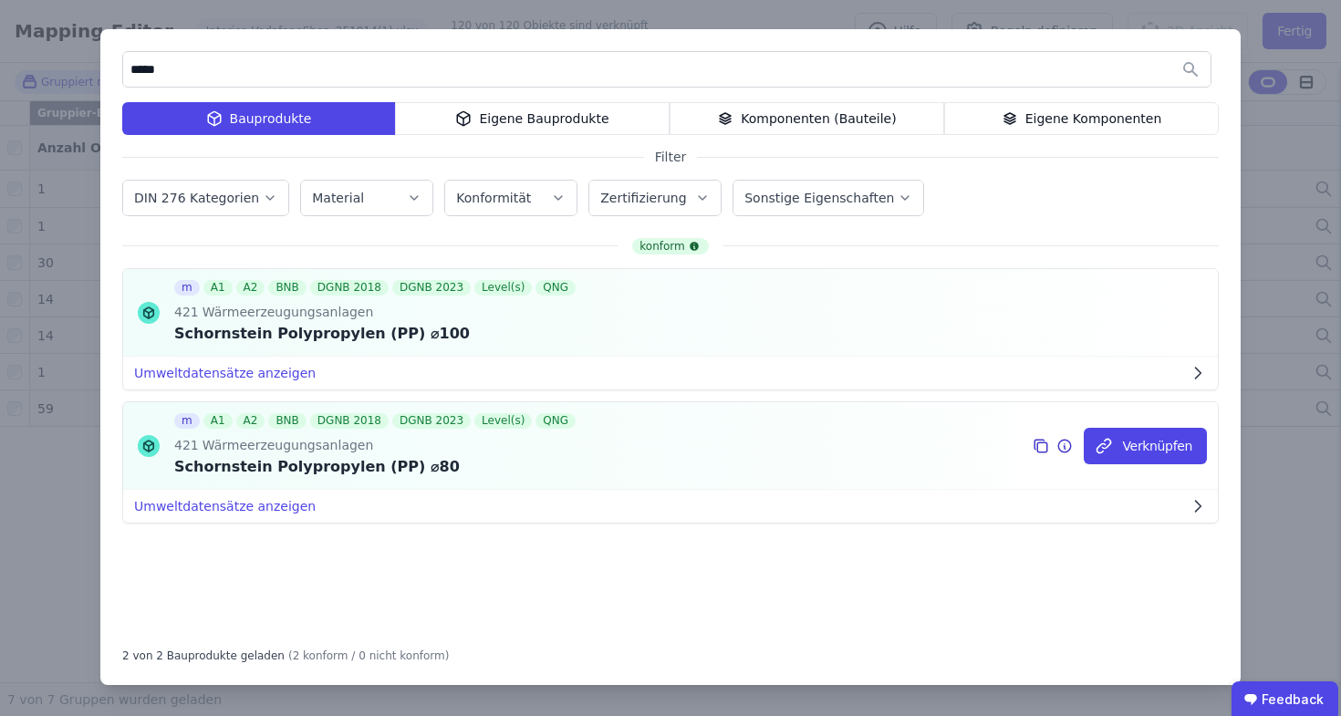
type input "*****"
click at [1043, 440] on icon at bounding box center [1040, 446] width 16 height 22
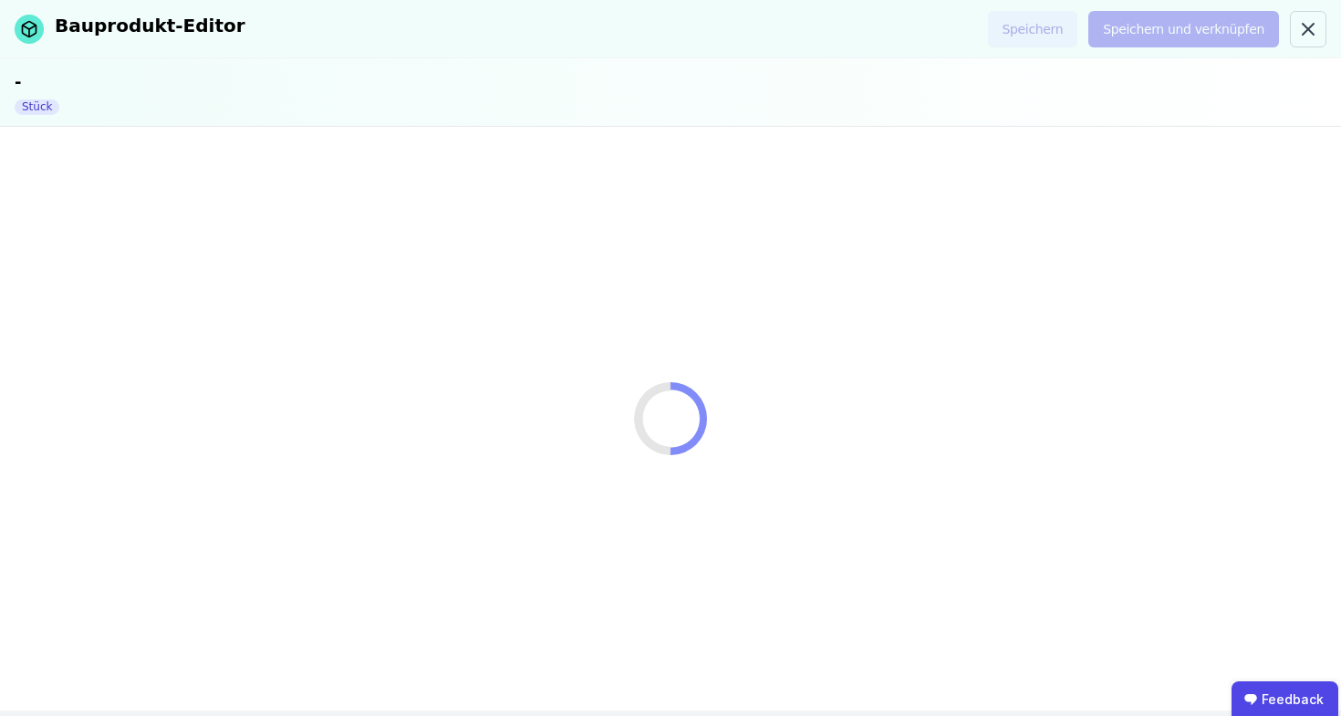
select select "**********"
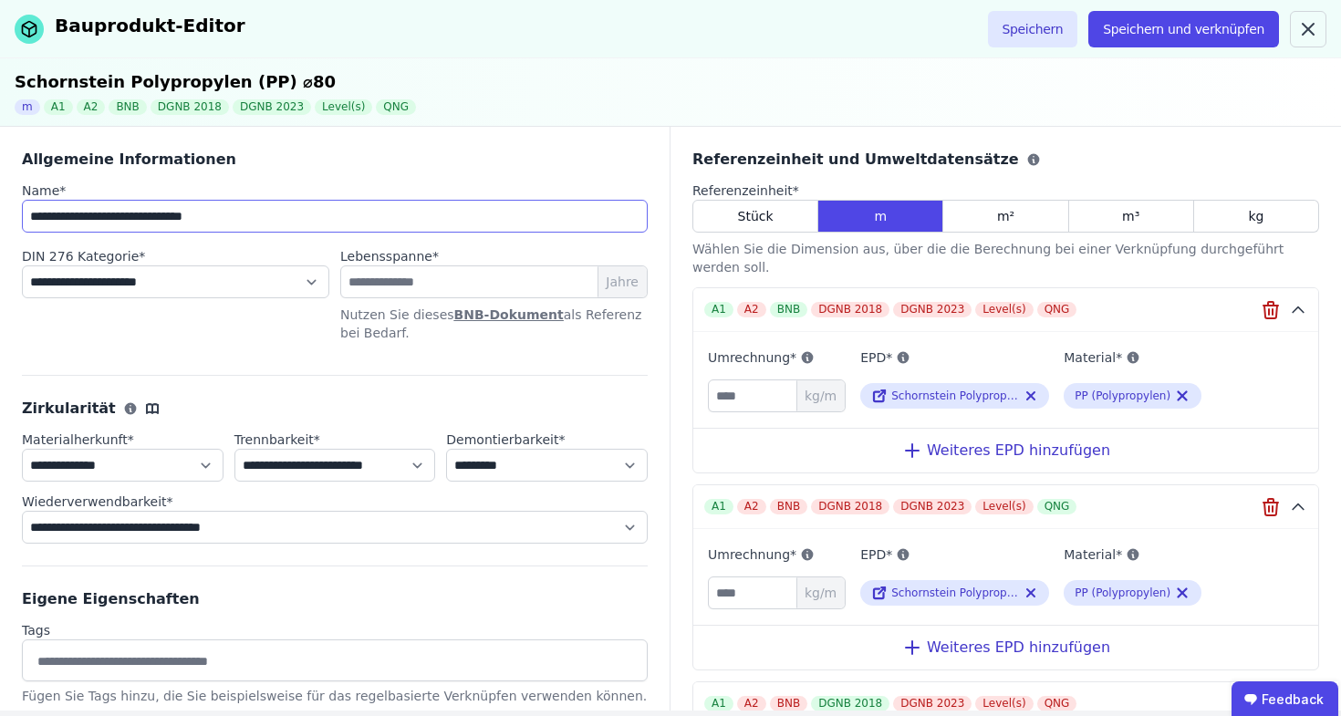
click at [259, 217] on input "**********" at bounding box center [335, 216] width 626 height 33
type input "**********"
select select "**********"
click at [325, 219] on input "**********" at bounding box center [335, 216] width 626 height 33
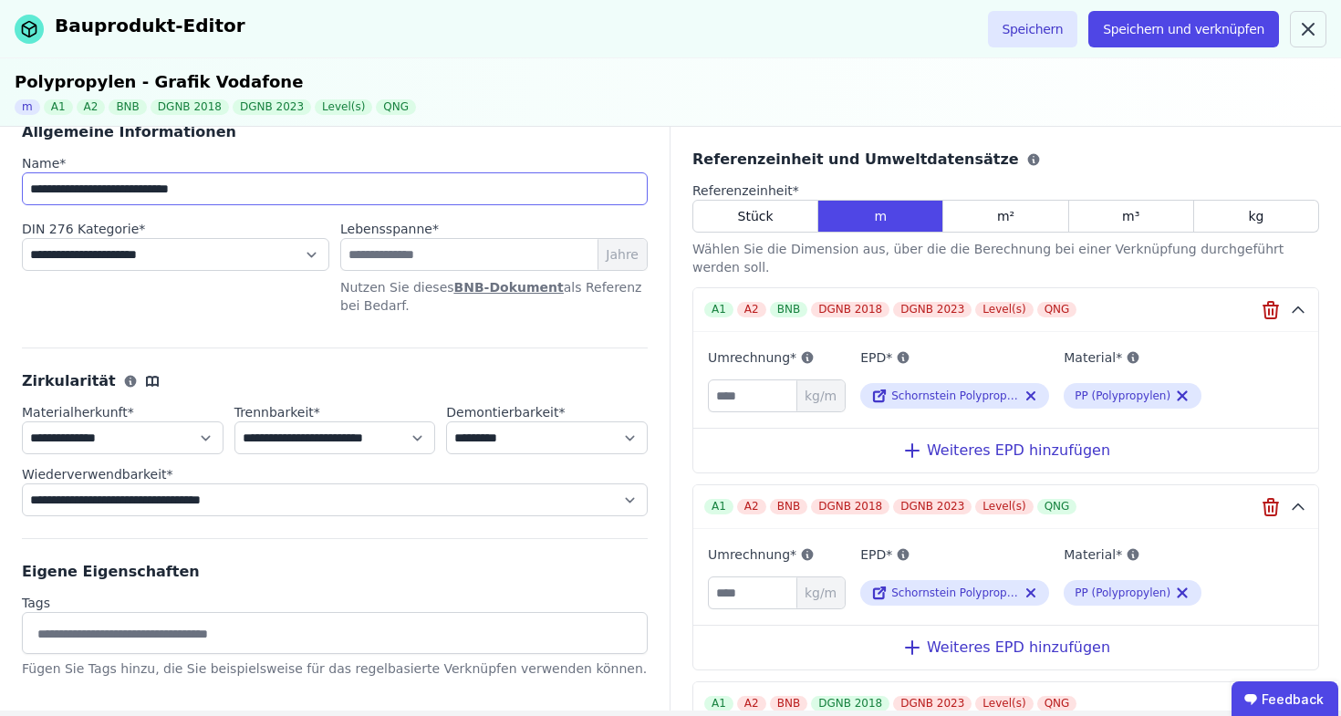
scroll to position [38, 0]
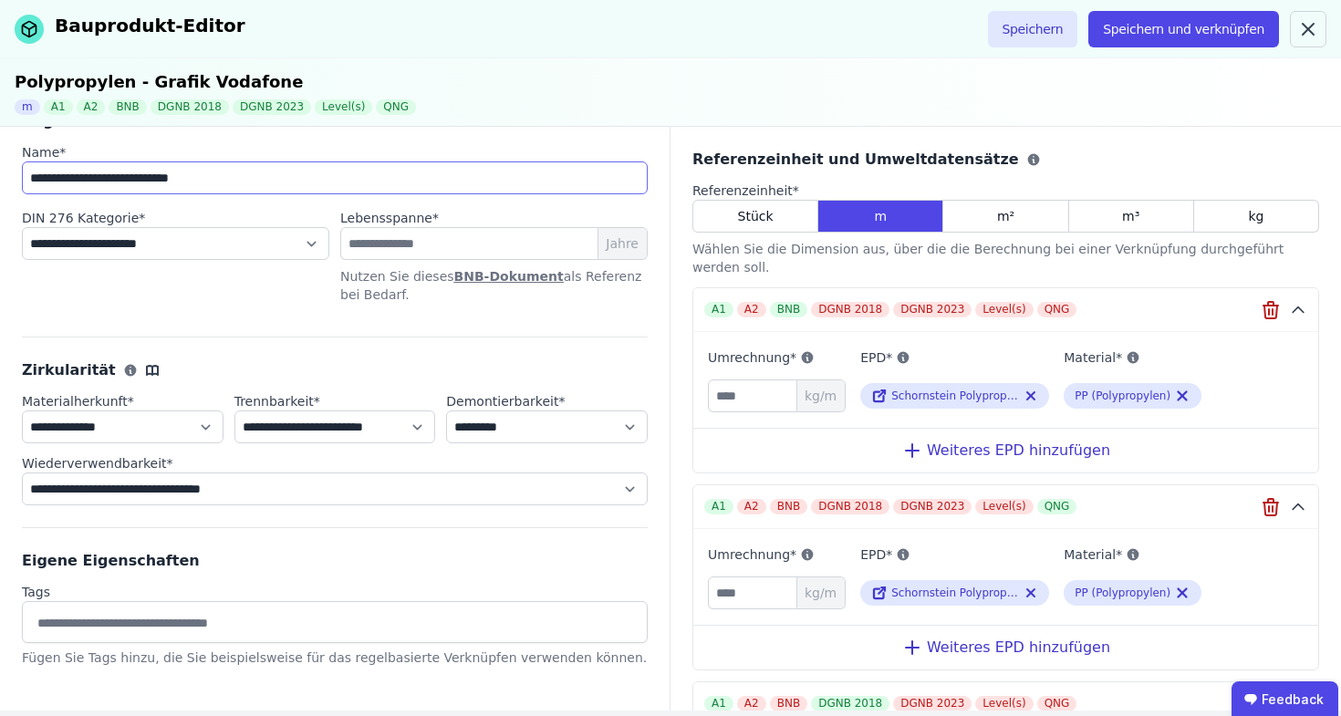
type input "**********"
select select "**********"
click at [1259, 306] on icon "button" at bounding box center [1270, 310] width 22 height 22
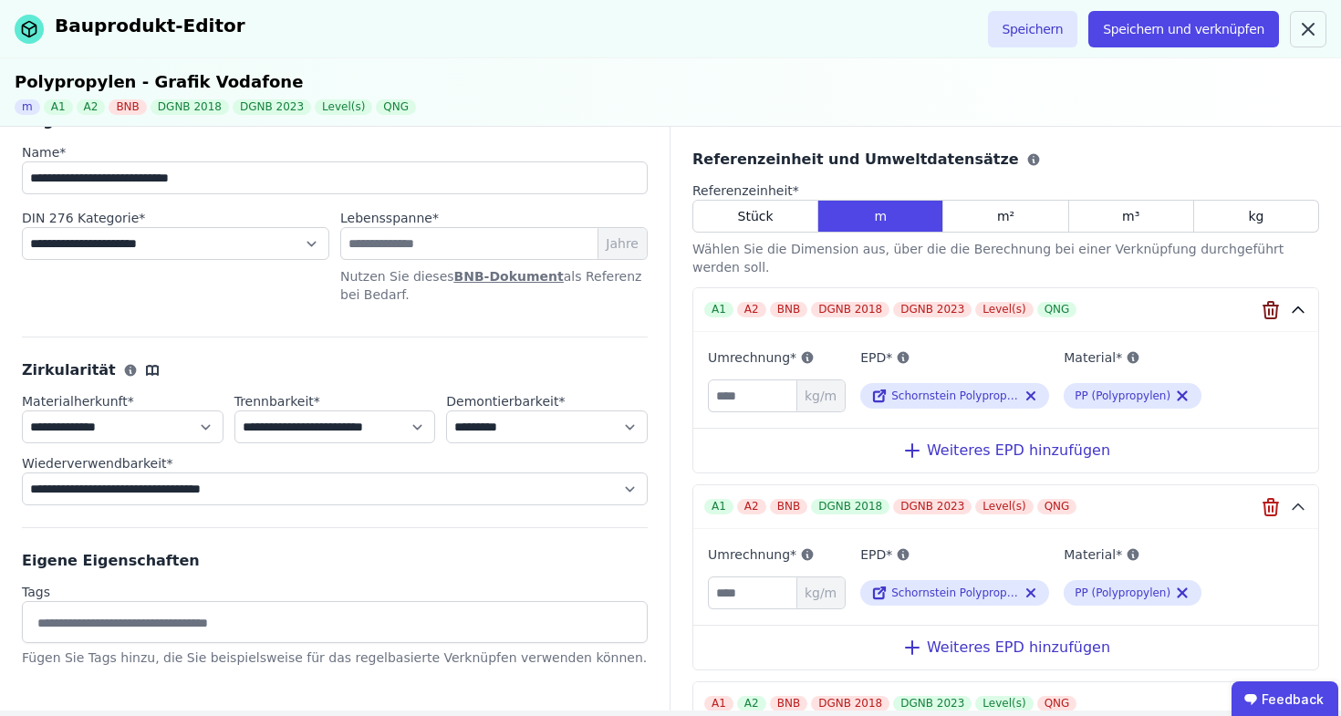
click at [1259, 306] on icon "button" at bounding box center [1270, 310] width 22 height 22
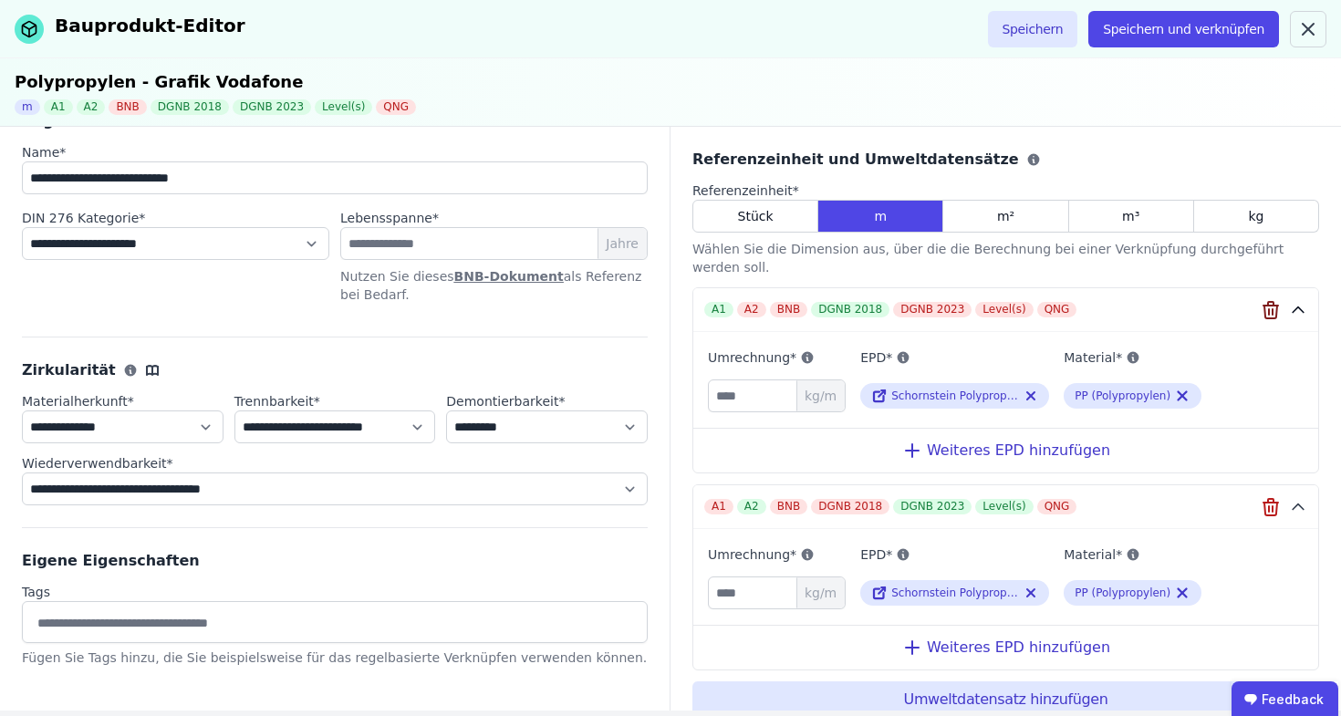
click at [1259, 306] on icon "button" at bounding box center [1270, 310] width 22 height 22
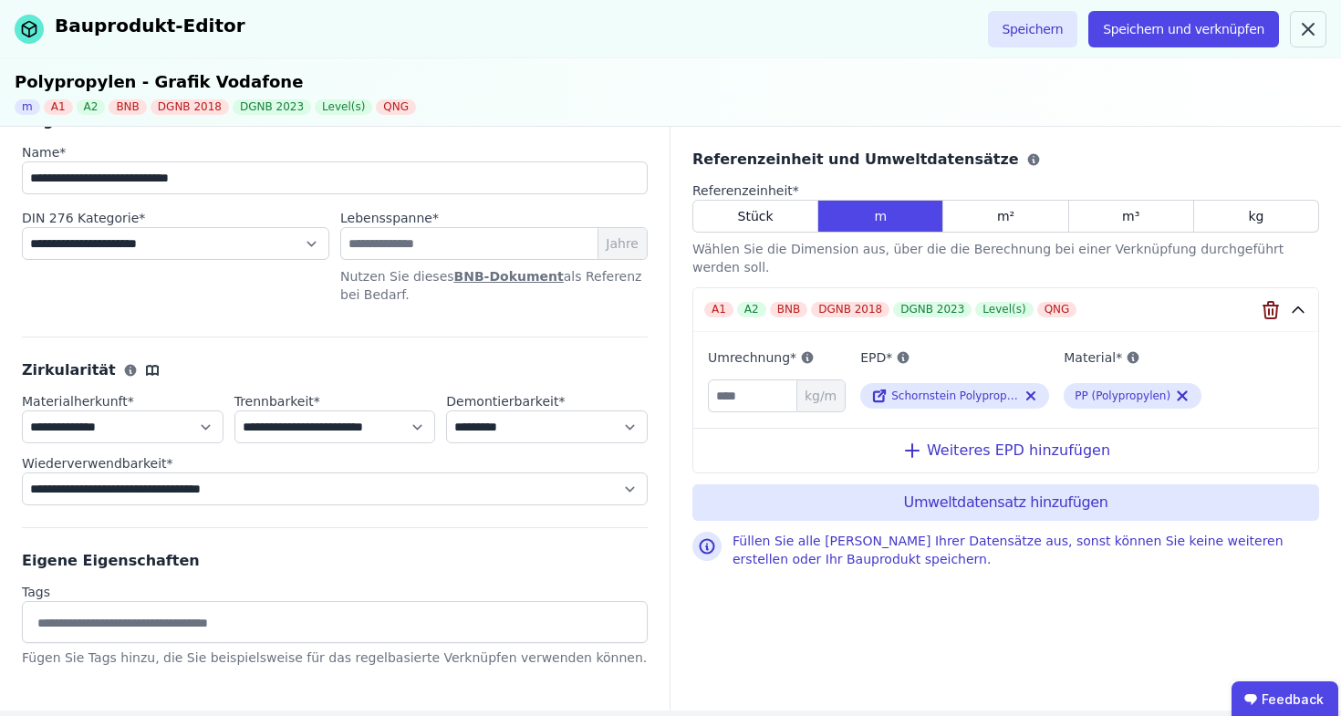
click at [1253, 306] on button "A1 A2 BNB DGNB 2018 DGNB 2023 Level(s) QNG" at bounding box center [1005, 310] width 625 height 44
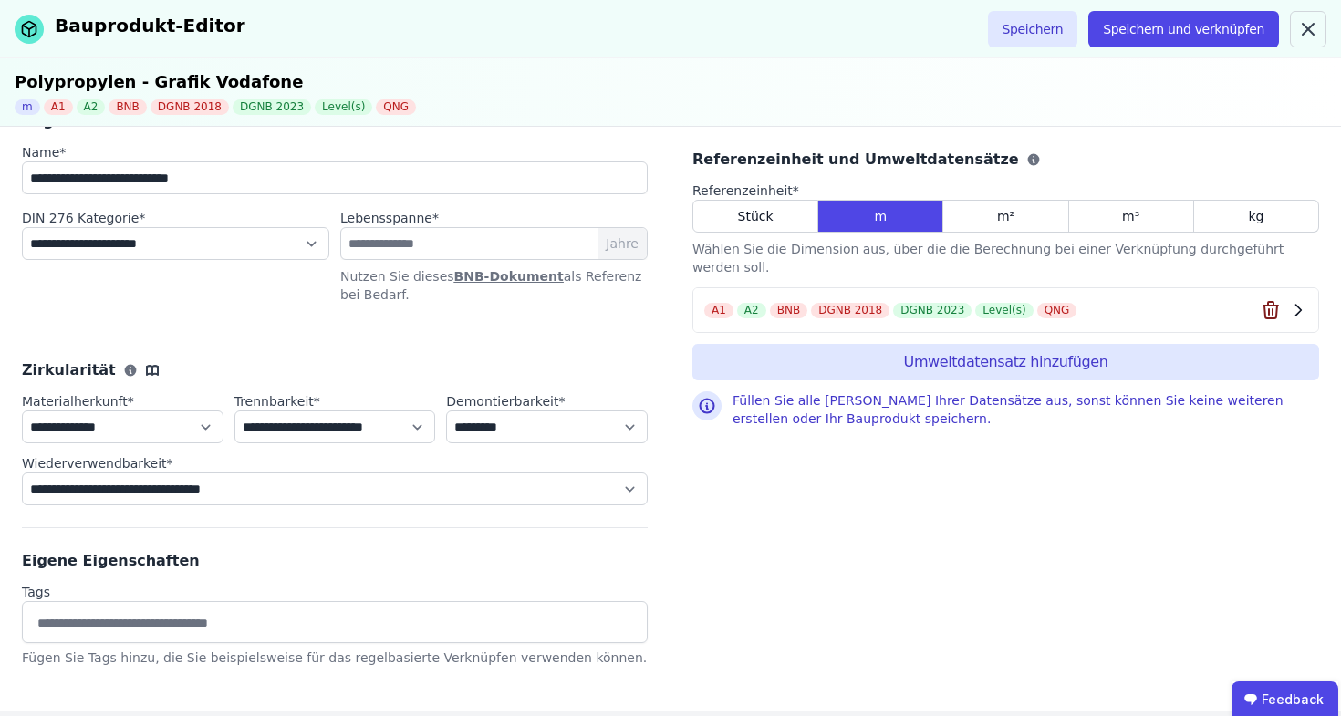
click at [1269, 309] on icon "button" at bounding box center [1269, 311] width 0 height 5
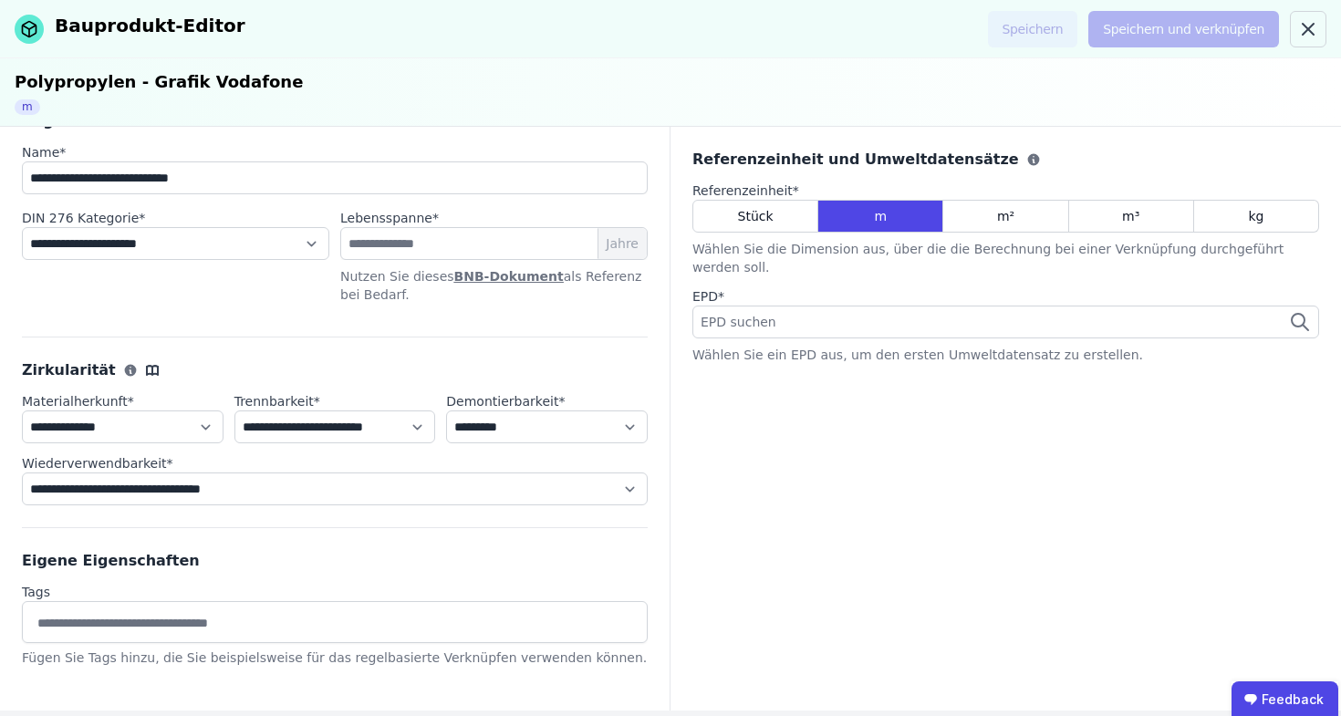
click at [1150, 312] on div "EPD suchen" at bounding box center [1005, 322] width 627 height 33
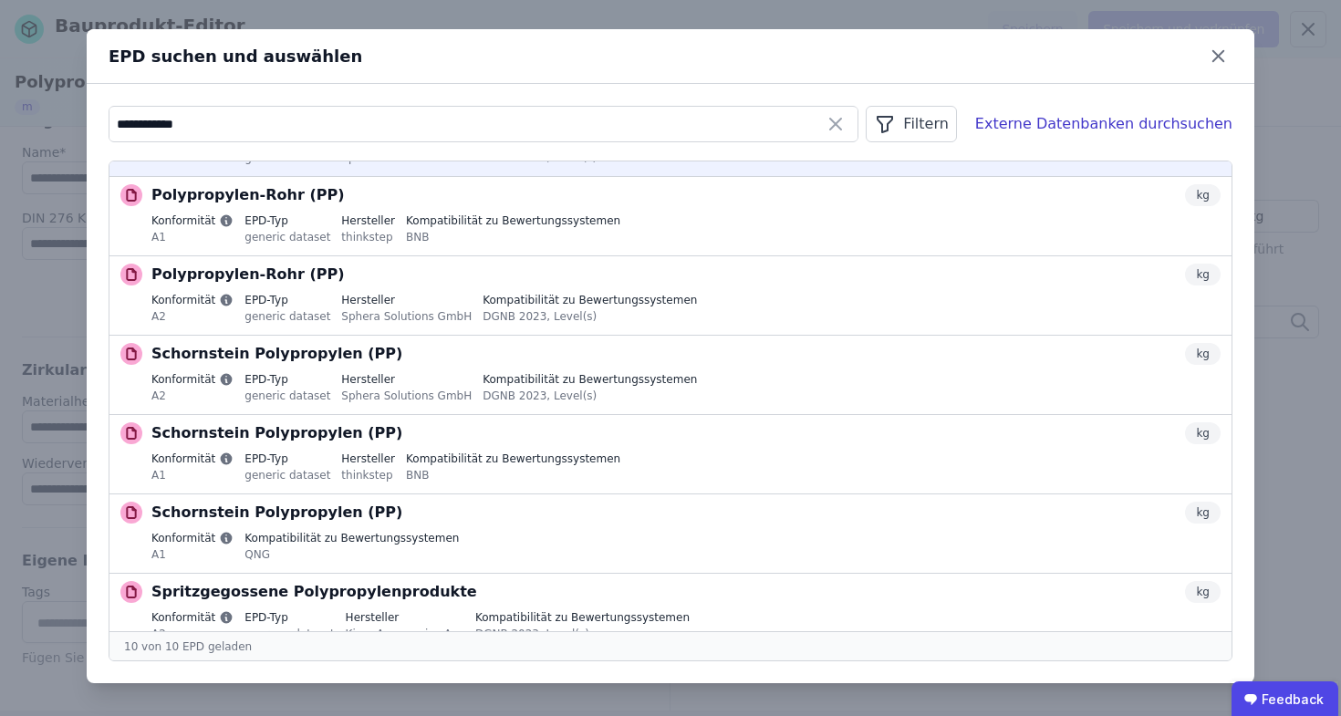
scroll to position [0, 0]
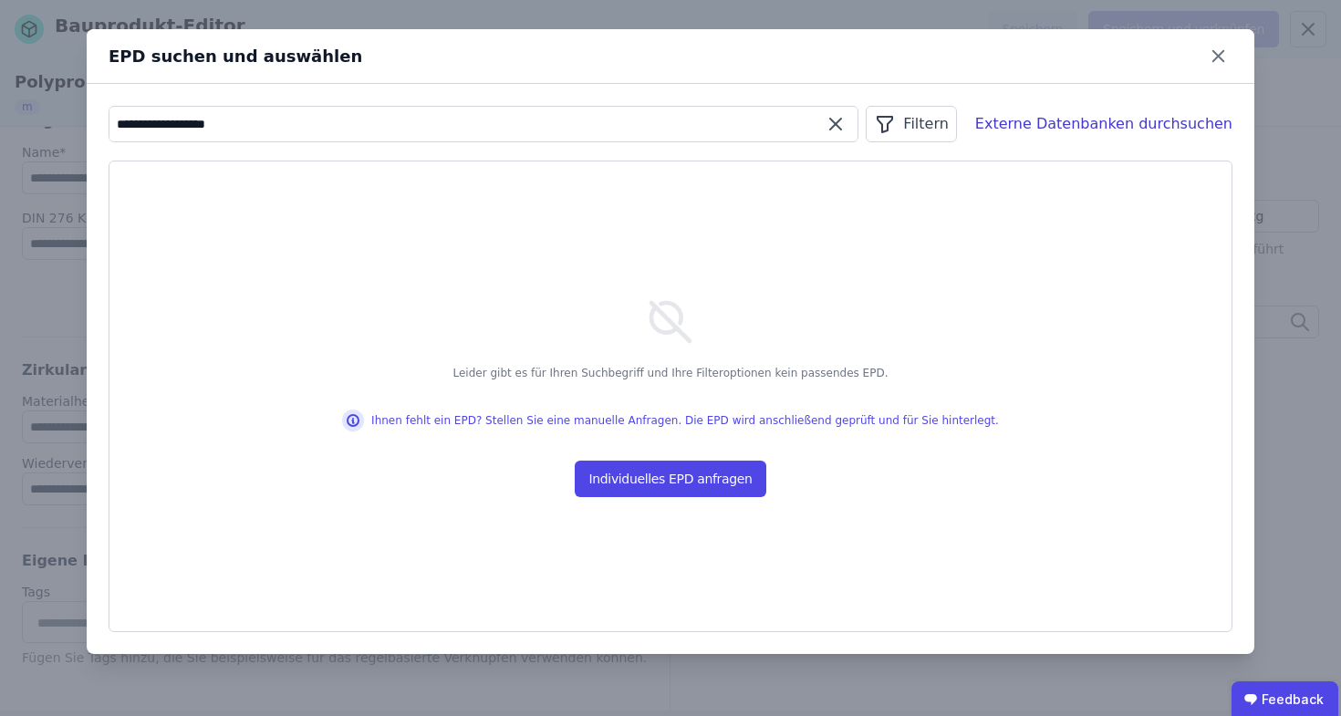
type input "**********"
click at [1148, 131] on div "Externe Datenbanken durchsuchen" at bounding box center [1103, 124] width 257 height 22
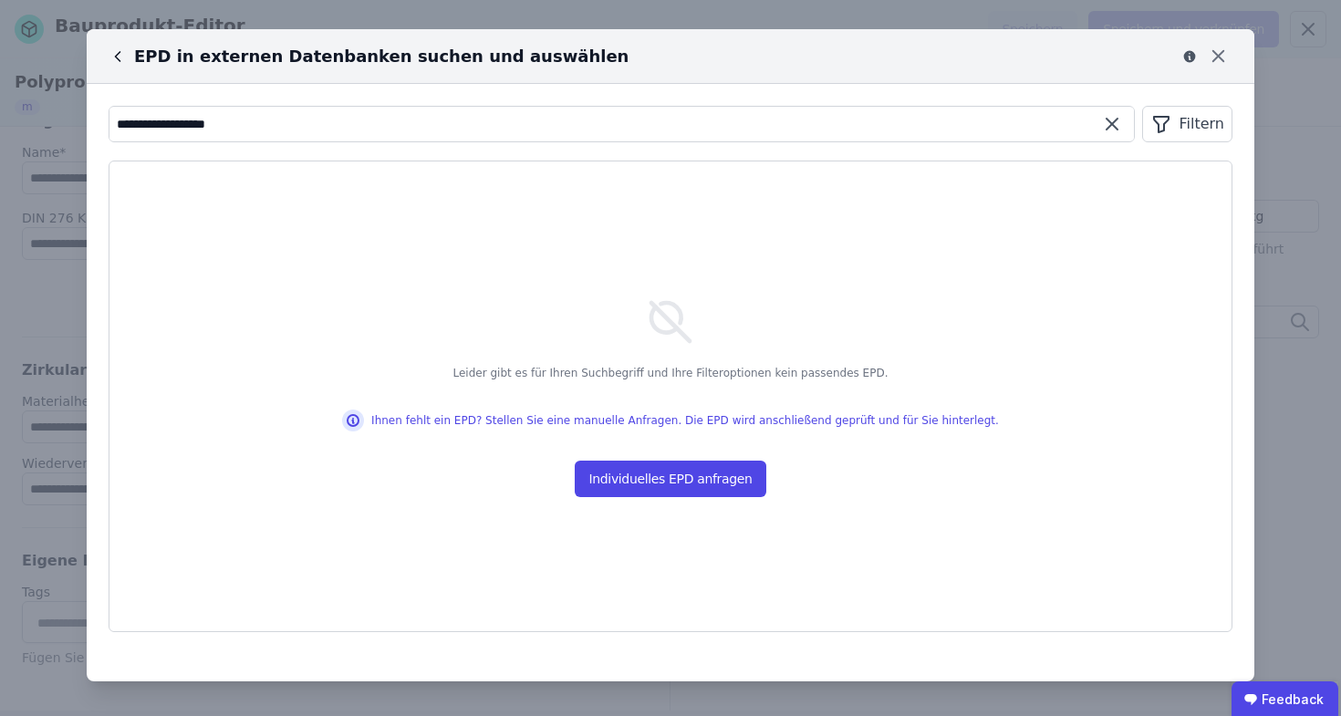
drag, startPoint x: 666, startPoint y: 124, endPoint x: 165, endPoint y: 98, distance: 501.4
click at [165, 106] on div "**********" at bounding box center [622, 124] width 1026 height 36
click at [126, 60] on icon at bounding box center [118, 56] width 18 height 18
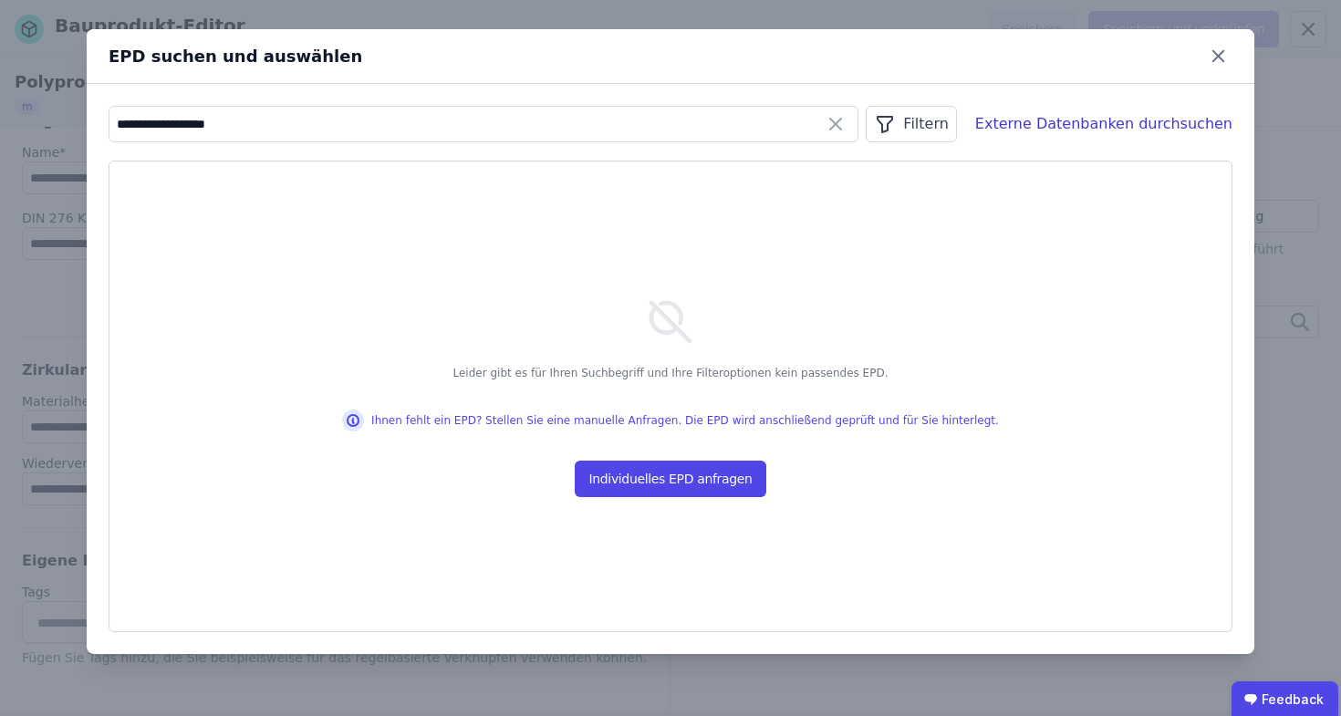
click at [496, 21] on div "**********" at bounding box center [670, 358] width 1341 height 716
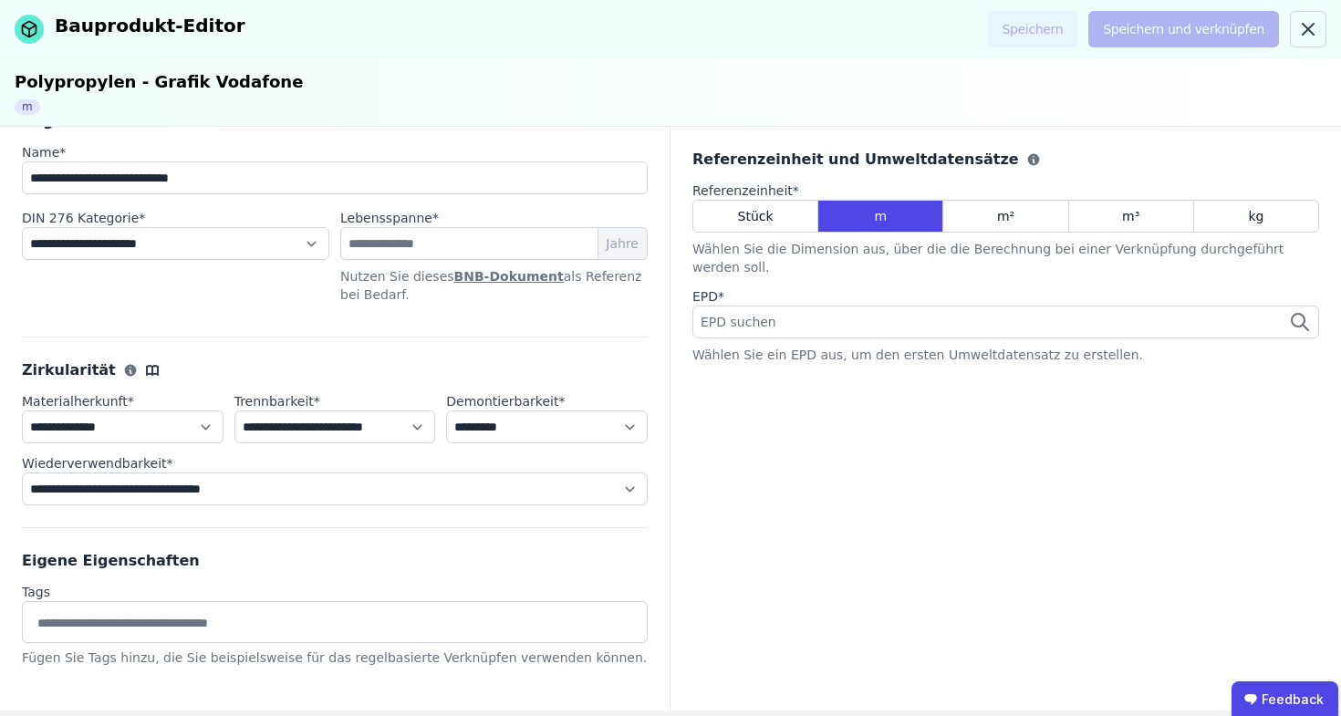
click at [851, 313] on div "EPD suchen" at bounding box center [1005, 322] width 627 height 33
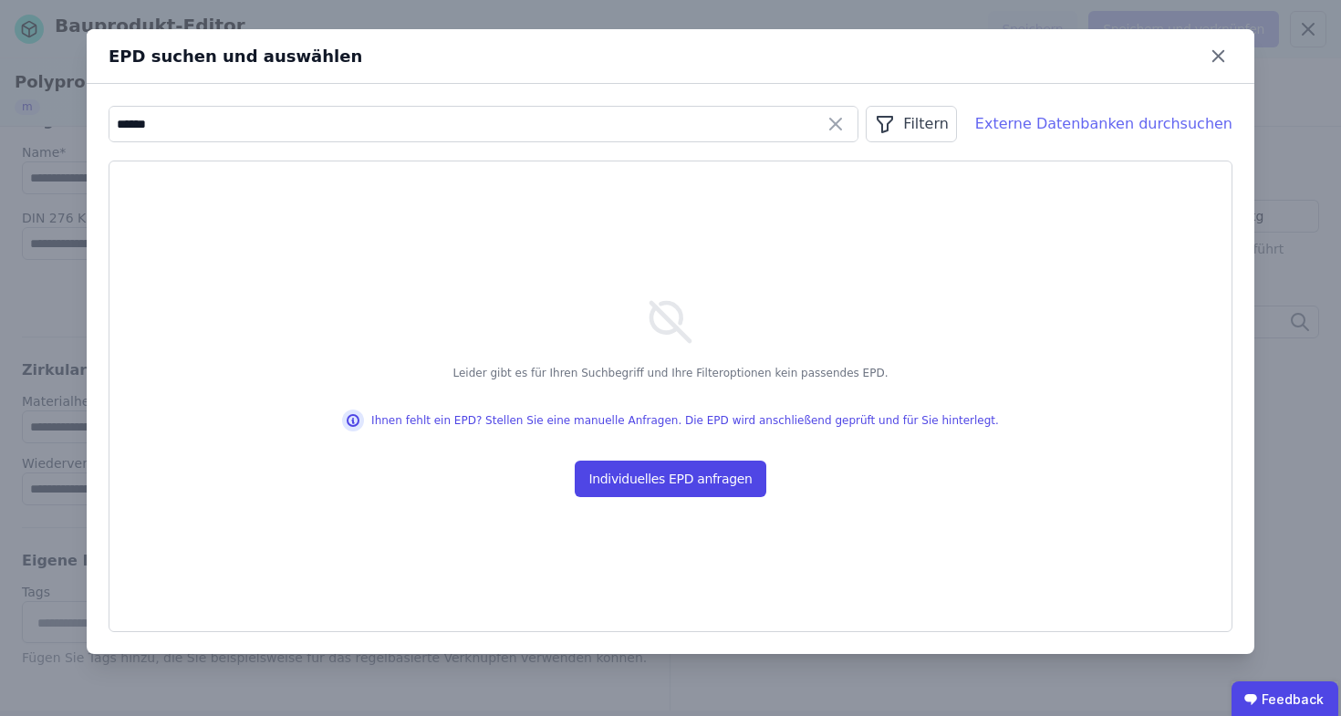
click at [1181, 129] on div "Externe Datenbanken durchsuchen" at bounding box center [1103, 124] width 257 height 22
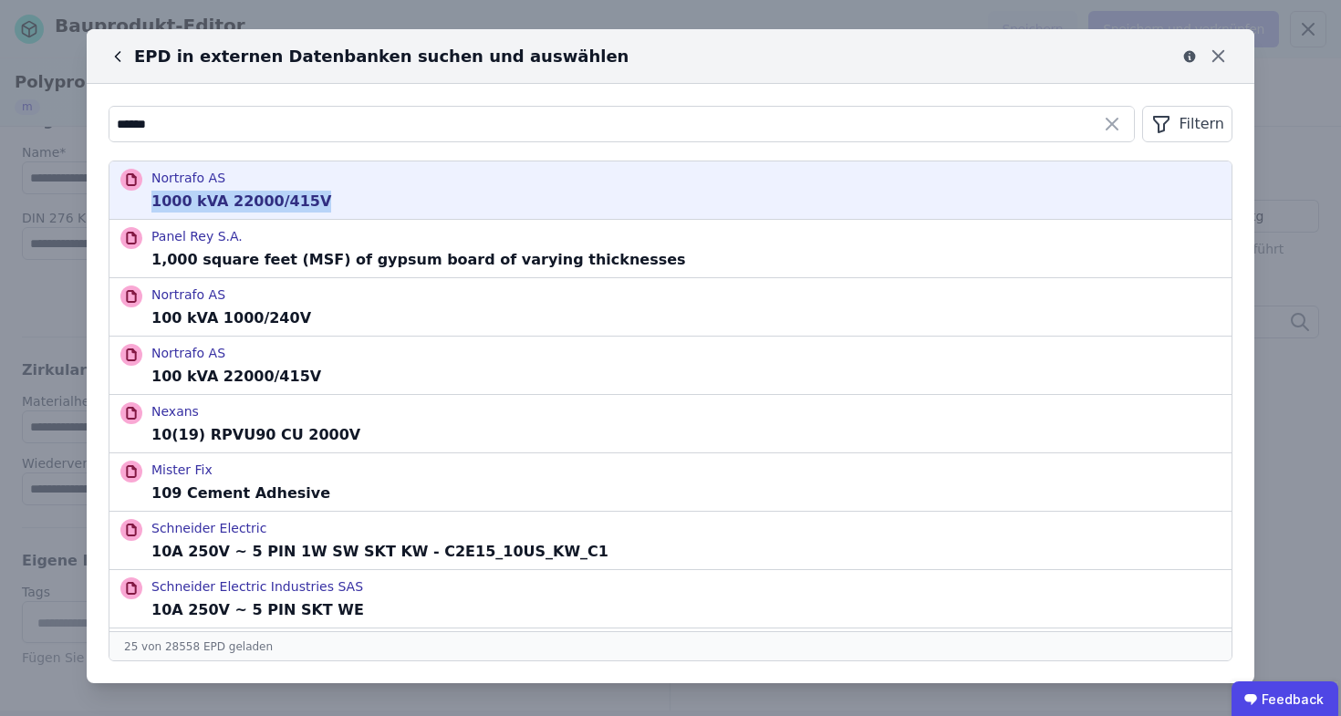
drag, startPoint x: 153, startPoint y: 203, endPoint x: 309, endPoint y: 200, distance: 156.0
click at [309, 200] on div "Nortrafo AS 1000 kVA 22000/415V" at bounding box center [670, 189] width 1122 height 57
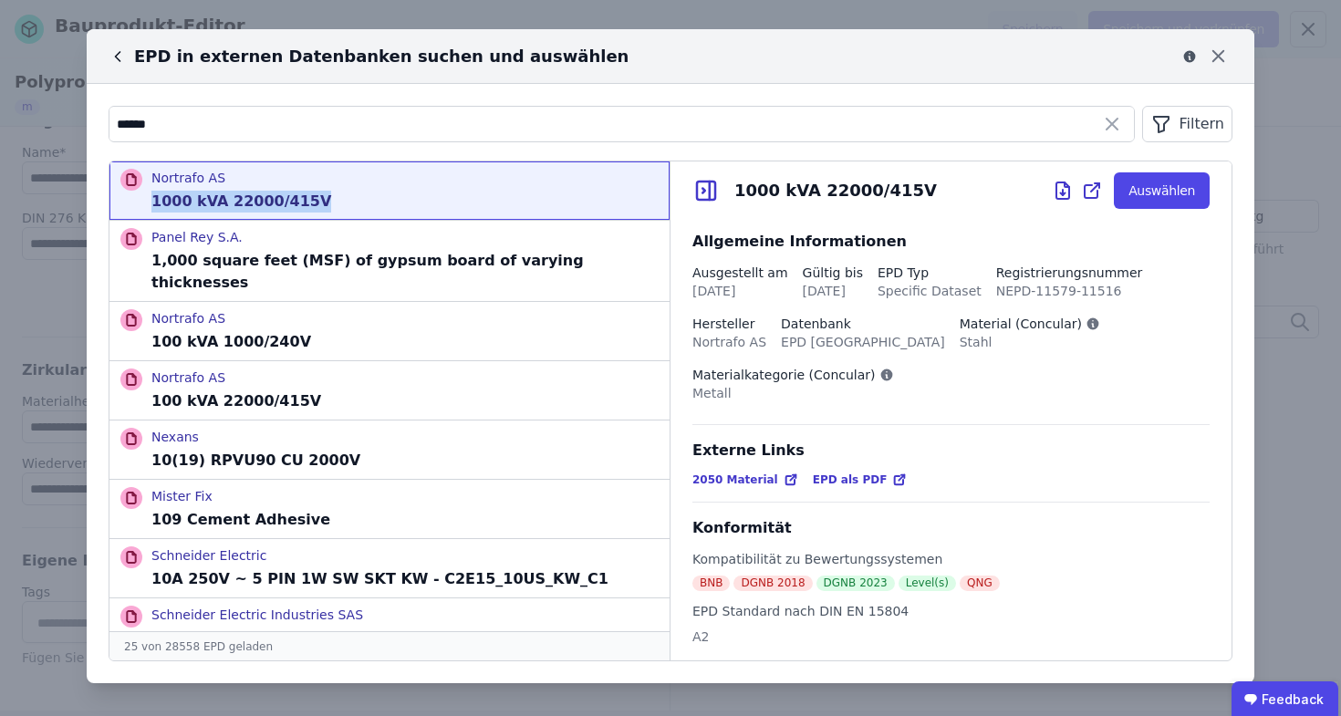
copy p "1000 kVA 22000/415V"
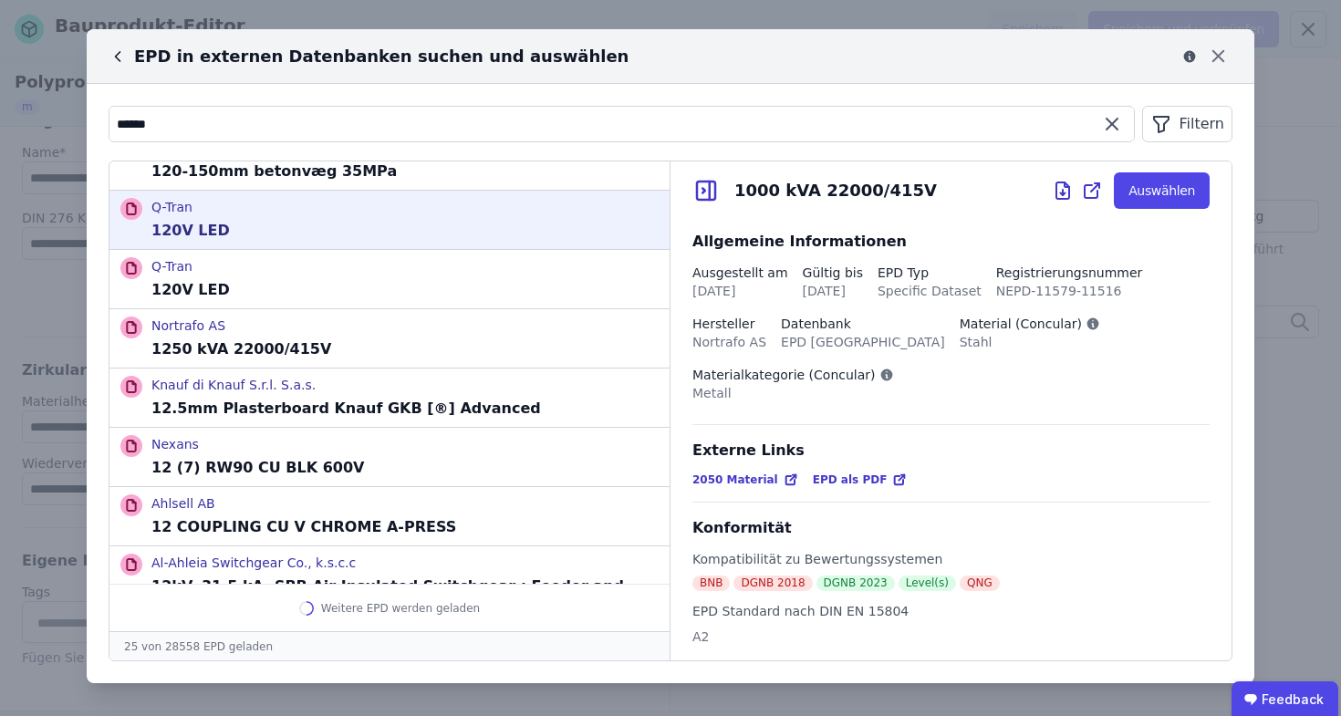
scroll to position [1078, 0]
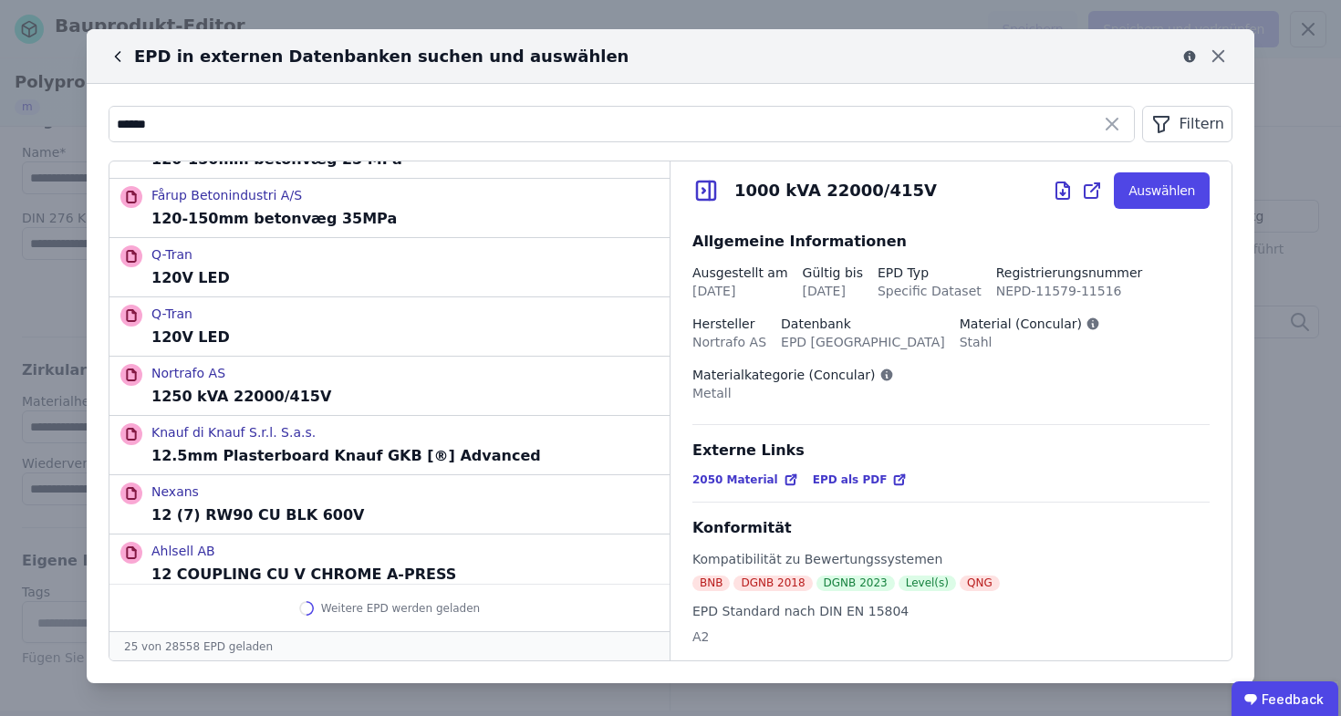
click at [119, 61] on icon at bounding box center [118, 56] width 18 height 18
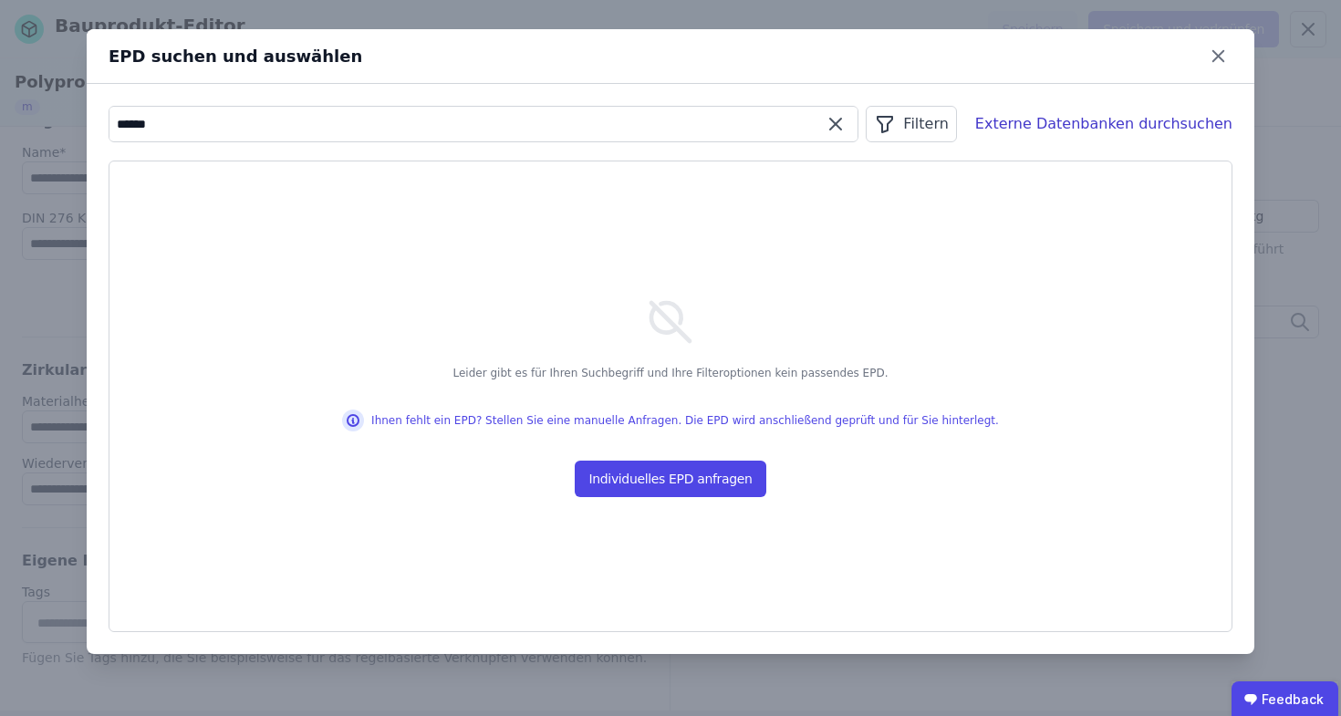
click at [132, 125] on input "******" at bounding box center [483, 124] width 748 height 33
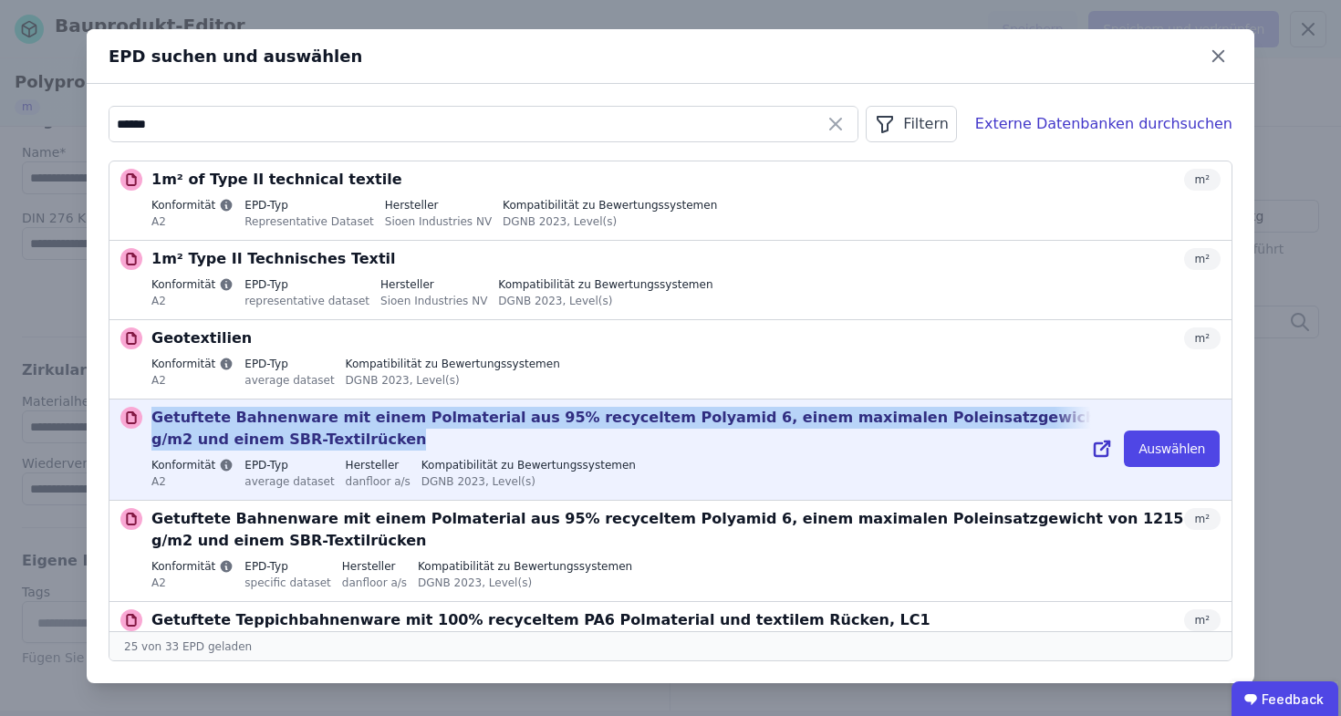
drag, startPoint x: 155, startPoint y: 420, endPoint x: 256, endPoint y: 434, distance: 102.1
click at [256, 434] on p "Getuftete Bahnenware mit einem Polmaterial aus 95% recyceltem Polyamid 6, einem…" at bounding box center [667, 429] width 1032 height 44
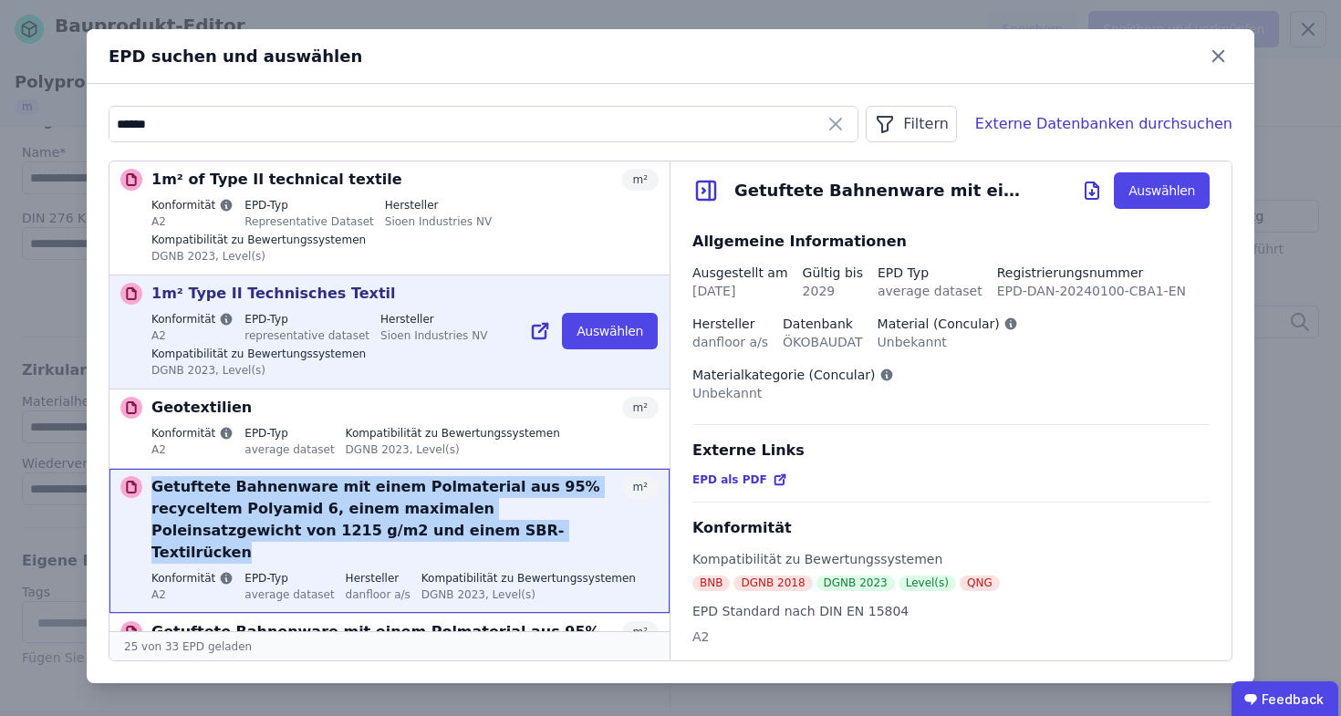
copy p "Getuftete Bahnenware mit einem Polmaterial aus 95% recyceltem Polyamid 6, einem…"
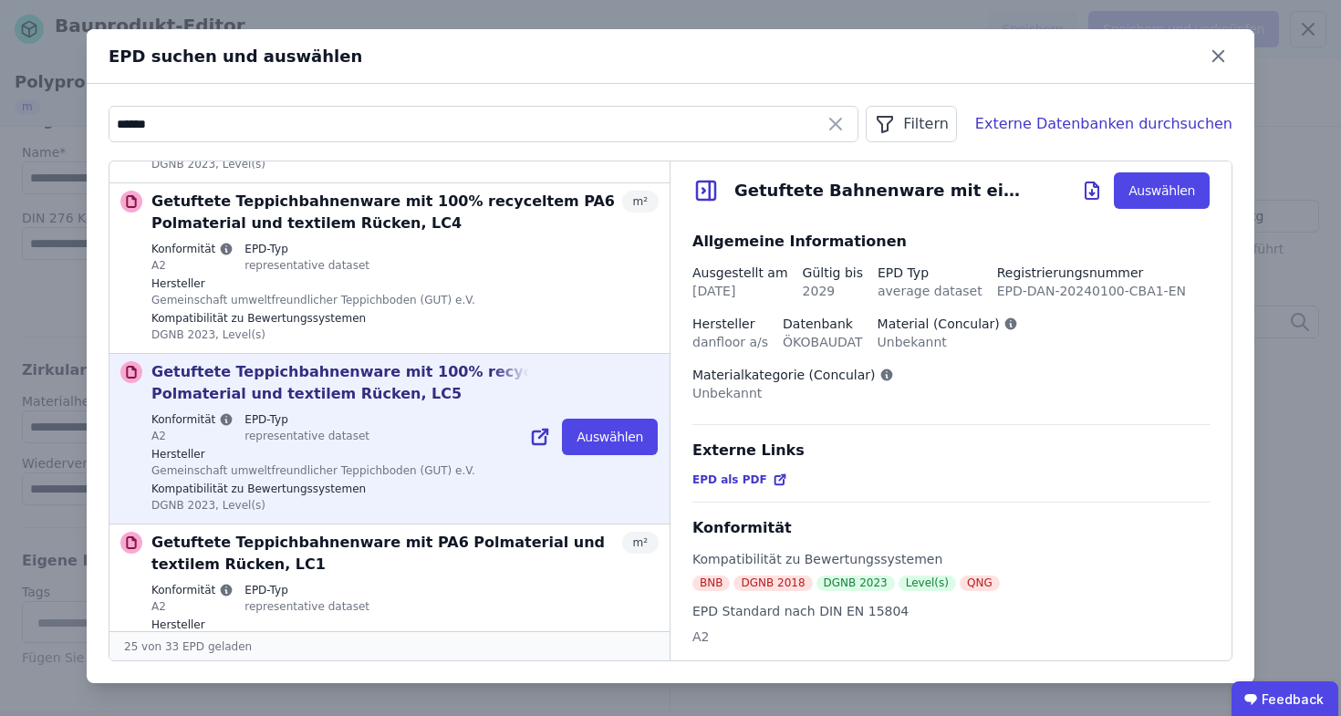
scroll to position [1217, 0]
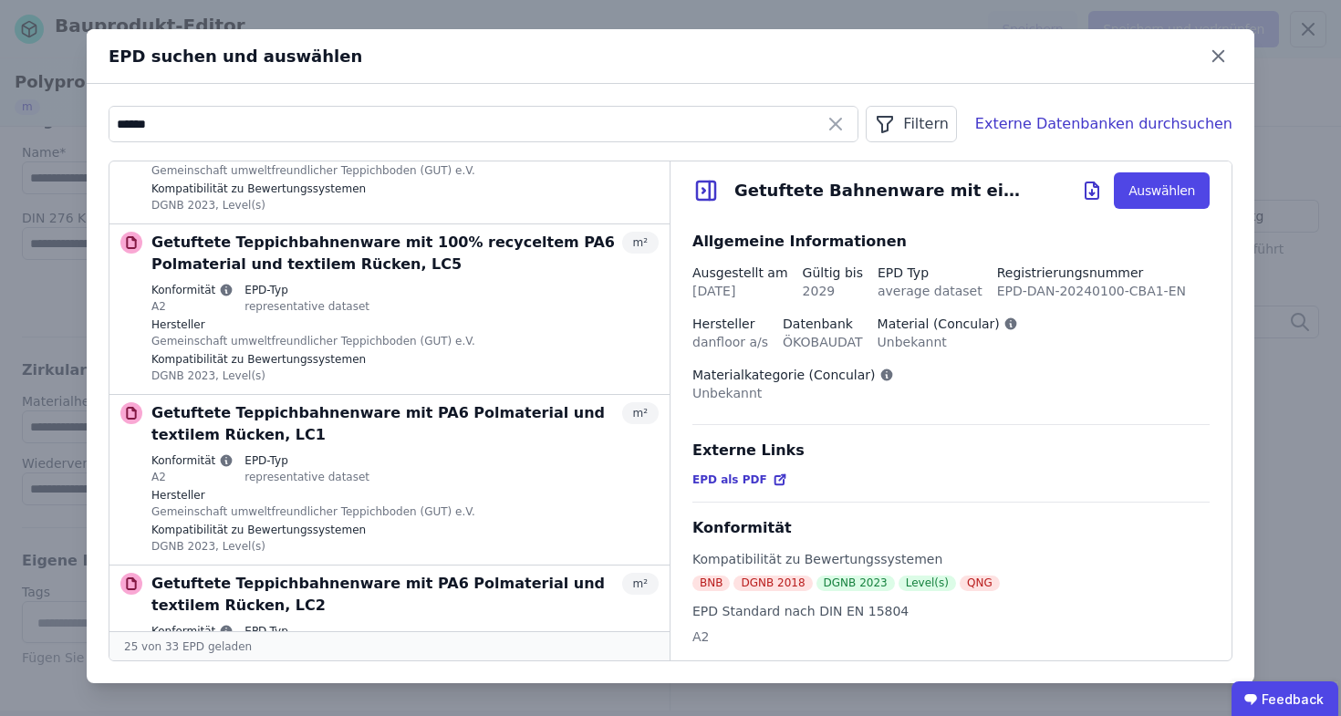
click at [714, 195] on icon at bounding box center [706, 190] width 18 height 18
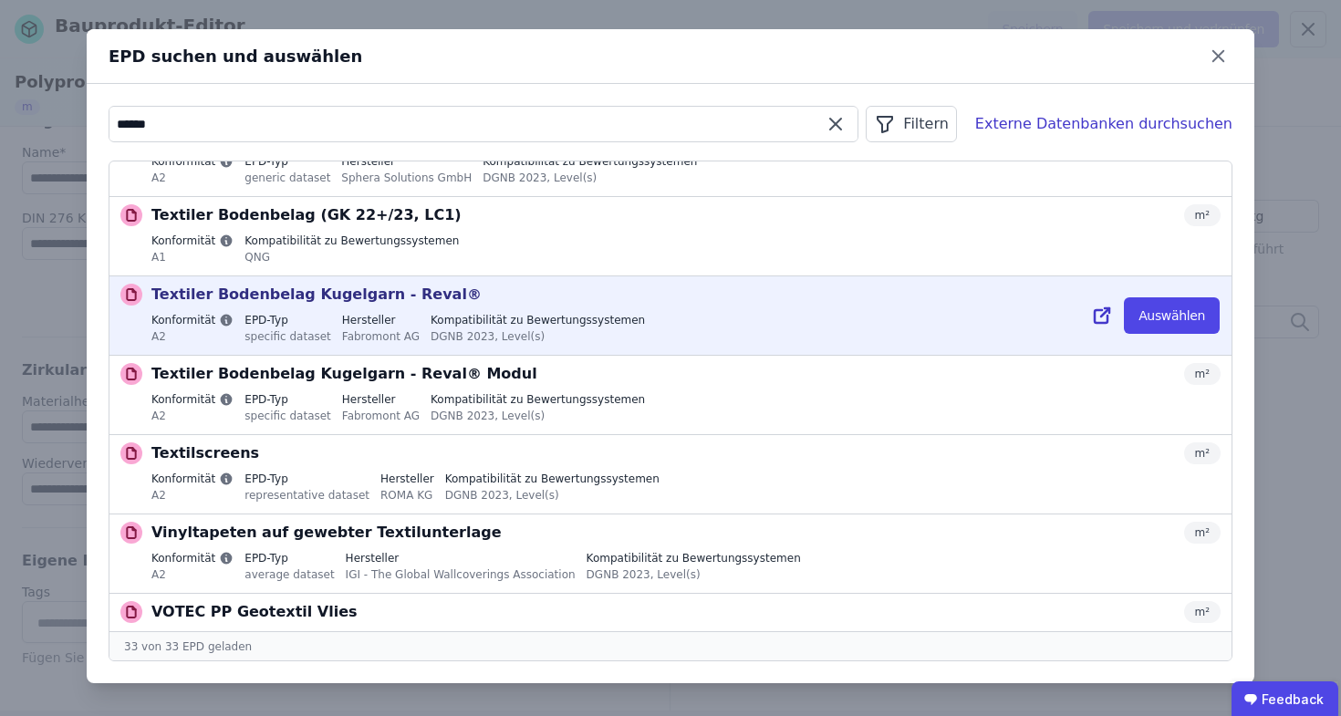
scroll to position [2236, 0]
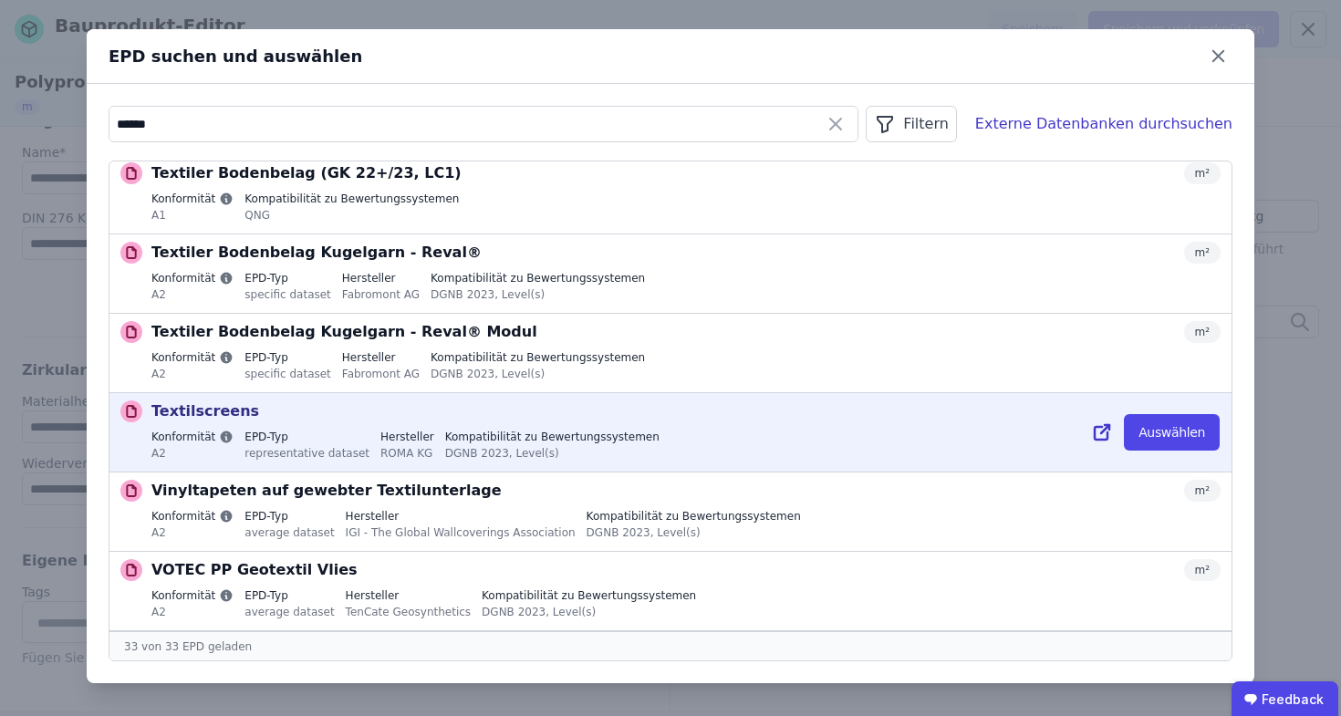
click at [360, 429] on div "Textilscreens m² Konformität A2 EPD-Typ representative dataset Hersteller ROMA …" at bounding box center [685, 432] width 1069 height 64
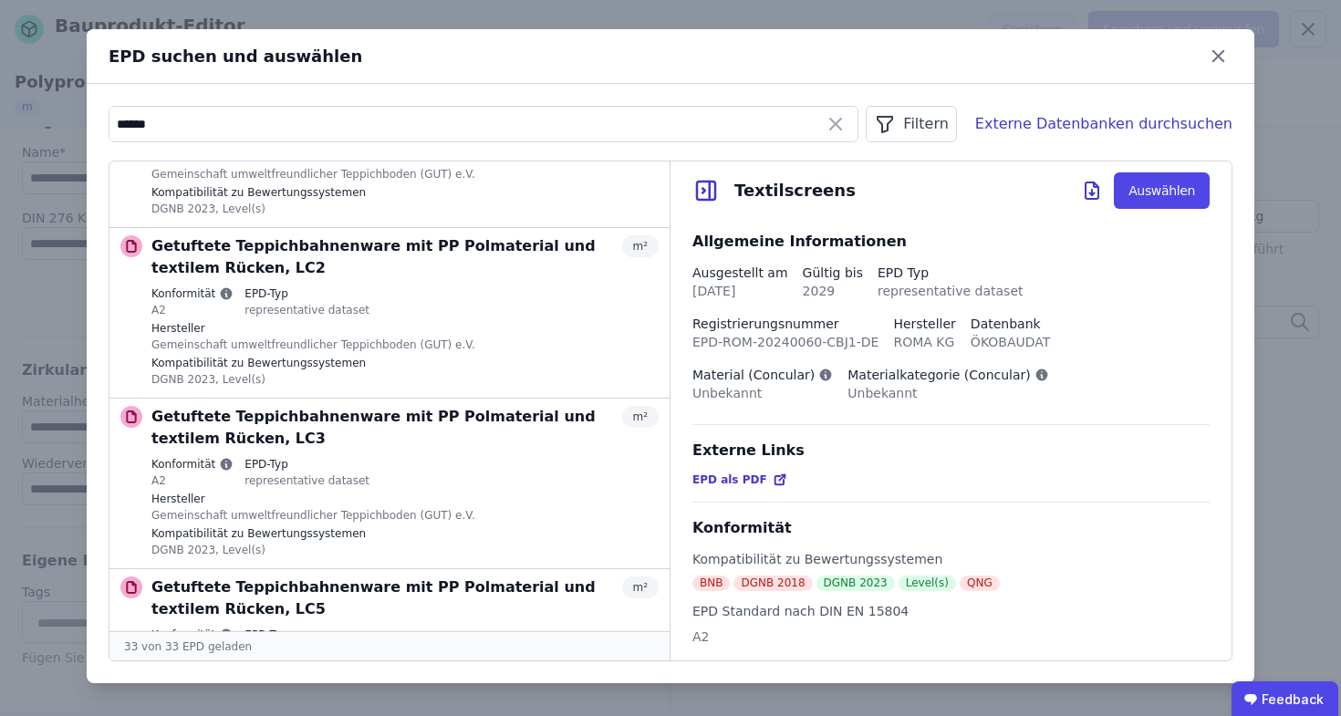
click at [719, 477] on span "EPD als PDF" at bounding box center [729, 479] width 75 height 15
click at [715, 184] on icon at bounding box center [706, 190] width 18 height 18
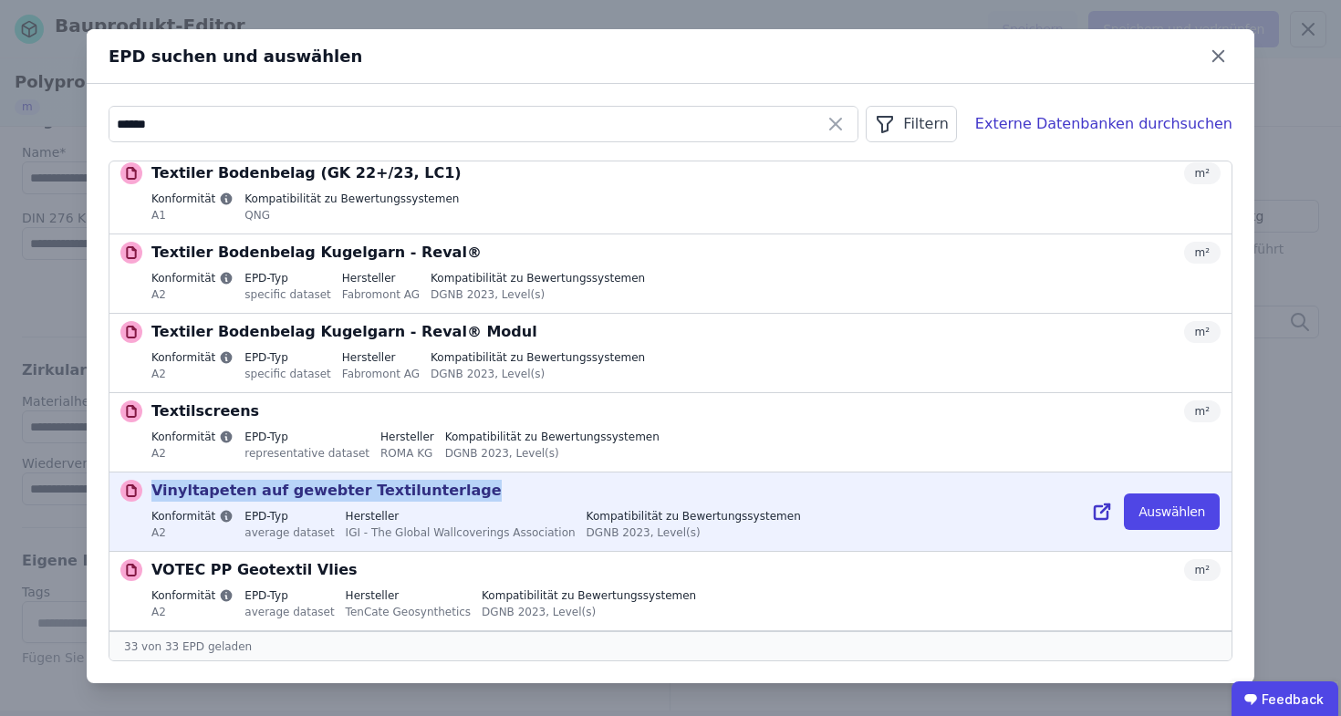
drag, startPoint x: 152, startPoint y: 489, endPoint x: 497, endPoint y: 491, distance: 344.7
click at [497, 491] on div "Vinyltapeten auf gewebter Textilunterlage m²" at bounding box center [685, 491] width 1069 height 22
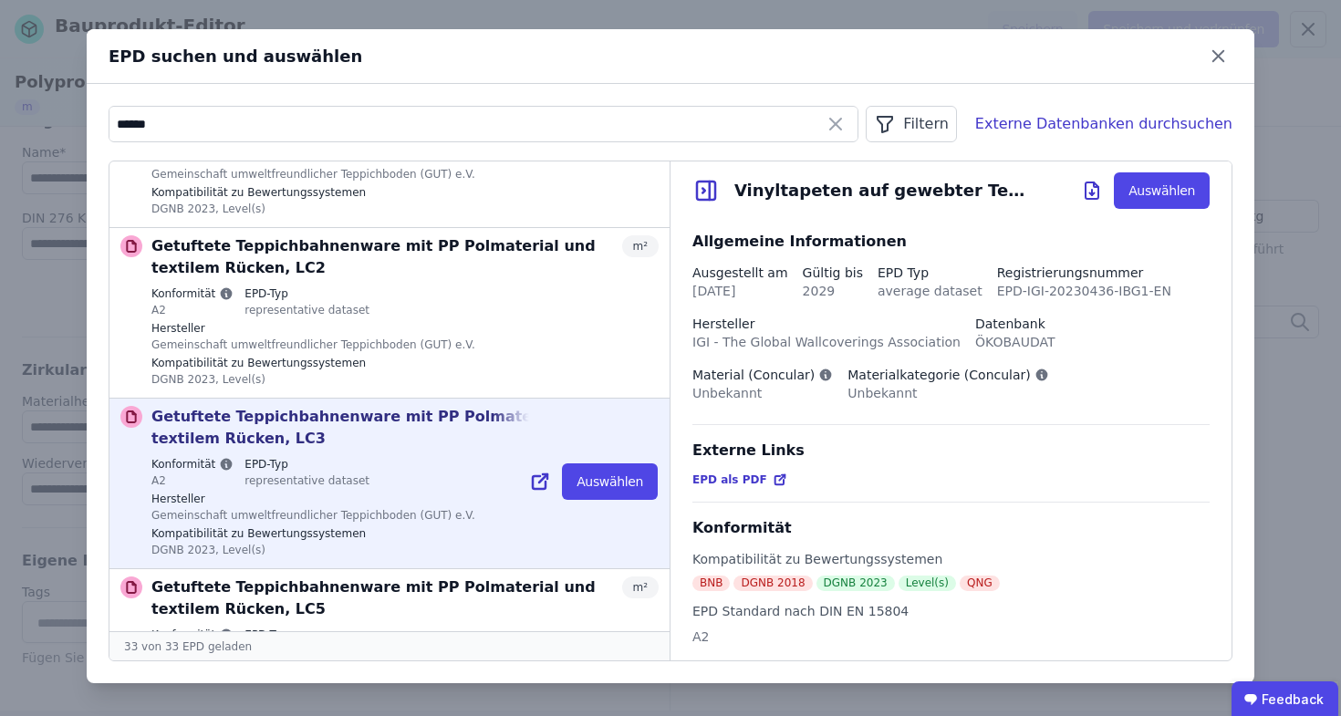
copy p "Vinyltapeten auf gewebter Textilunterlage"
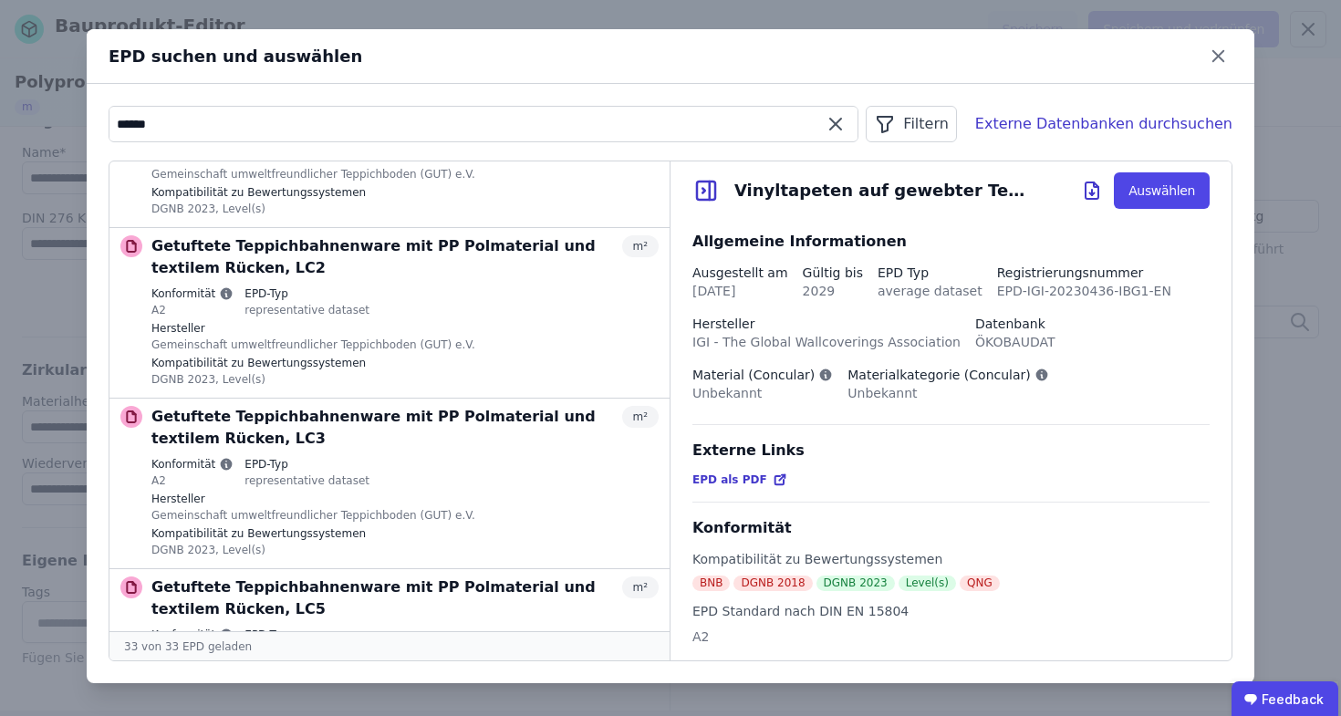
click at [300, 132] on input "******" at bounding box center [483, 124] width 748 height 33
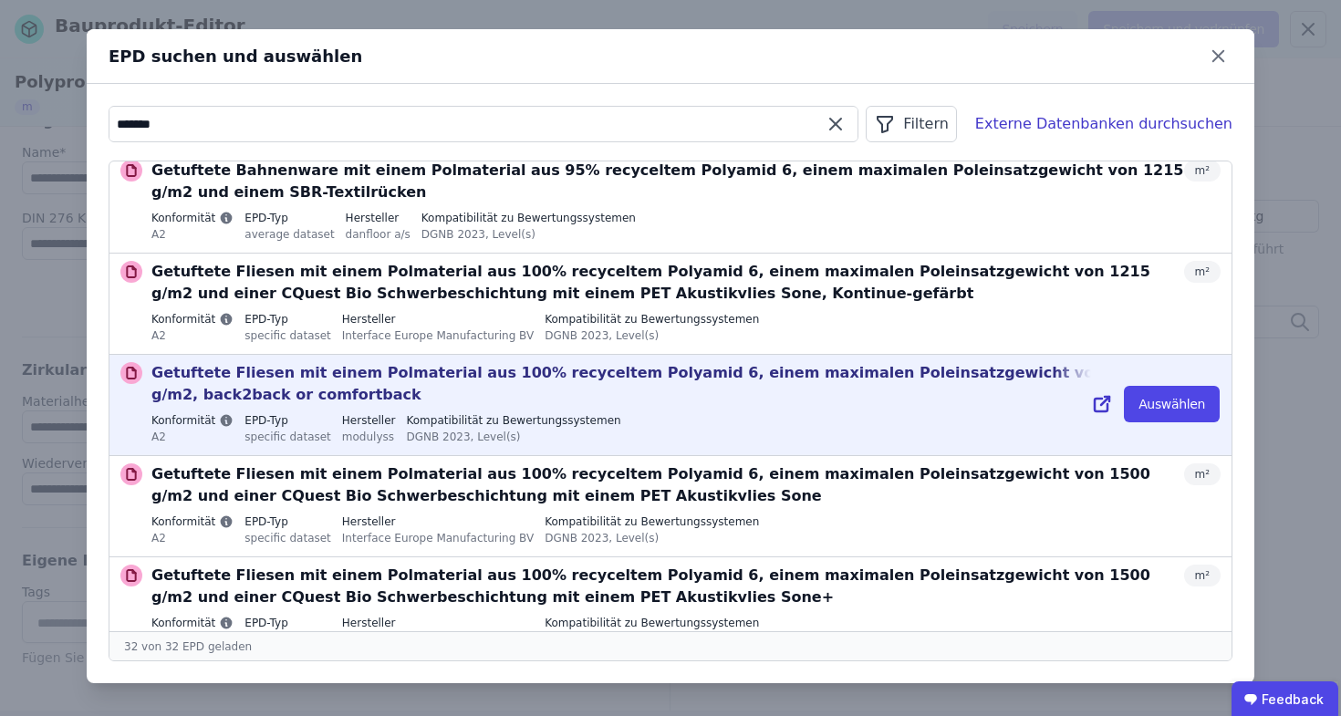
scroll to position [0, 0]
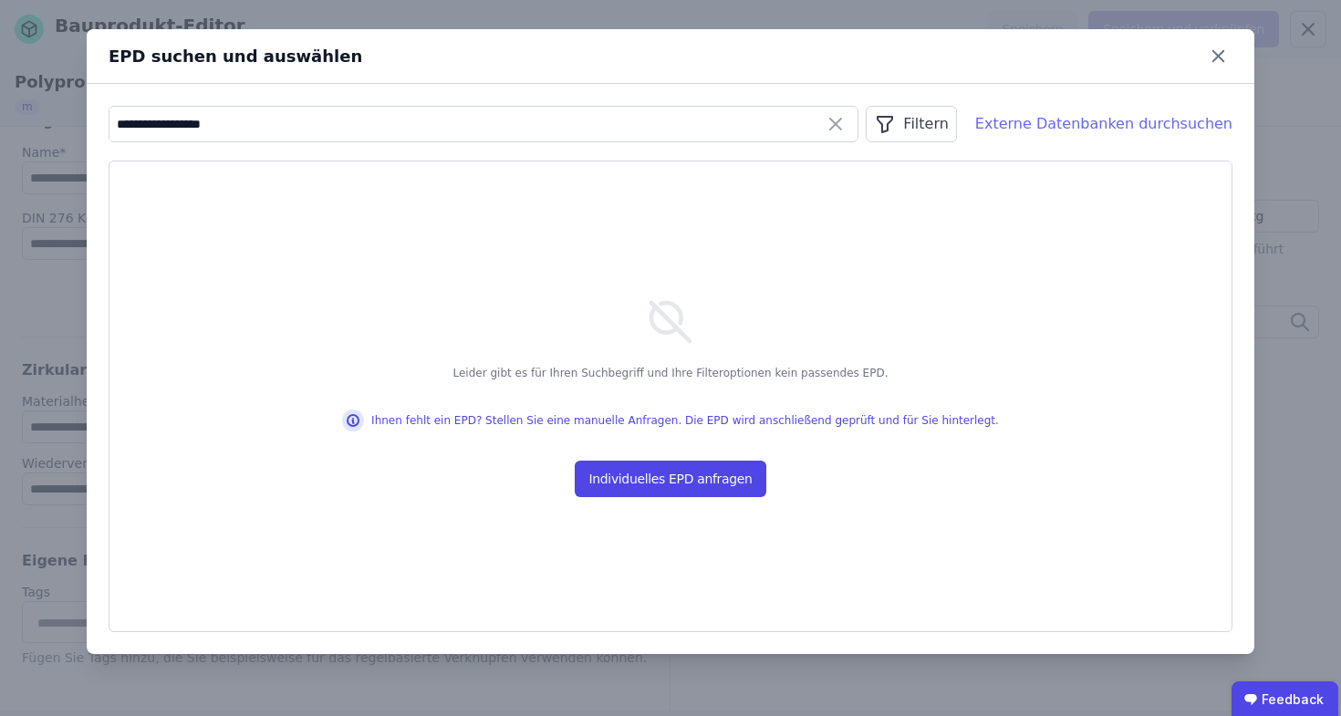
click at [1172, 127] on div "Externe Datenbanken durchsuchen" at bounding box center [1103, 124] width 257 height 22
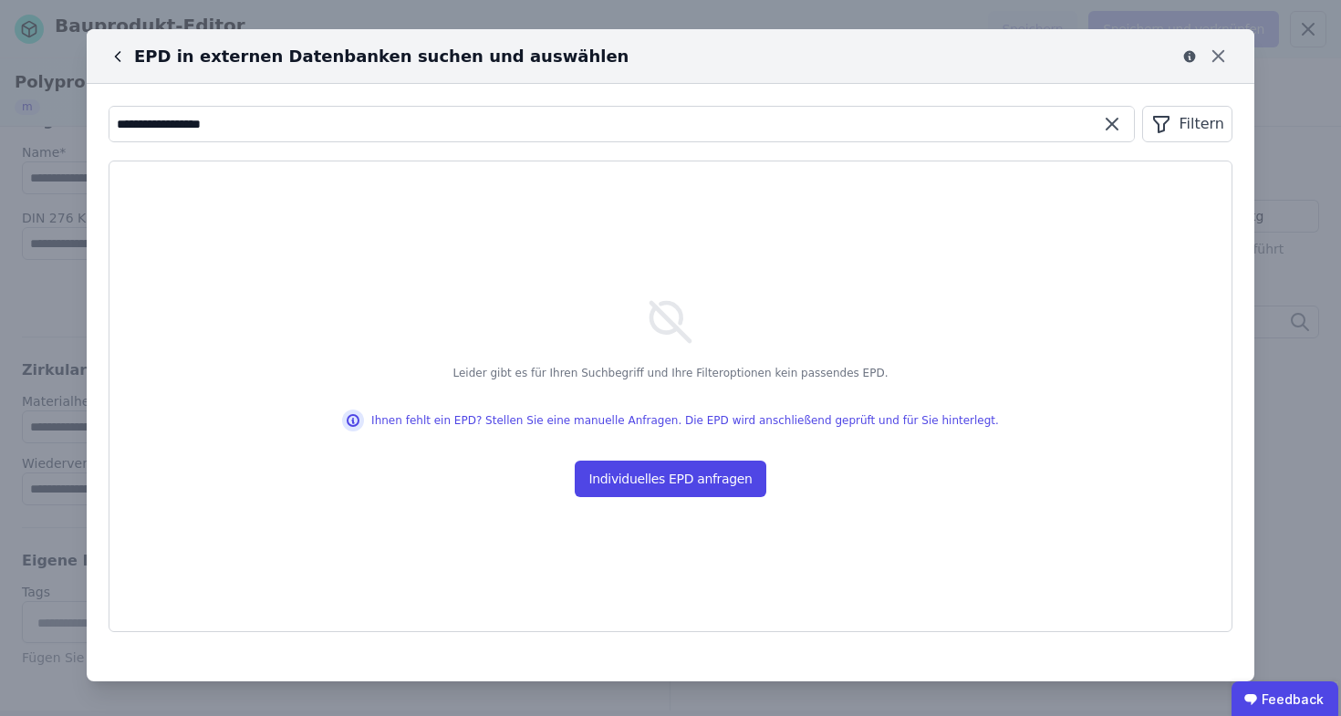
drag, startPoint x: 172, startPoint y: 125, endPoint x: 58, endPoint y: 98, distance: 117.2
click at [58, 98] on div "**********" at bounding box center [670, 358] width 1341 height 716
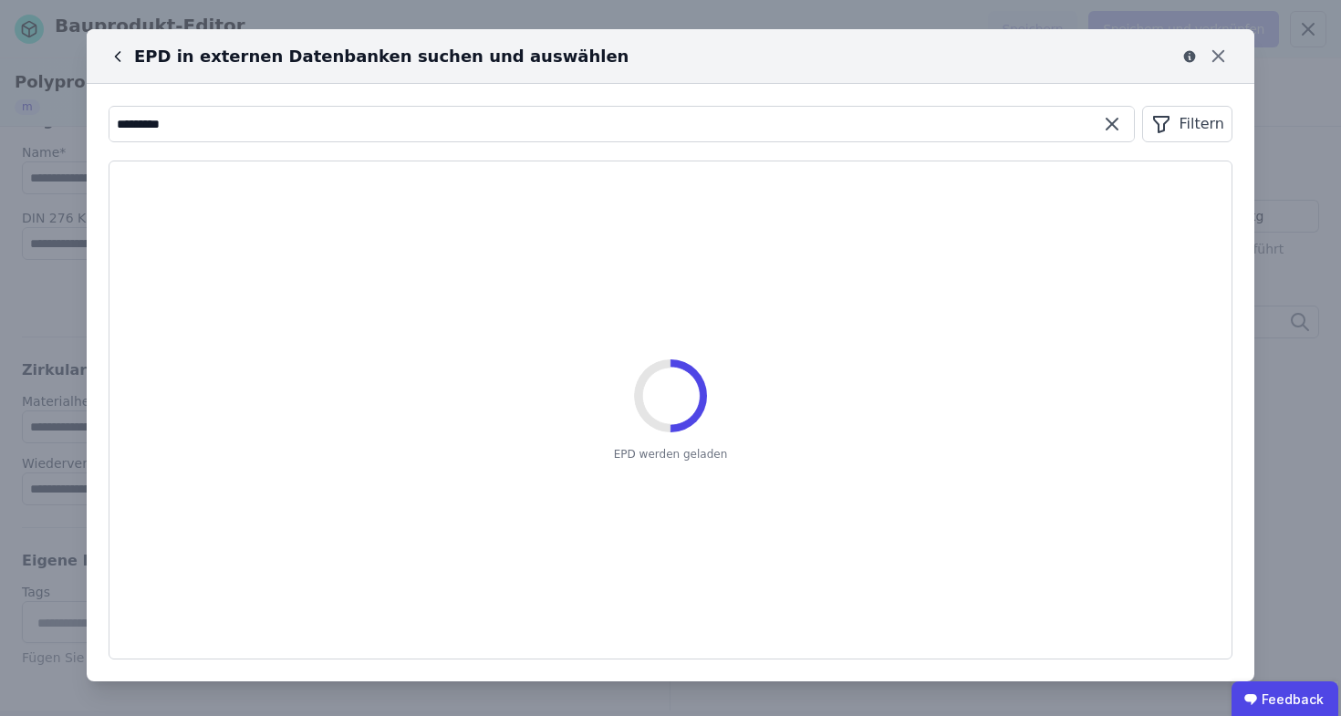
click at [202, 116] on input "*********" at bounding box center [621, 124] width 1024 height 33
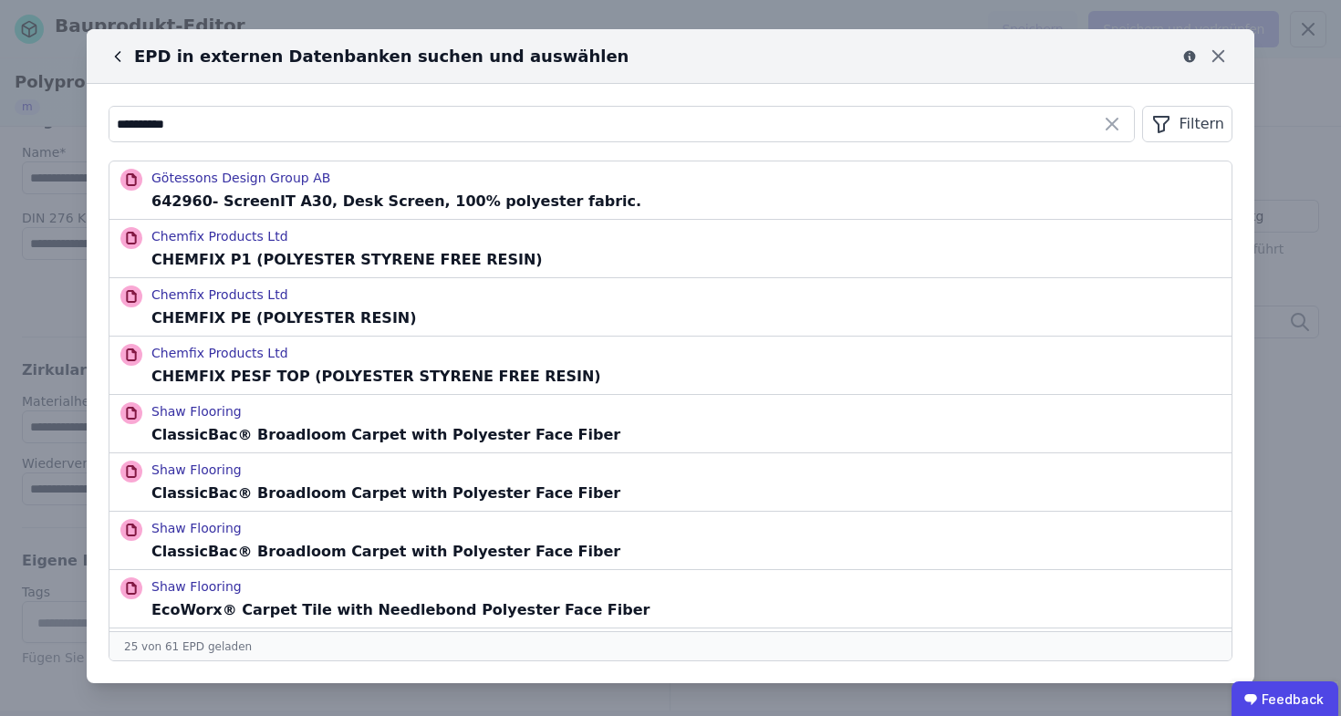
click at [118, 47] on icon at bounding box center [118, 56] width 18 height 18
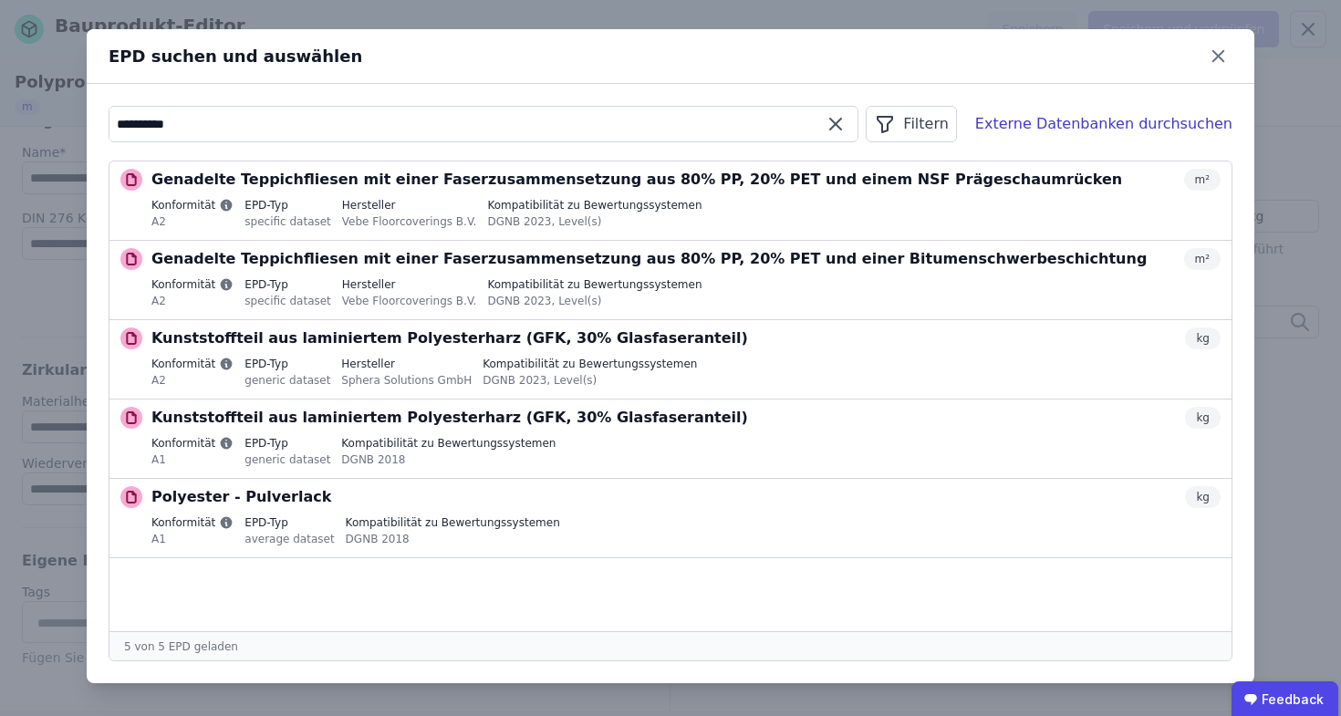
drag, startPoint x: 192, startPoint y: 116, endPoint x: 59, endPoint y: 117, distance: 132.2
click at [59, 117] on div "EPD suchen und auswählen ********* Filtern Externe Datenbanken durchsuchen Gena…" at bounding box center [670, 358] width 1341 height 716
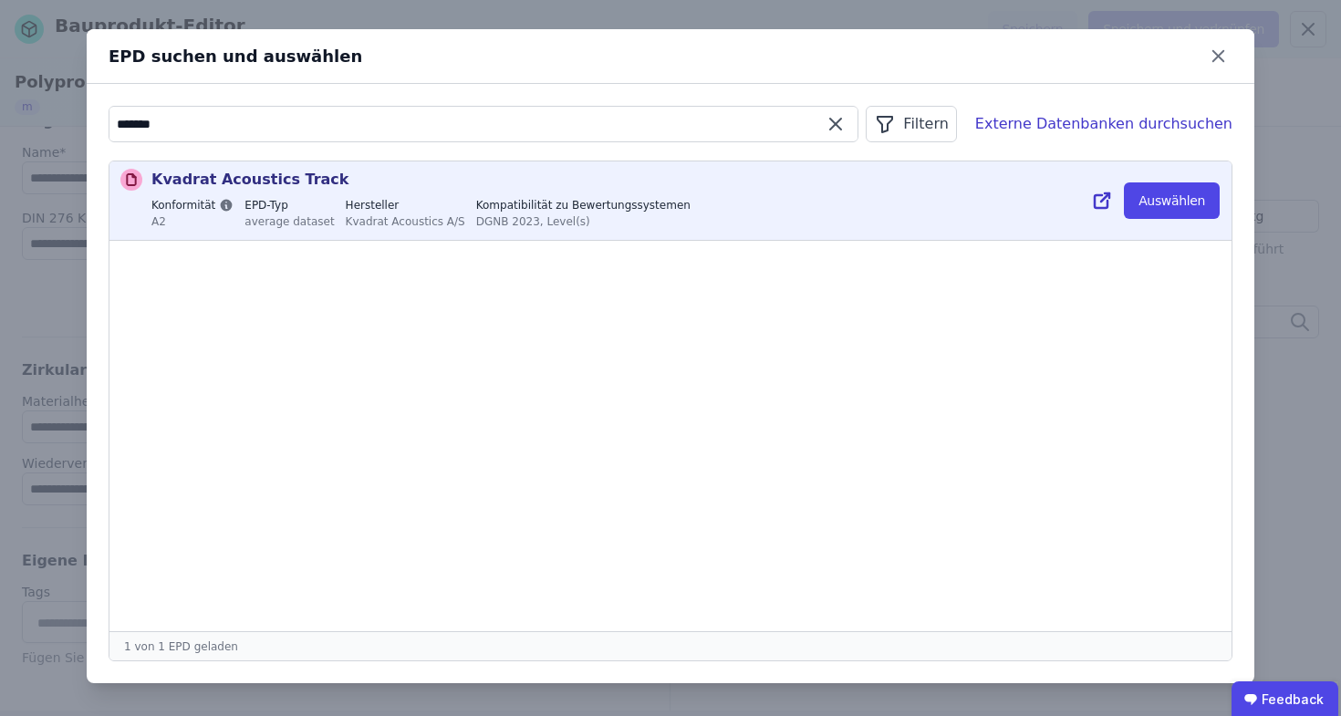
type input "*******"
click at [312, 208] on label "EPD-Typ" at bounding box center [288, 205] width 89 height 15
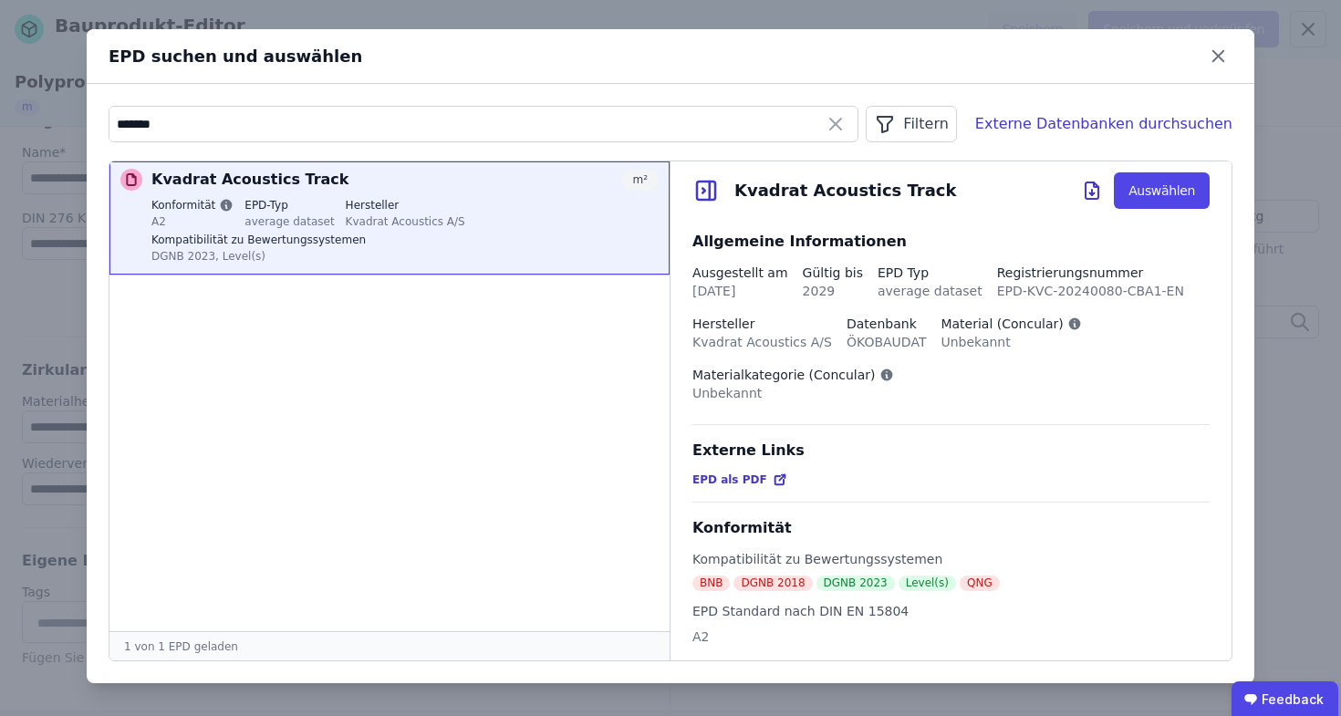
click at [774, 482] on icon at bounding box center [778, 480] width 8 height 8
click at [1158, 195] on button "Auswählen" at bounding box center [1162, 190] width 96 height 36
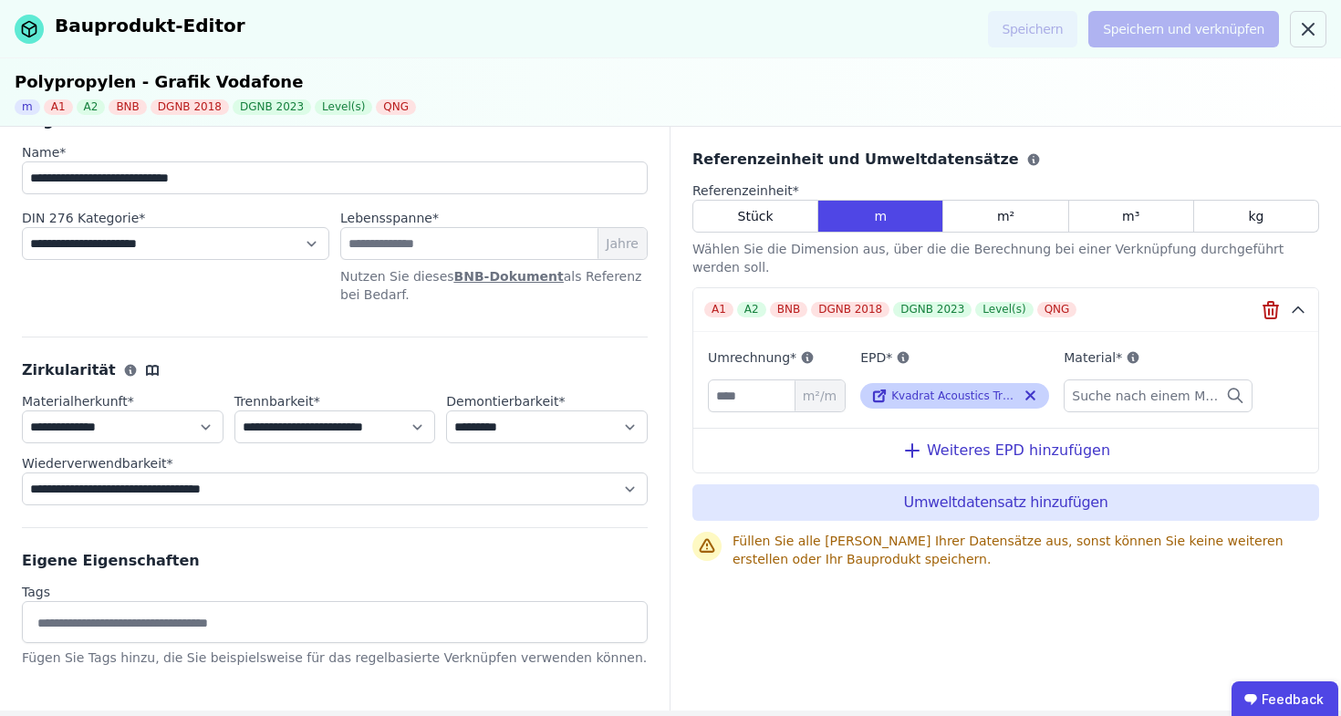
click at [938, 389] on span "Kvadrat Acoustics Track" at bounding box center [956, 395] width 130 height 13
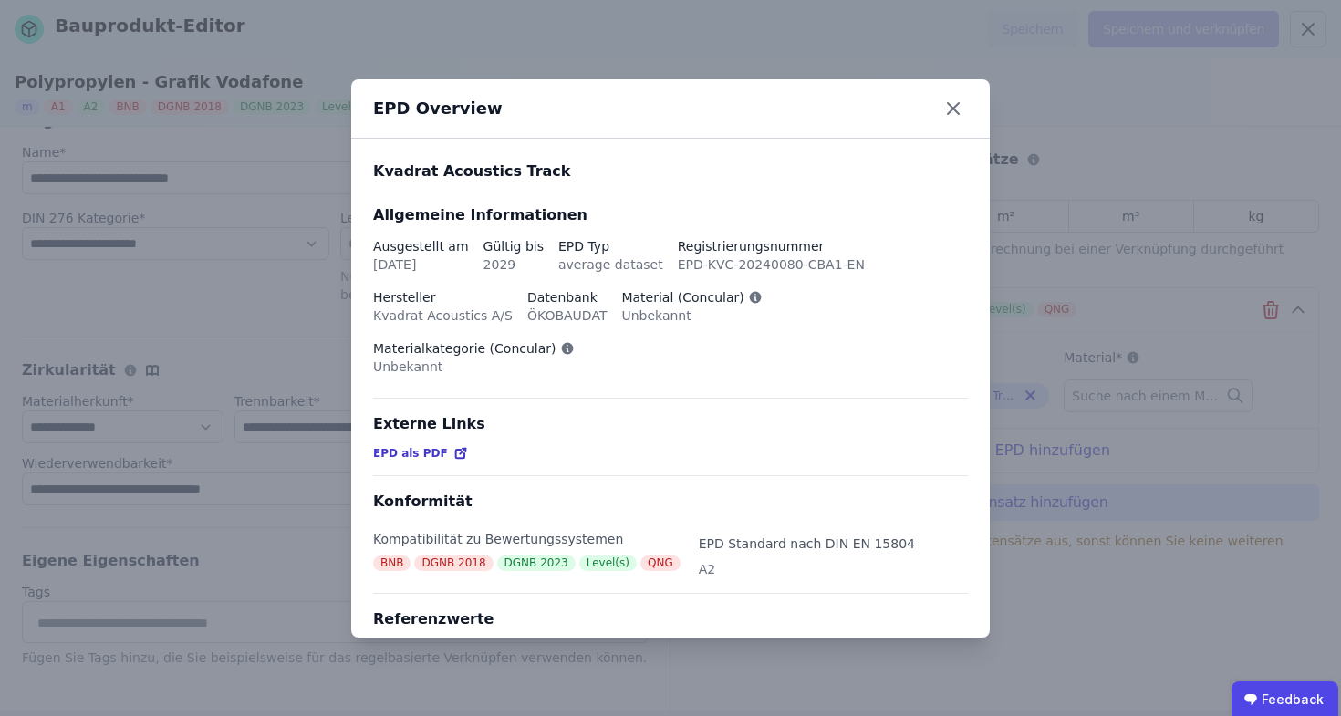
click at [439, 447] on div "EPD als PDF" at bounding box center [420, 453] width 95 height 15
click at [966, 106] on icon at bounding box center [952, 108] width 29 height 29
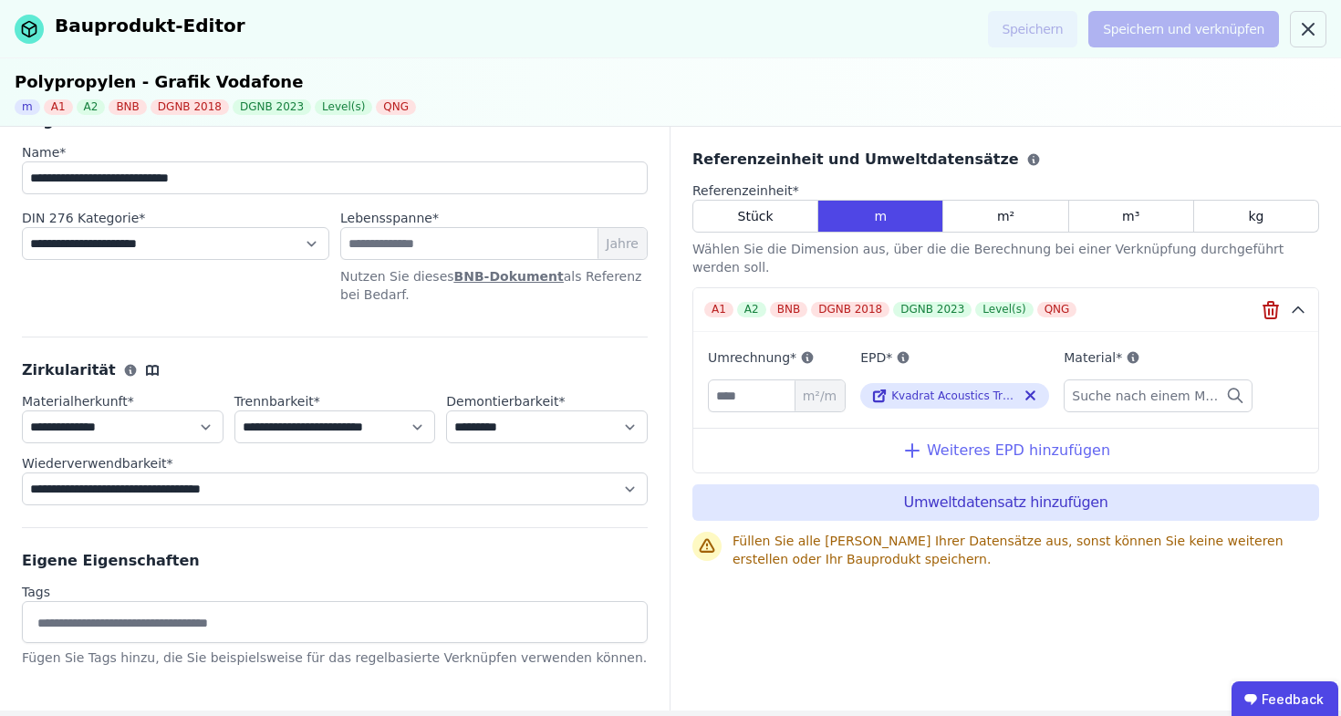
click at [1015, 428] on div "Weiteres EPD hinzufügen" at bounding box center [1005, 450] width 625 height 45
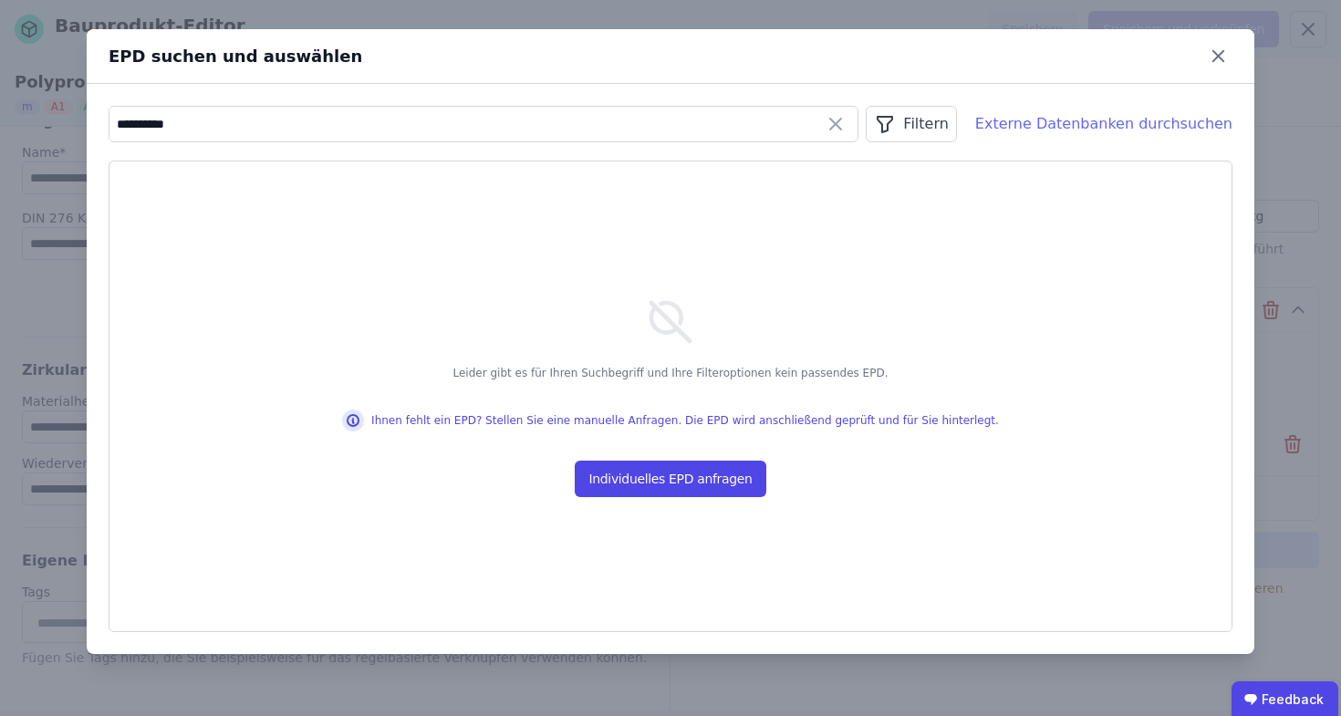
click at [1051, 119] on div "Externe Datenbanken durchsuchen" at bounding box center [1103, 124] width 257 height 22
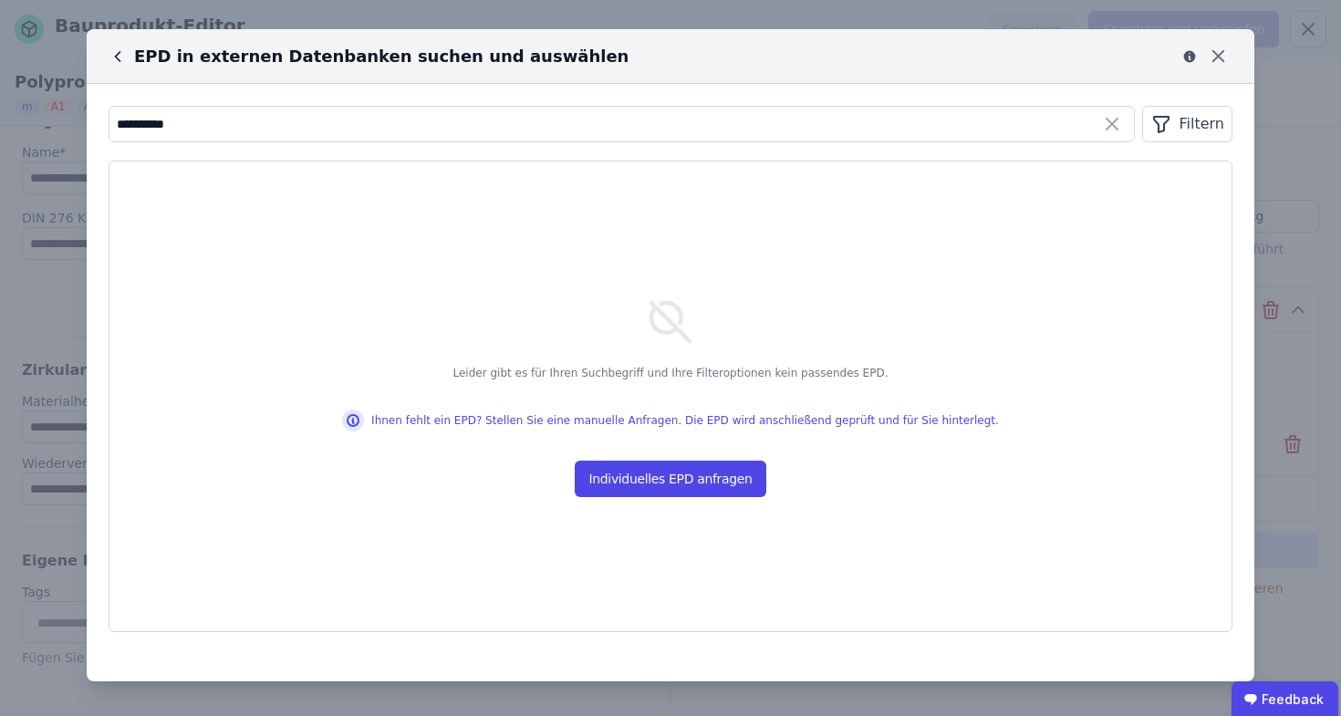
click at [127, 57] on div "EPD in externen Datenbanken suchen und auswählen" at bounding box center [369, 57] width 520 height 26
drag, startPoint x: 118, startPoint y: 57, endPoint x: 175, endPoint y: 99, distance: 71.7
click at [119, 57] on icon at bounding box center [118, 56] width 18 height 18
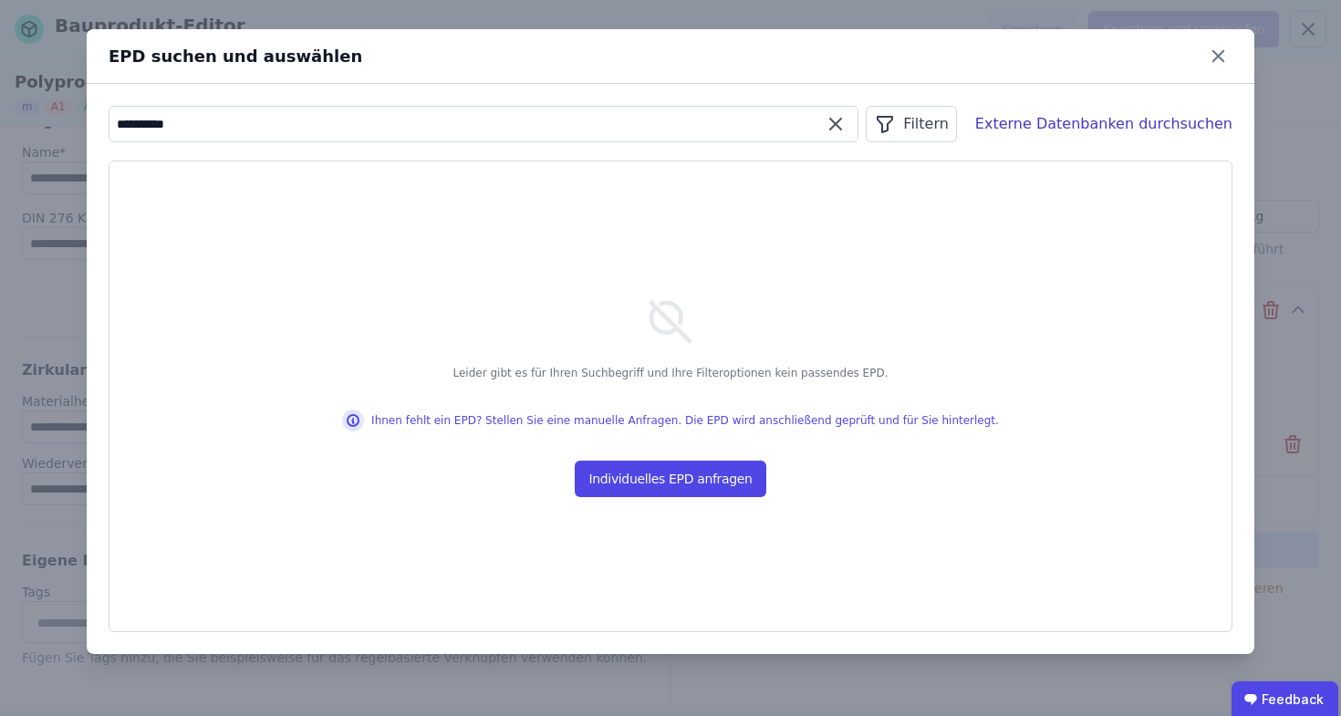
drag, startPoint x: 203, startPoint y: 123, endPoint x: 6, endPoint y: 115, distance: 197.2
click at [6, 115] on div "**********" at bounding box center [670, 358] width 1341 height 716
click at [1057, 130] on div "Externe Datenbanken durchsuchen" at bounding box center [1103, 124] width 257 height 22
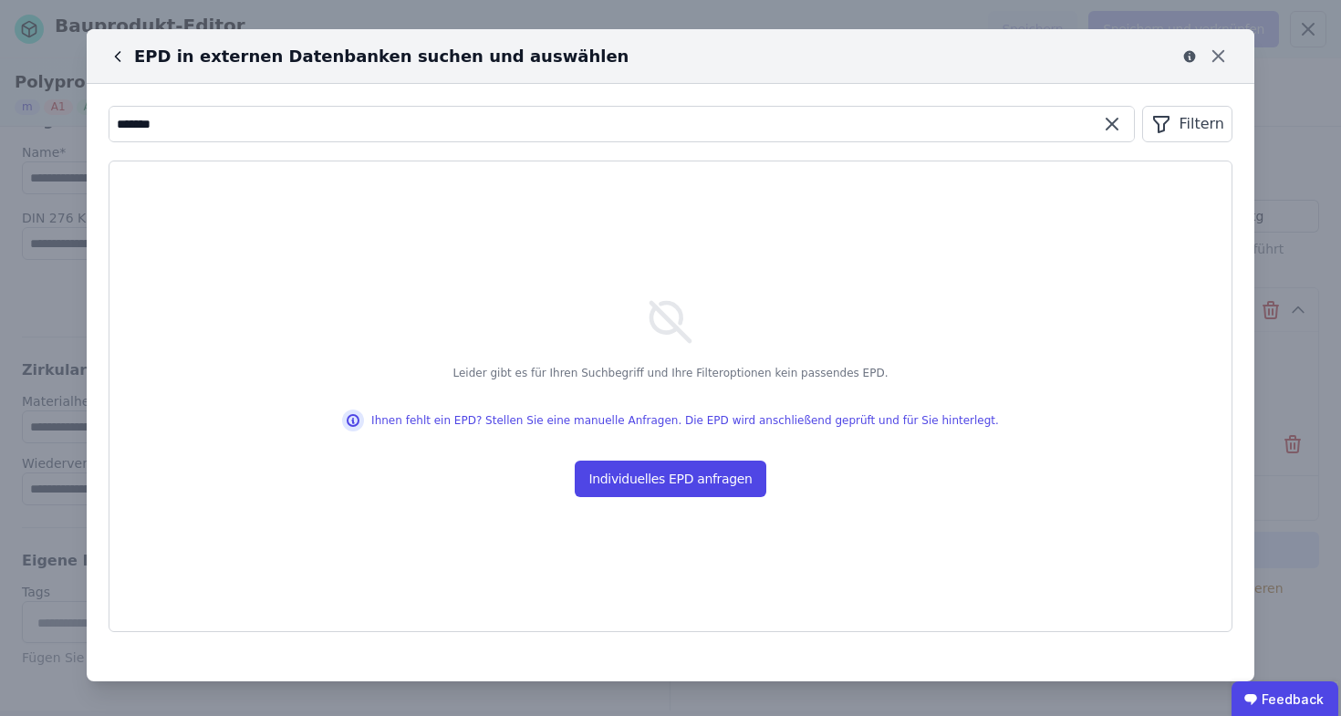
type input "*******"
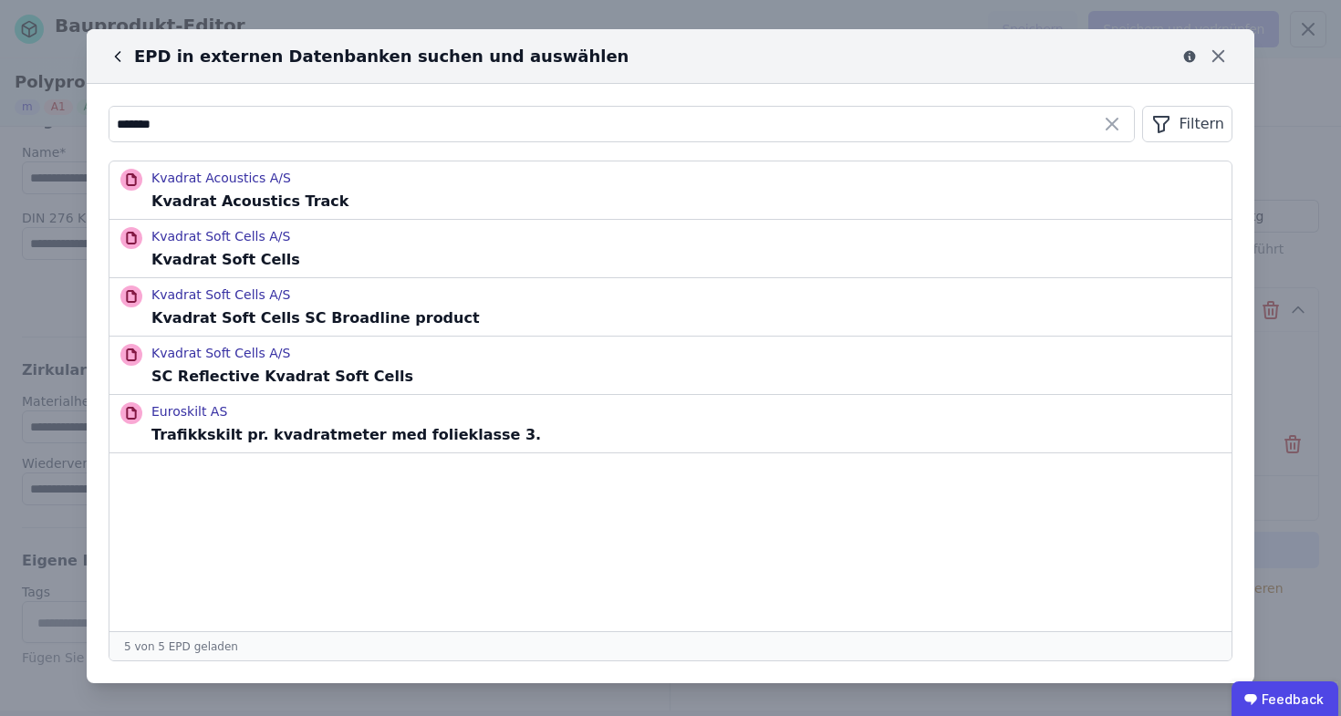
click at [1117, 129] on icon at bounding box center [1111, 124] width 11 height 11
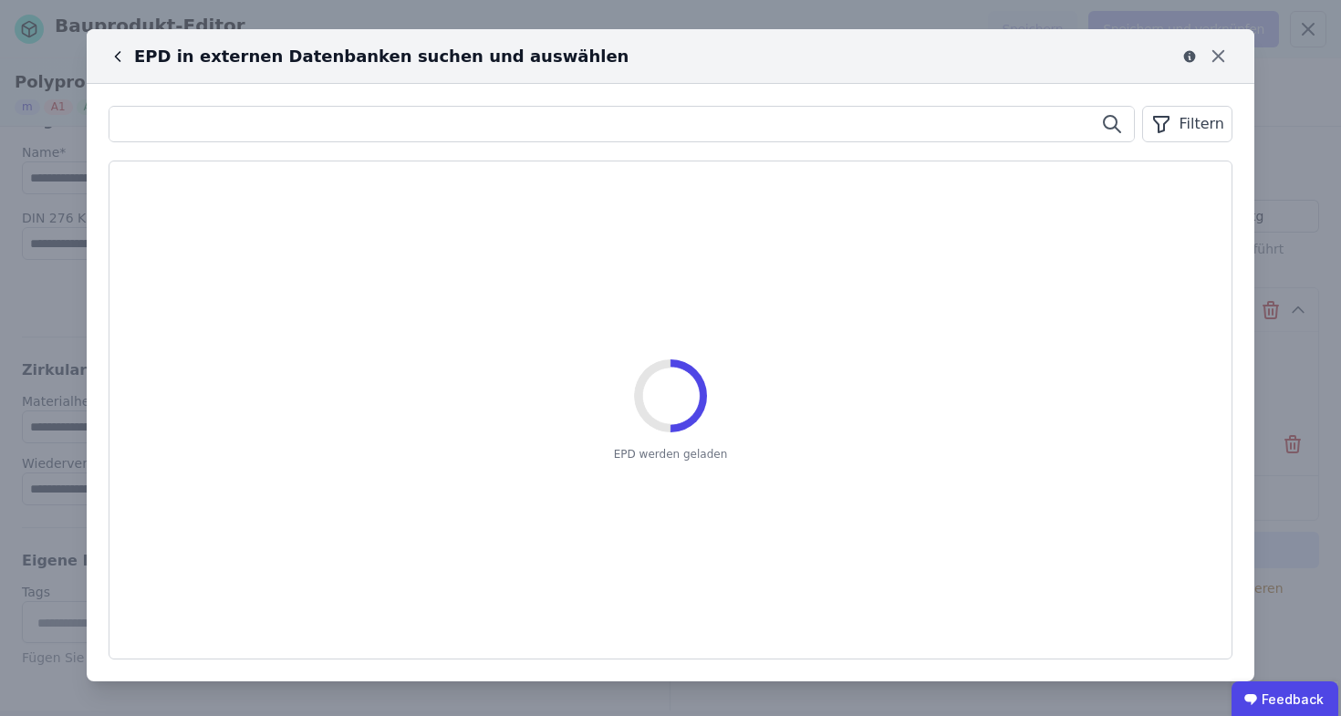
click at [756, 126] on input "text" at bounding box center [621, 124] width 1024 height 33
paste input "**********"
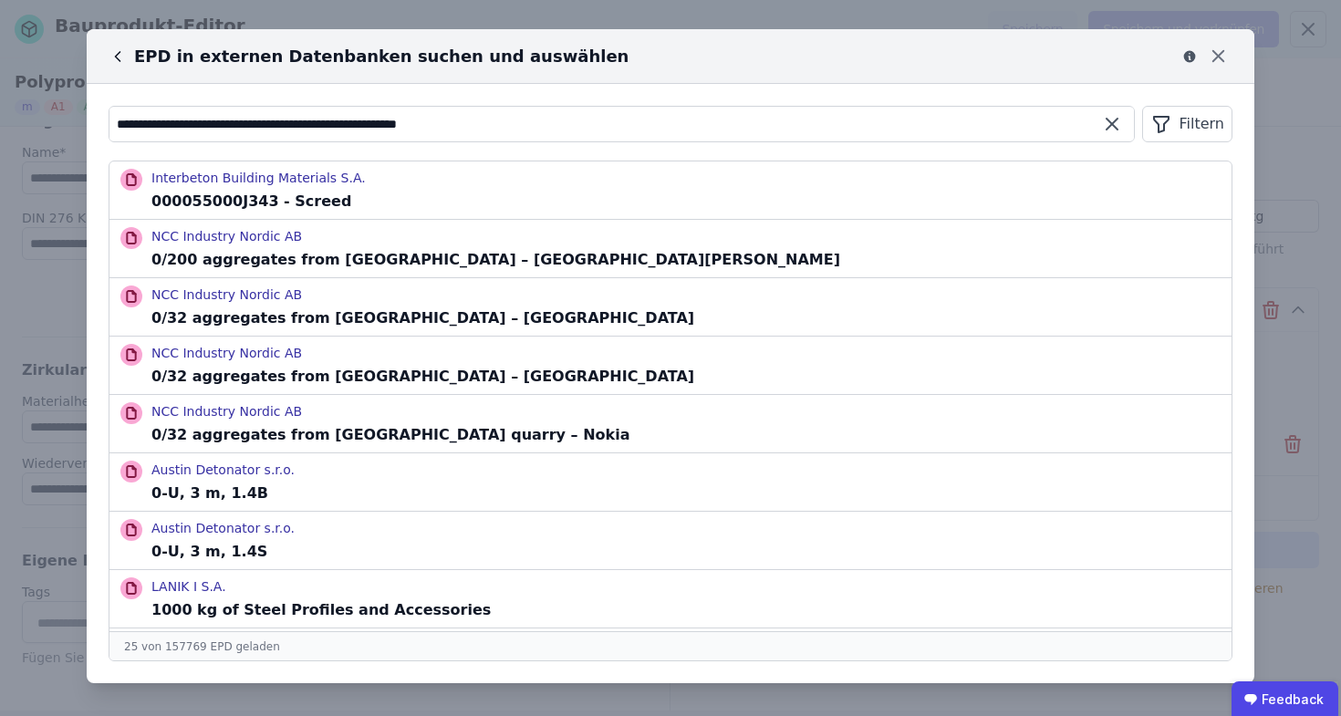
type input "**********"
drag, startPoint x: 573, startPoint y: 127, endPoint x: 166, endPoint y: 129, distance: 406.7
click at [166, 129] on input "**********" at bounding box center [621, 124] width 1024 height 33
click at [109, 59] on icon at bounding box center [118, 56] width 18 height 18
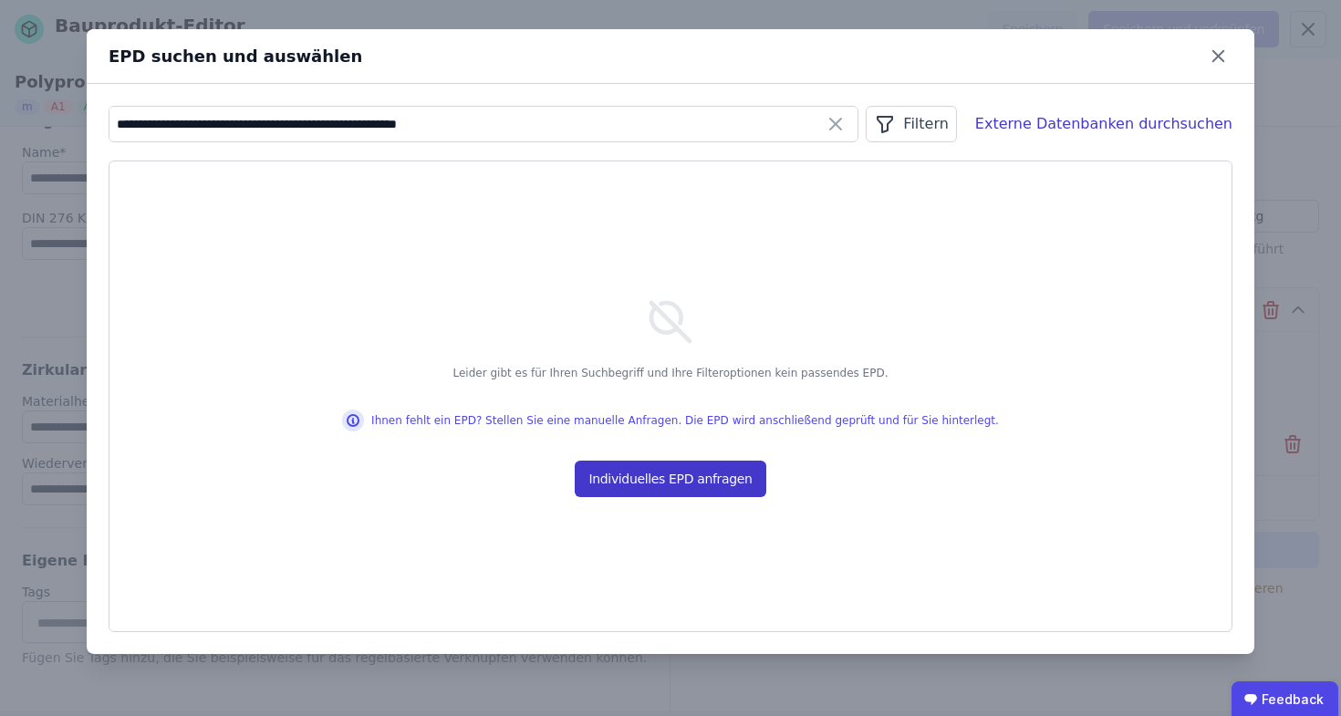
click at [685, 474] on button "Individuelles EPD anfragen" at bounding box center [671, 479] width 192 height 36
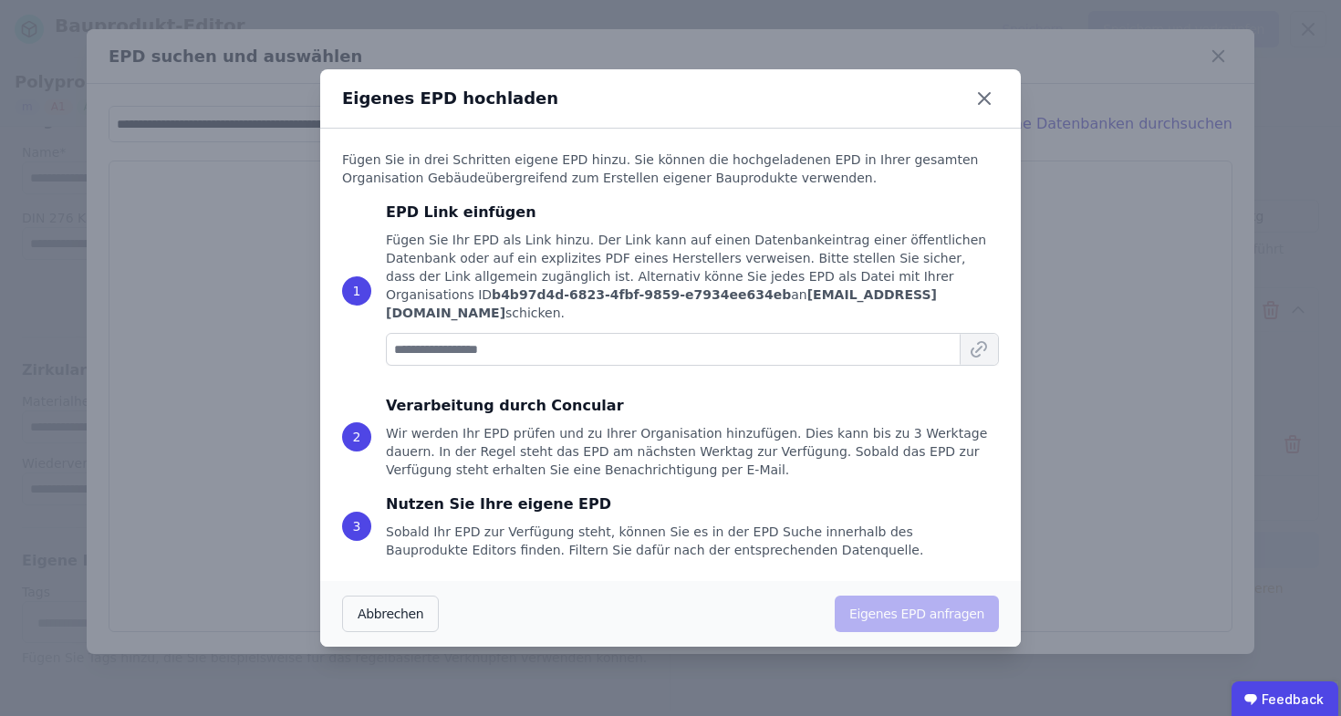
click at [670, 352] on input at bounding box center [692, 349] width 613 height 33
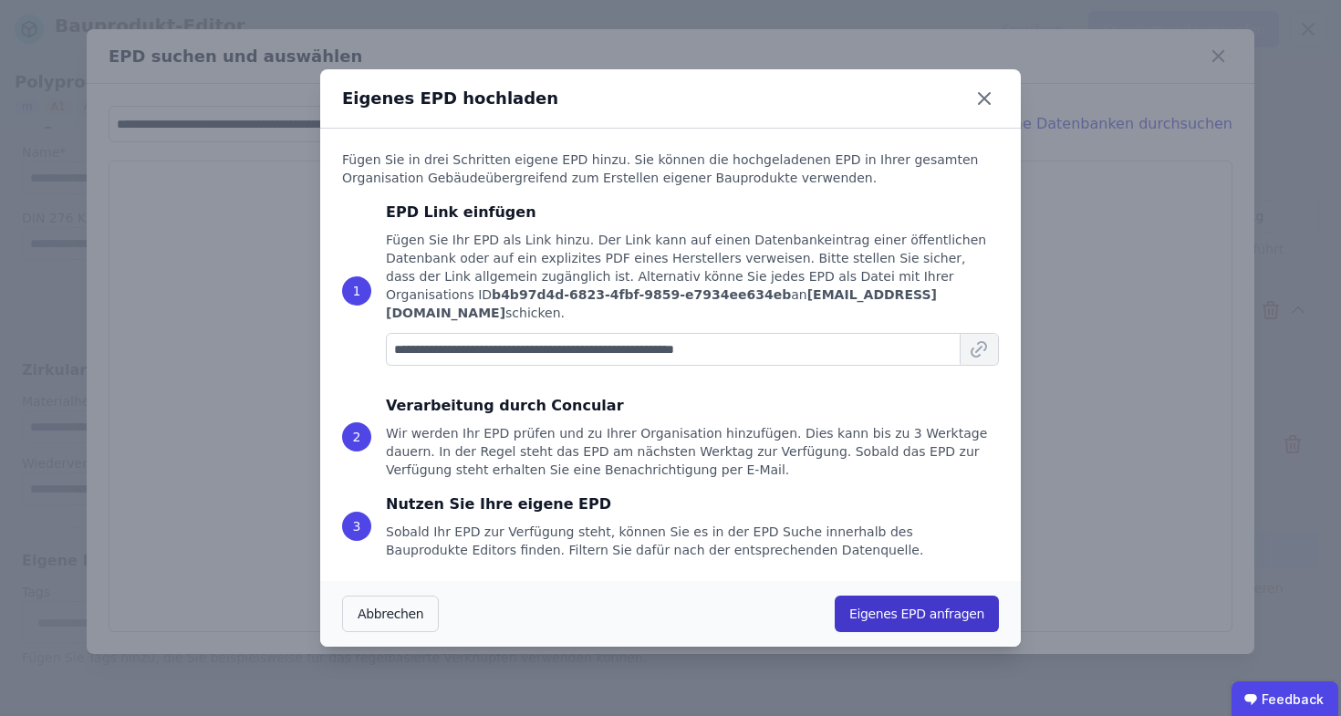
type input "**********"
click at [939, 606] on button "Eigenes EPD anfragen" at bounding box center [916, 614] width 164 height 36
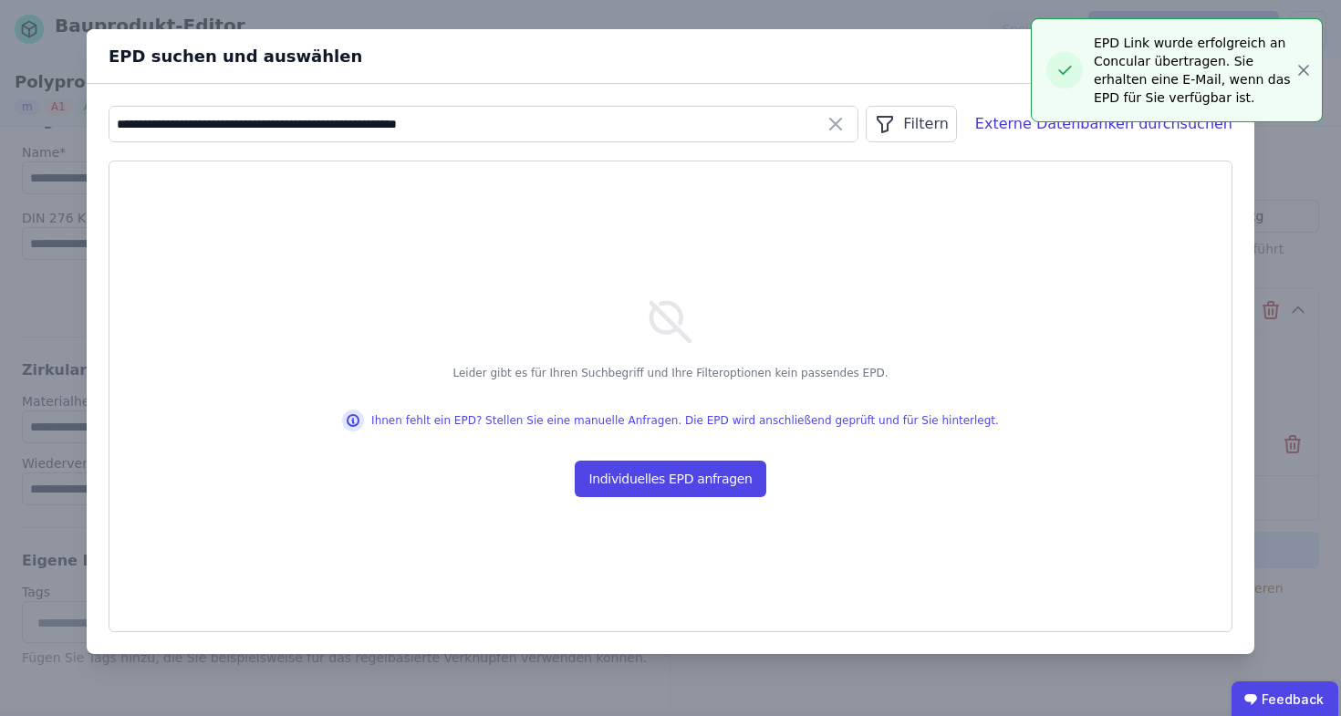
click at [1303, 70] on div "**********" at bounding box center [670, 358] width 1341 height 716
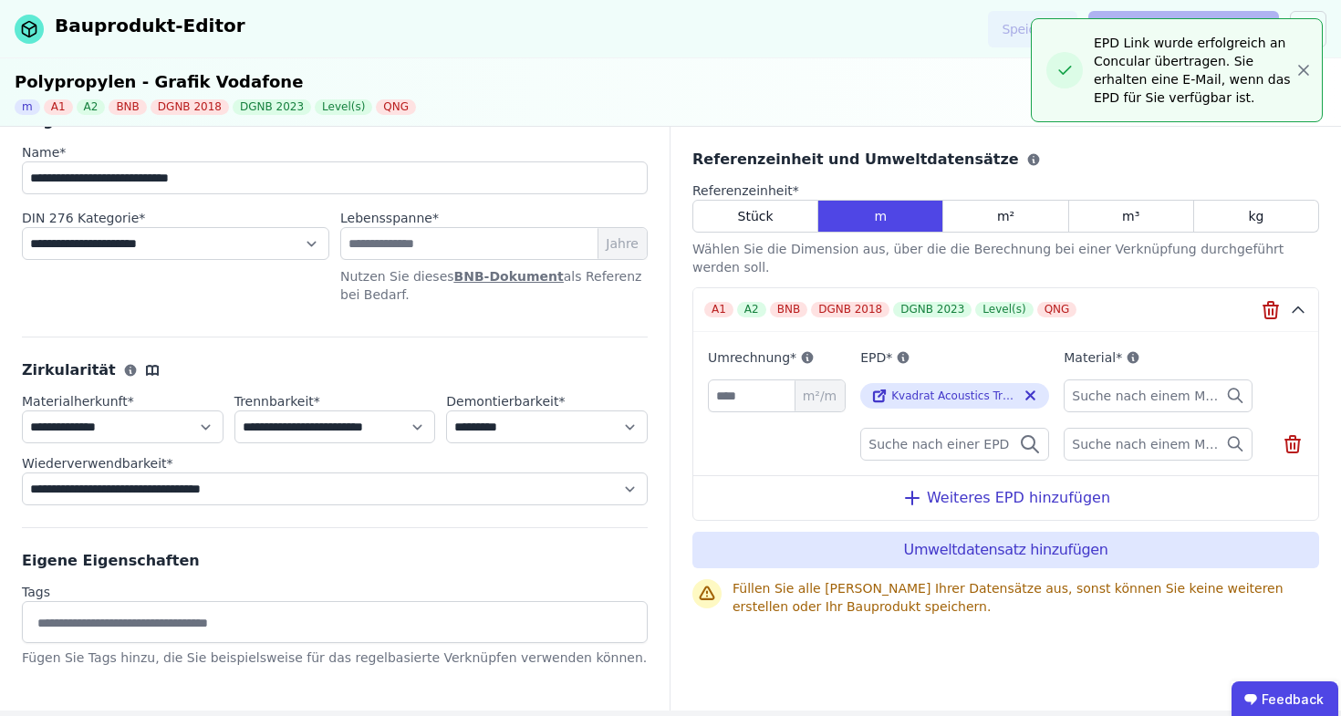
click at [964, 96] on div "Polypropylen - Grafik Vodafone m A1 A2 BNB DGNB 2018 DGNB 2023 Level(s) QNG" at bounding box center [670, 92] width 1341 height 68
click at [1310, 74] on icon "button" at bounding box center [1303, 70] width 18 height 18
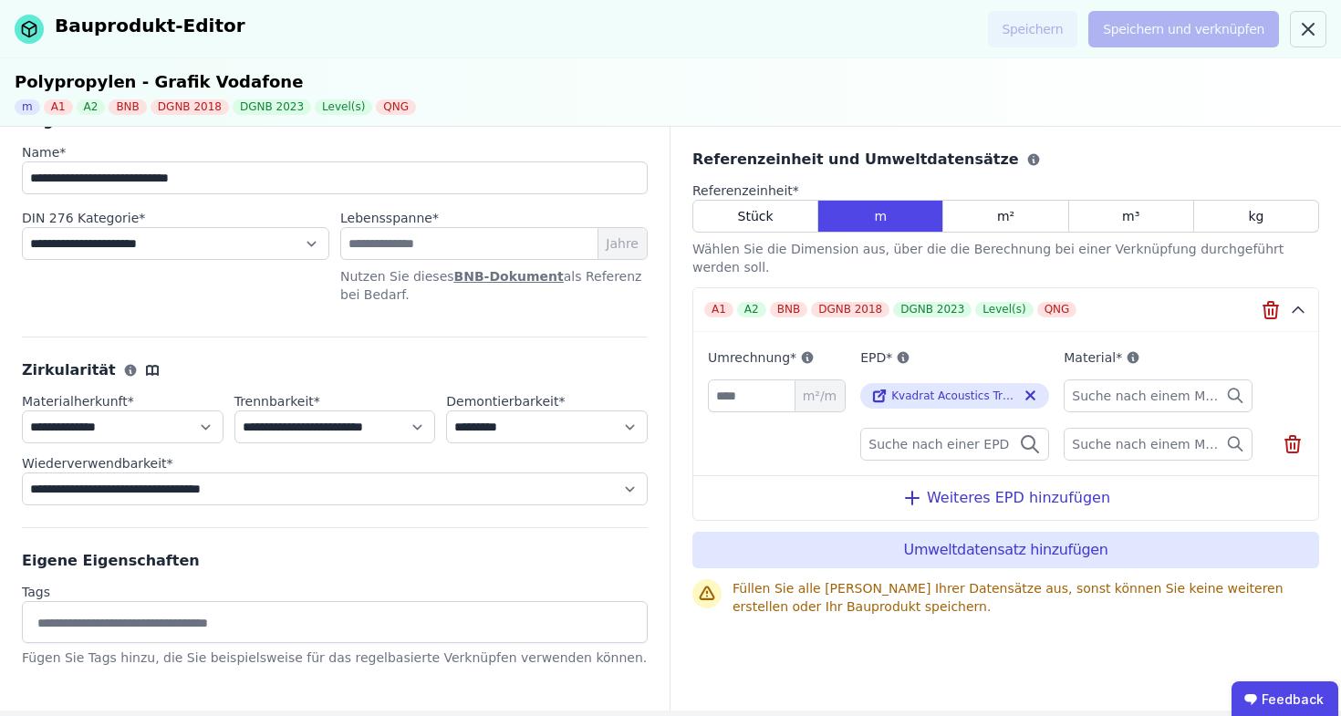
click at [1290, 436] on div at bounding box center [1285, 444] width 36 height 33
click at [1290, 440] on icon at bounding box center [1292, 446] width 13 height 13
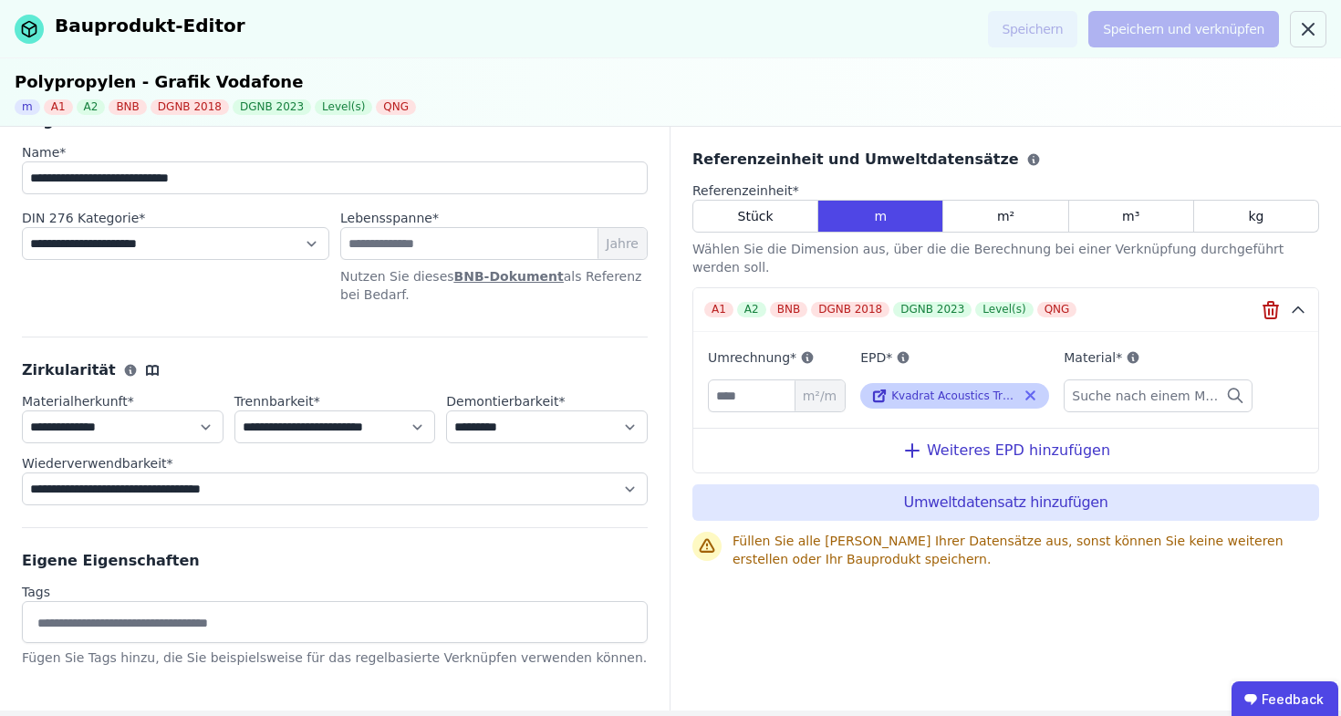
click at [1022, 385] on icon at bounding box center [1030, 396] width 16 height 22
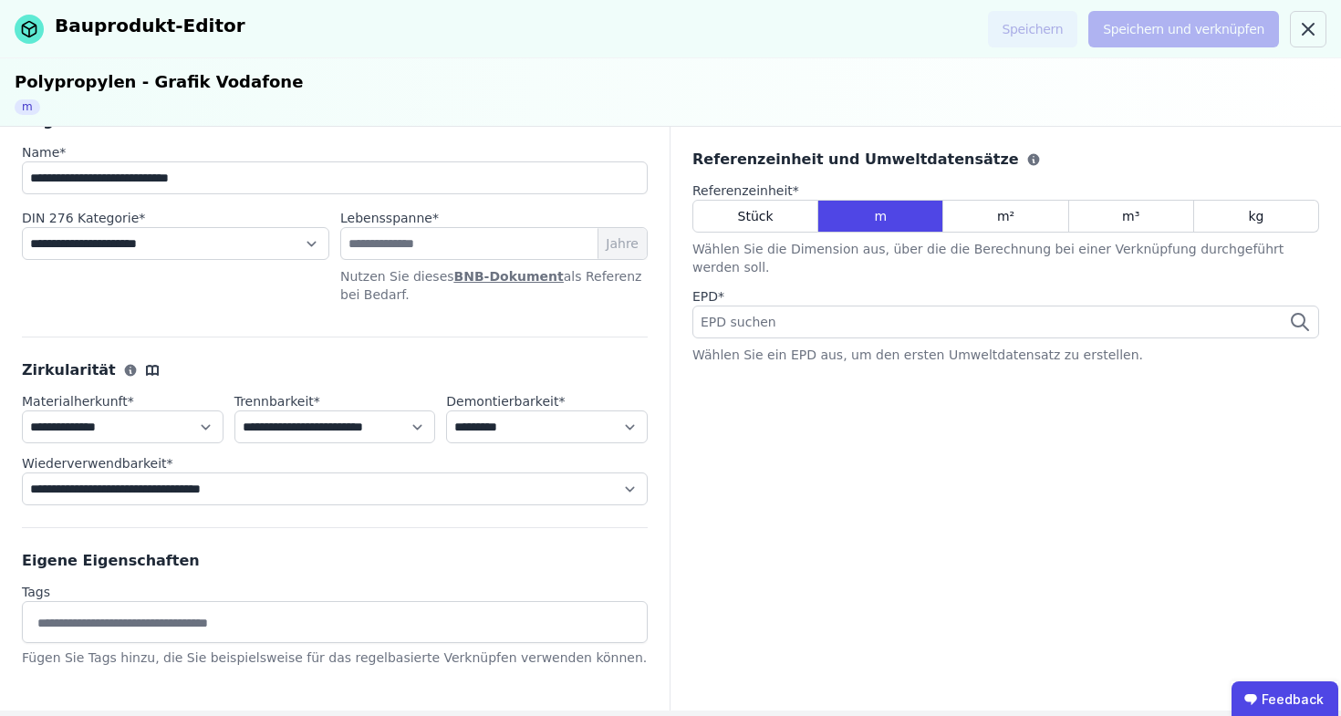
click at [994, 306] on div "EPD suchen" at bounding box center [1005, 322] width 627 height 33
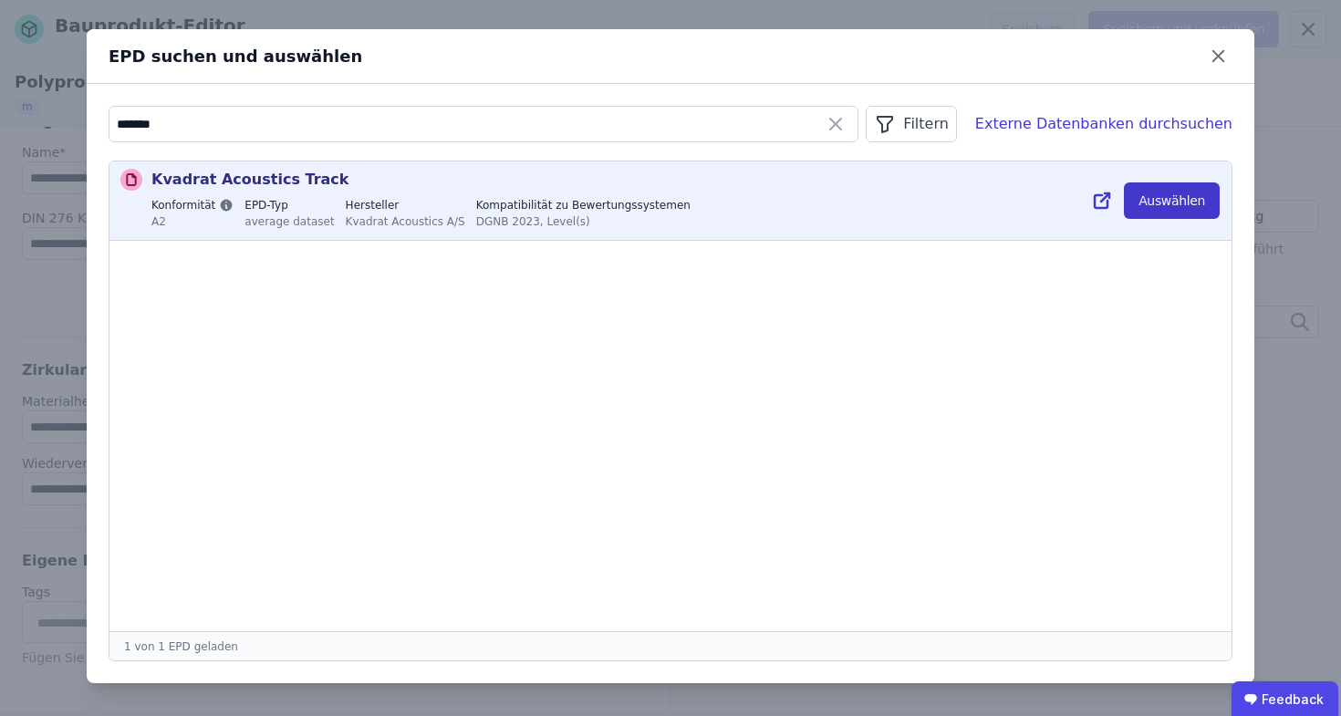
type input "*******"
click at [1201, 197] on button "Auswählen" at bounding box center [1172, 200] width 96 height 36
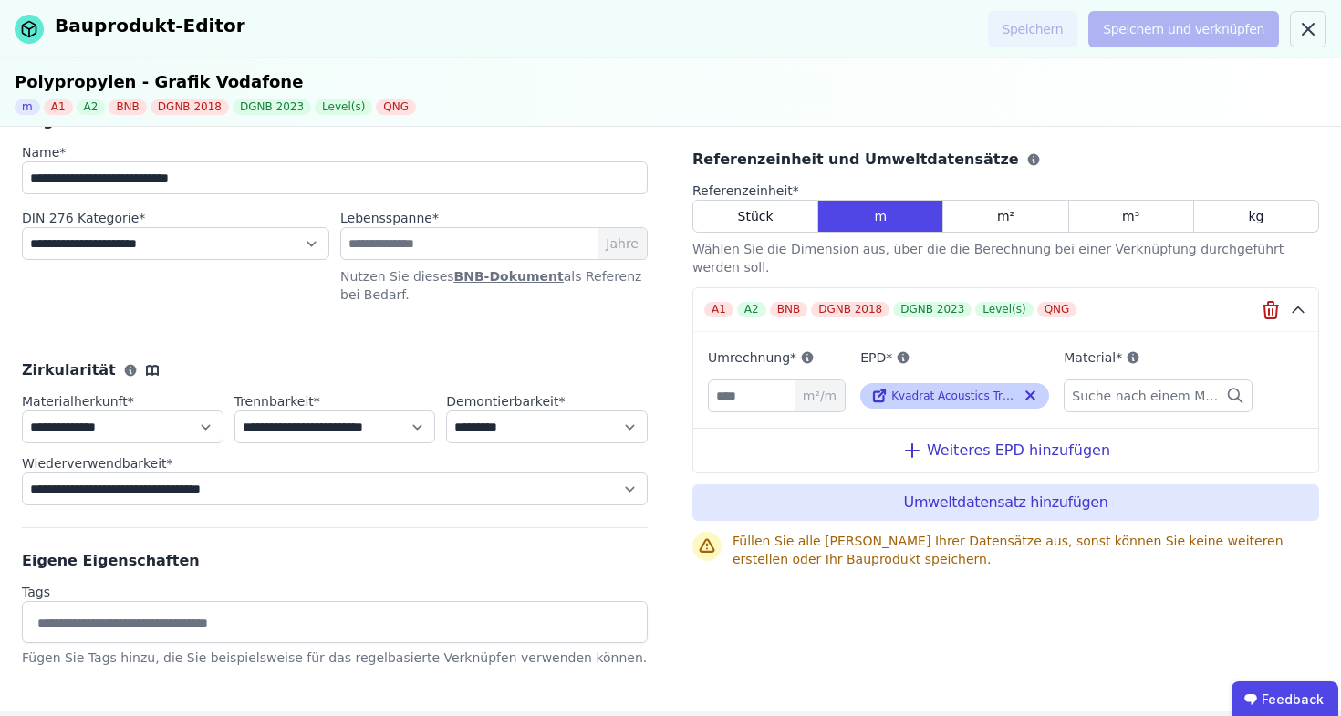
click at [1000, 389] on span "Kvadrat Acoustics Track" at bounding box center [956, 395] width 130 height 13
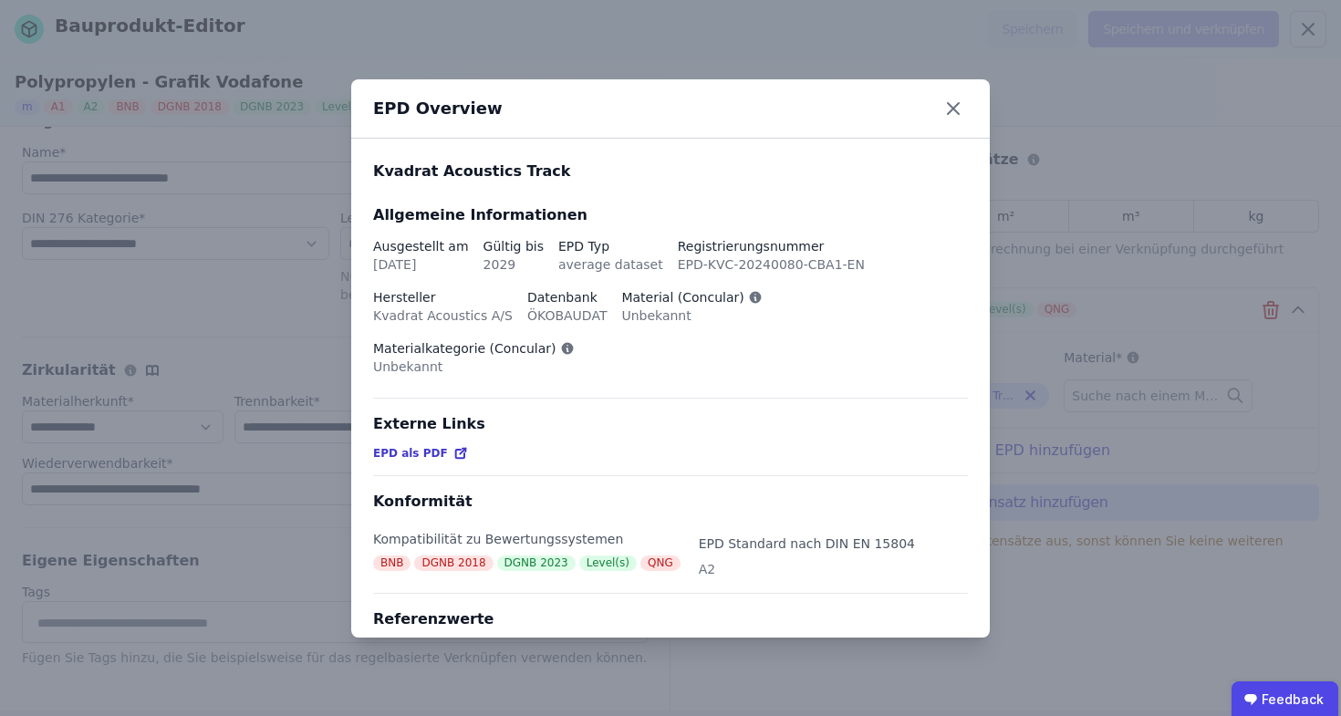
click at [455, 455] on icon at bounding box center [459, 454] width 8 height 8
click at [962, 120] on icon at bounding box center [952, 108] width 29 height 29
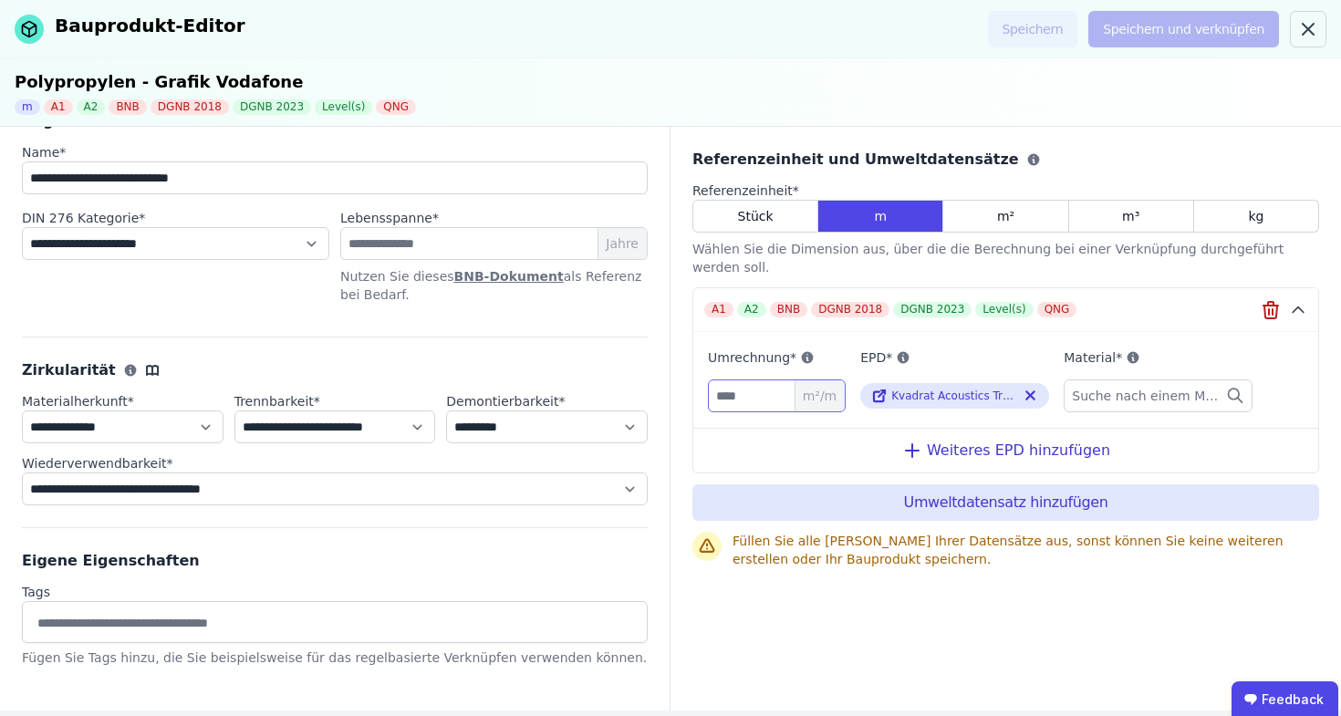
click at [786, 380] on input "number" at bounding box center [777, 395] width 138 height 33
click at [985, 212] on div "m²" at bounding box center [1005, 216] width 125 height 33
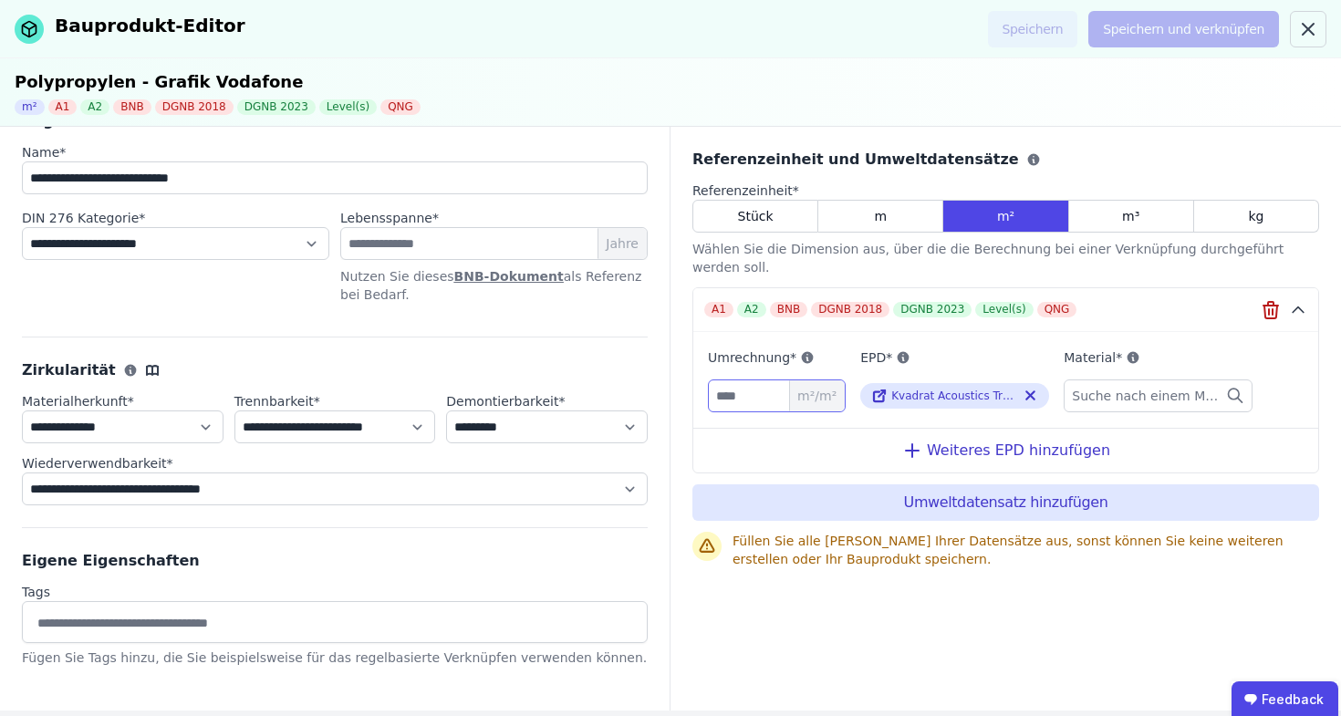
click at [761, 388] on input "number" at bounding box center [777, 395] width 138 height 33
type input "*"
click at [1110, 387] on span "Suche nach einem Material" at bounding box center [1148, 396] width 153 height 18
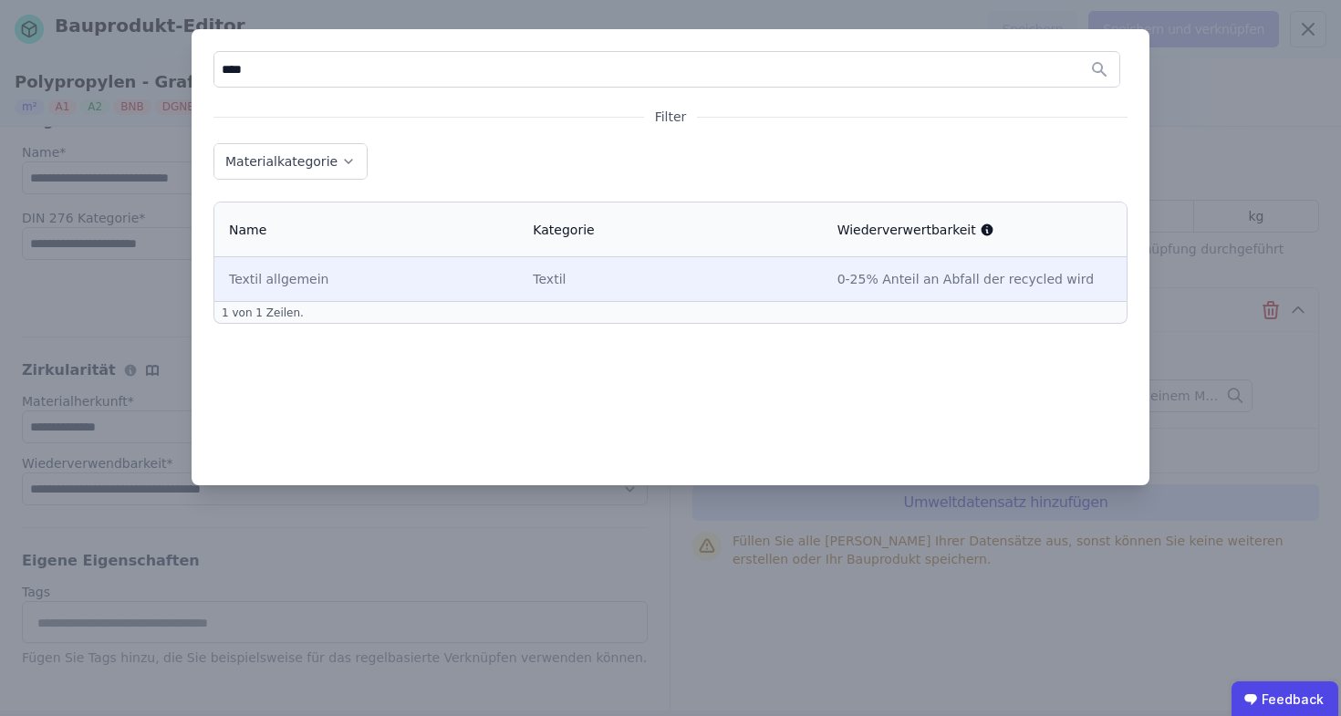
type input "****"
click at [678, 259] on td "Textil" at bounding box center [670, 279] width 304 height 44
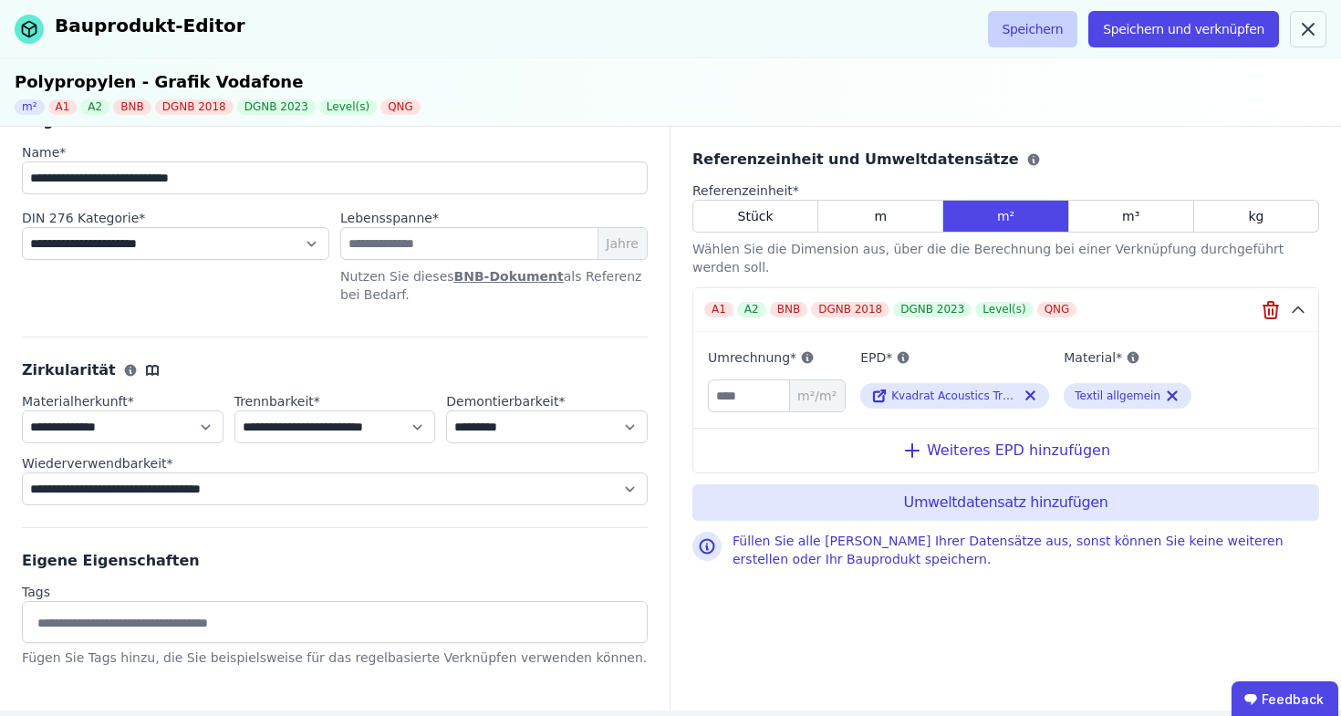
click at [1041, 21] on button "Speichern" at bounding box center [1033, 29] width 90 height 36
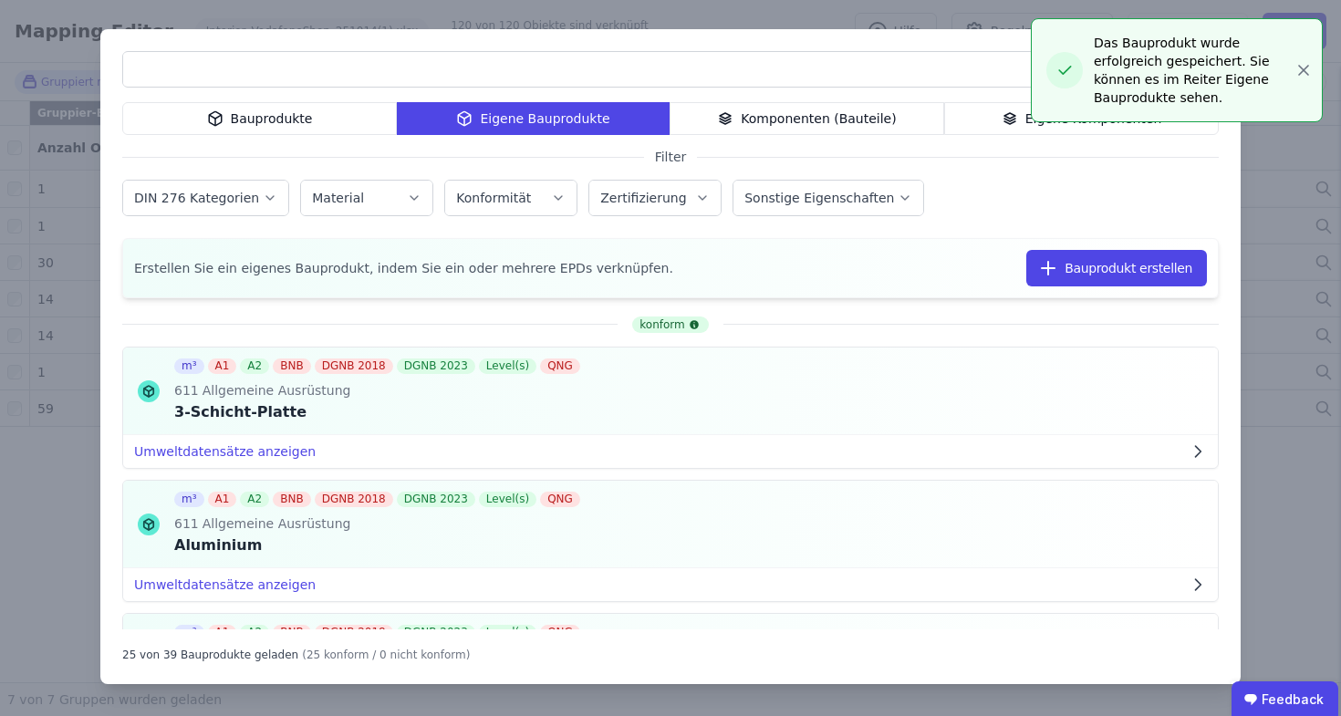
click at [1300, 69] on div "Bauprodukte Eigene Bauprodukte Komponenten (Bauteile) Eigene Komponenten Filter…" at bounding box center [670, 358] width 1341 height 716
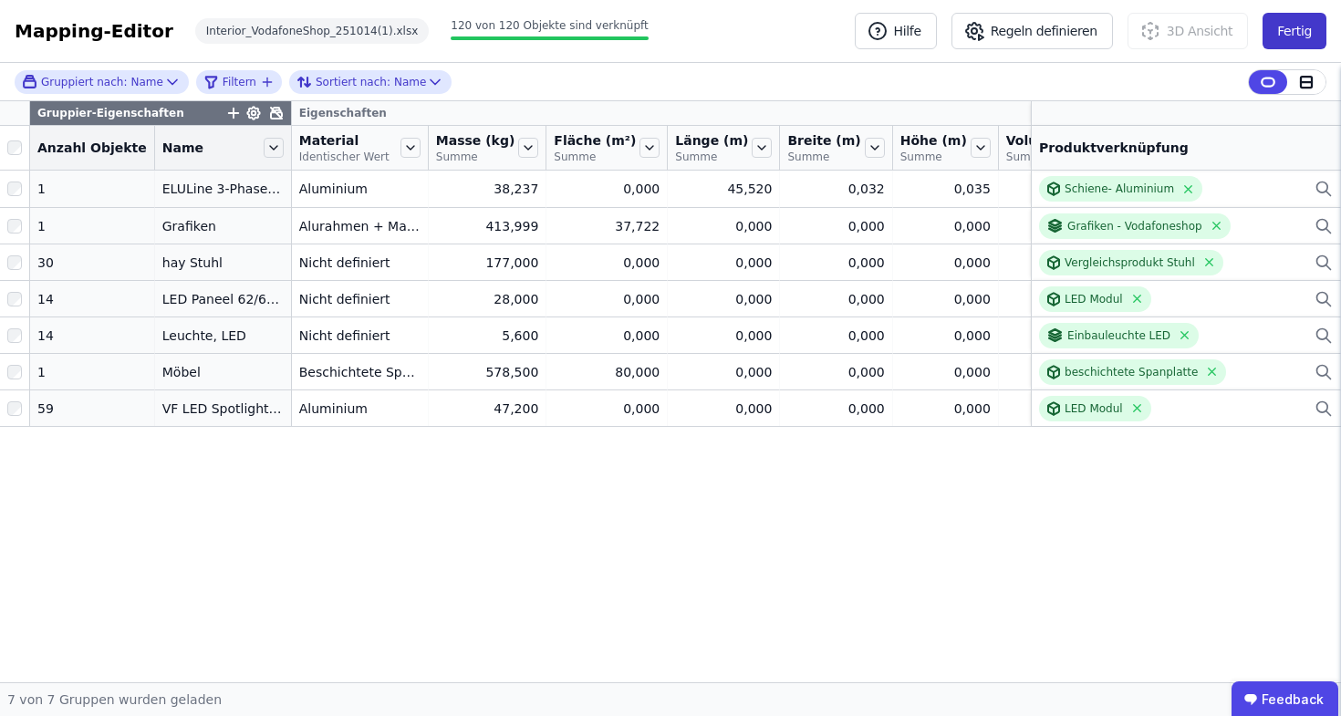
click at [1268, 31] on button "Fertig" at bounding box center [1294, 31] width 64 height 36
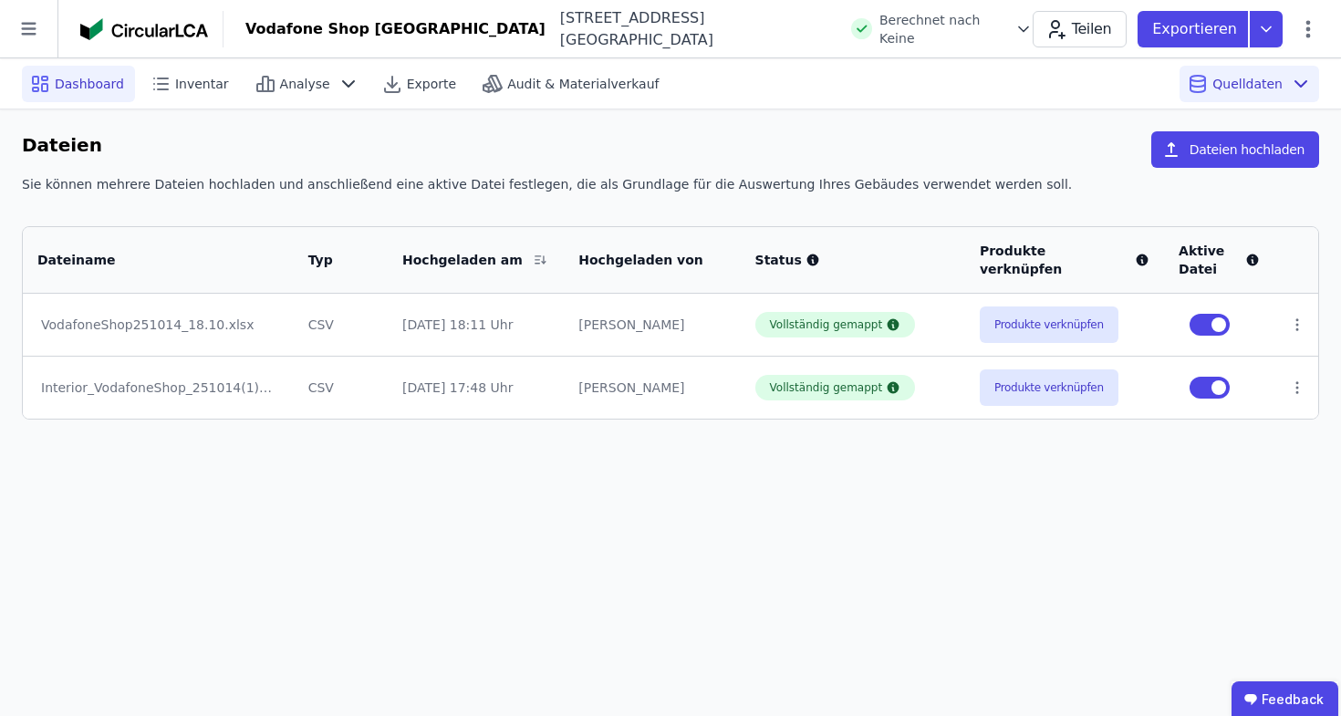
click at [51, 94] on div "Dashboard" at bounding box center [78, 84] width 113 height 36
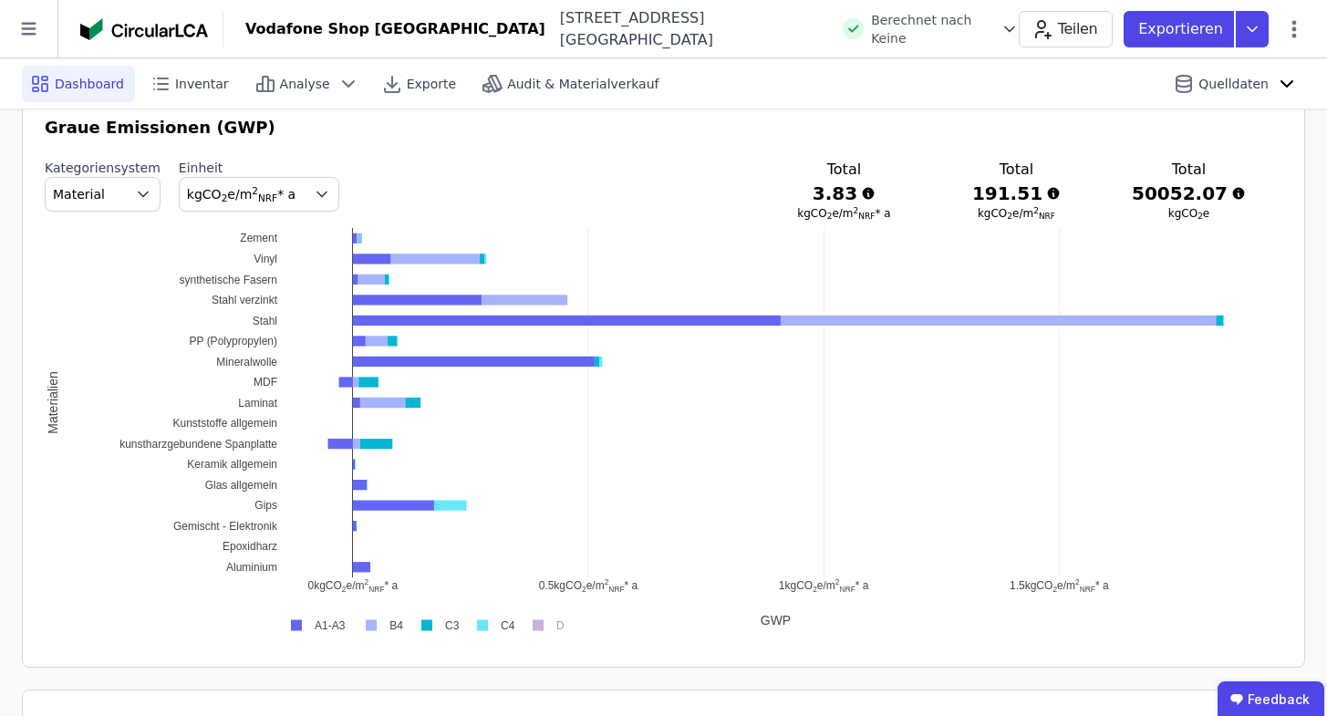
scroll to position [981, 0]
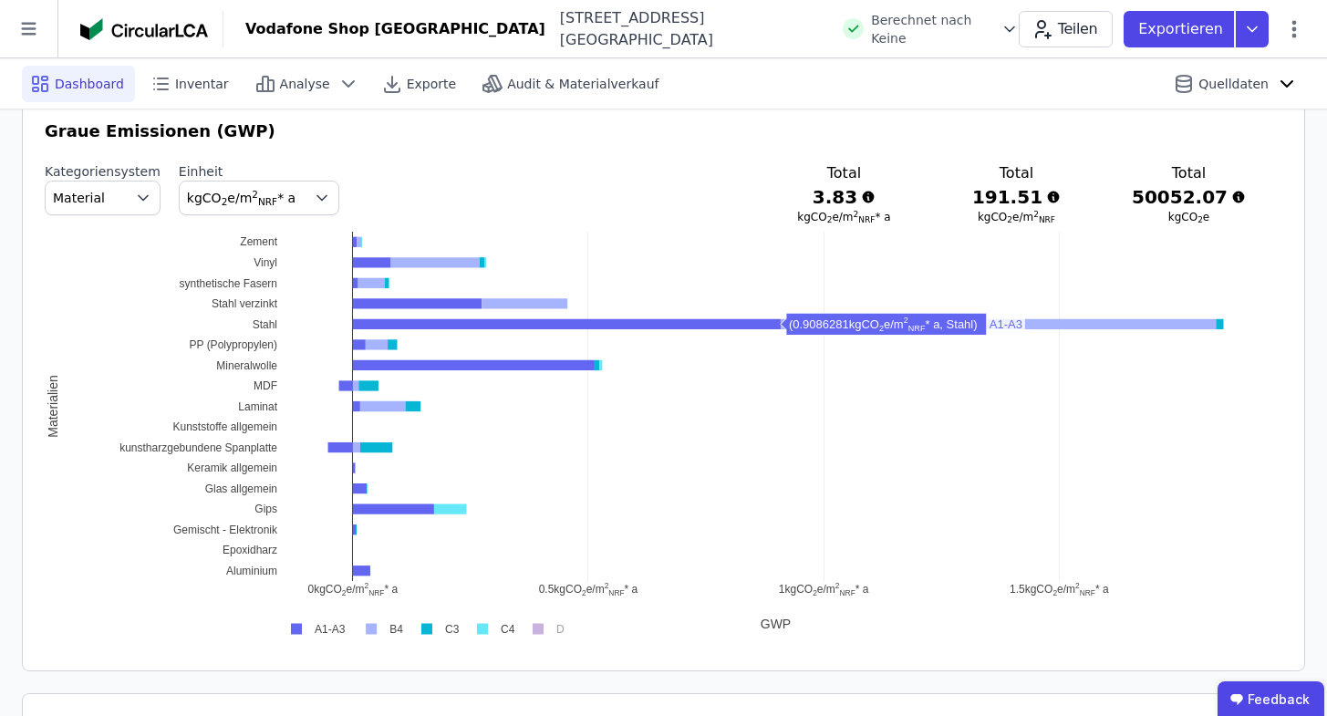
drag, startPoint x: 491, startPoint y: 327, endPoint x: 480, endPoint y: 329, distance: 11.1
click at [480, 329] on rect at bounding box center [775, 406] width 995 height 349
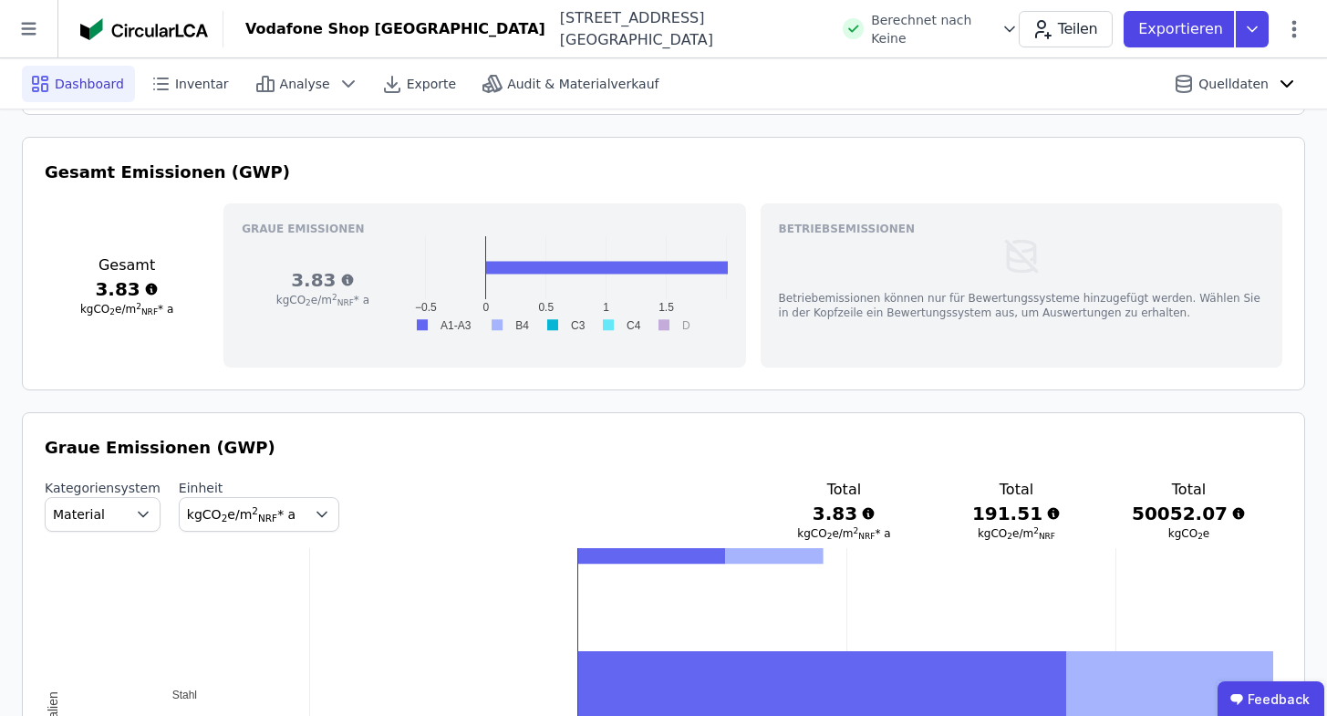
scroll to position [529, 0]
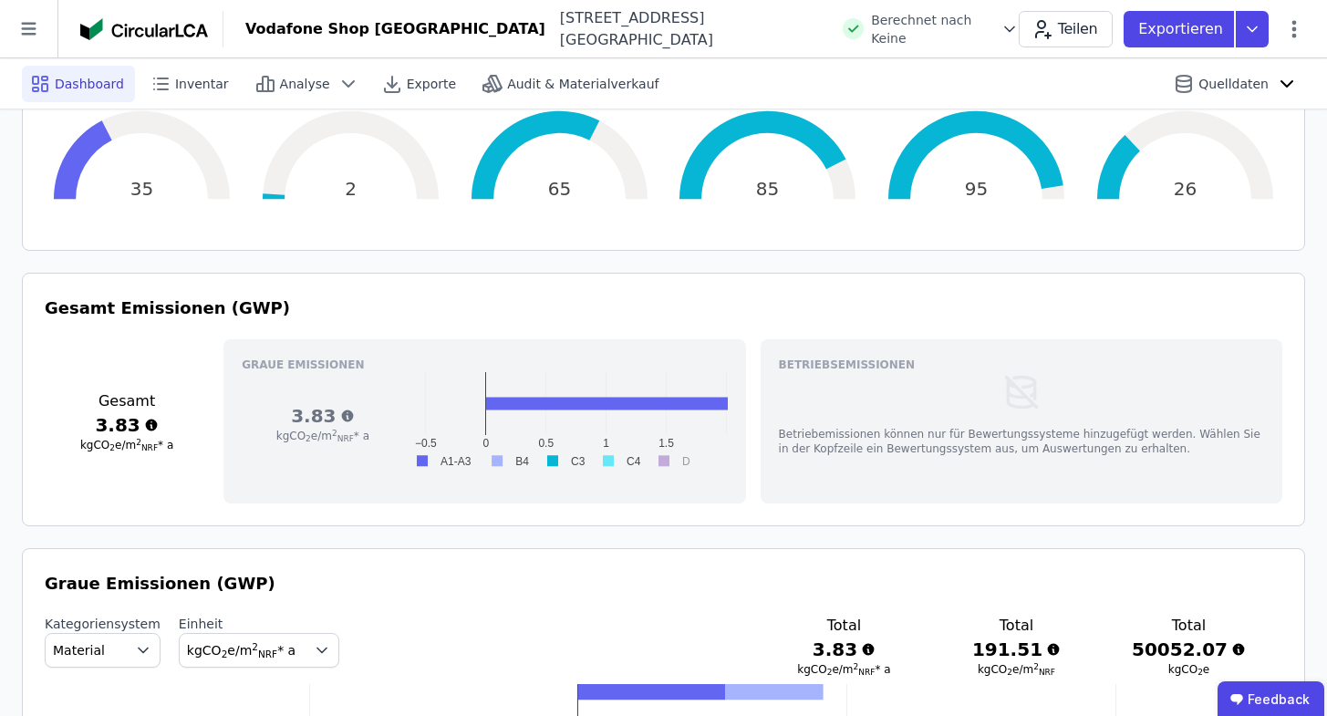
click at [583, 0] on header "Vodafone Shop Nürnberg Karolinenstraße 26 90402 Nürnberg DE Berechnet nach Kein…" at bounding box center [663, 29] width 1327 height 58
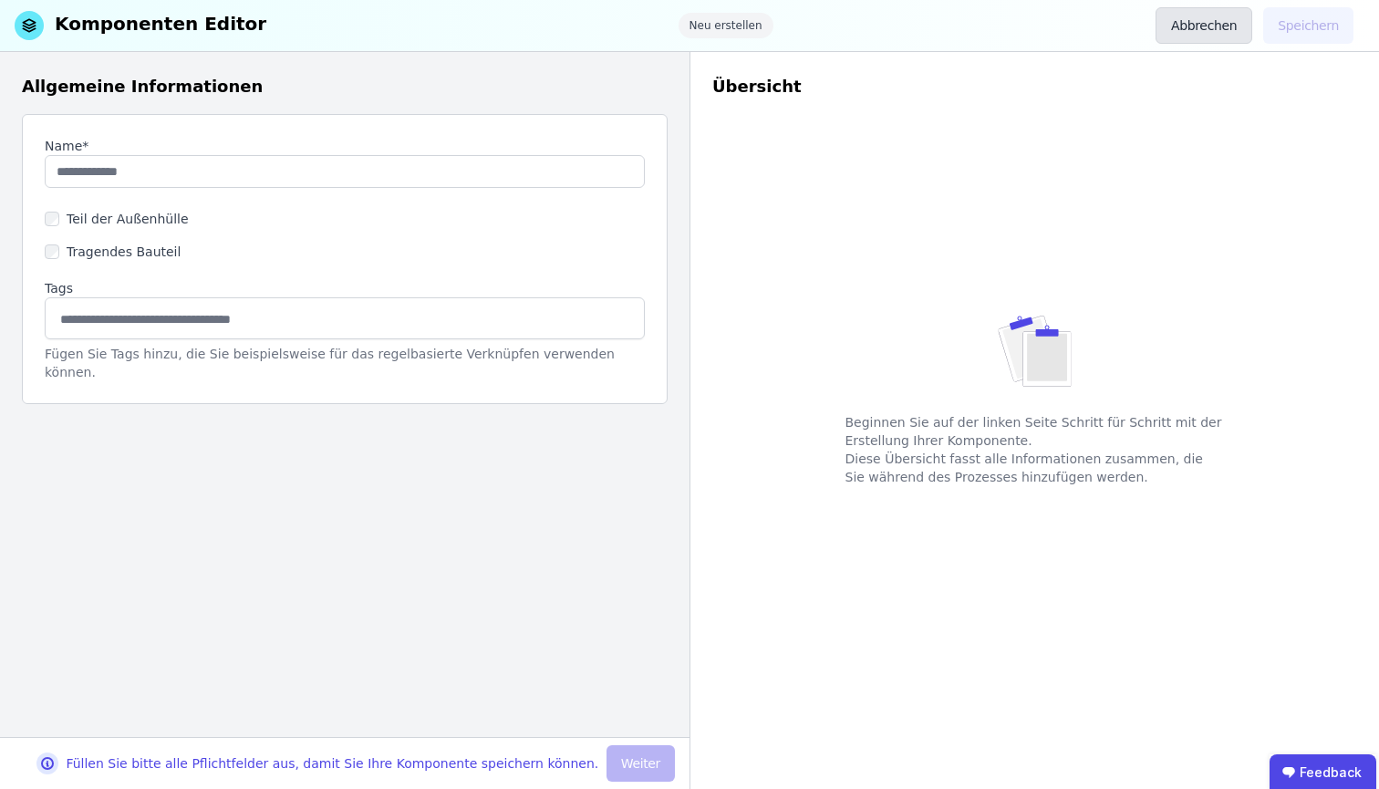
click at [1170, 38] on button "Abbrechen" at bounding box center [1203, 25] width 97 height 36
